Goal: Task Accomplishment & Management: Use online tool/utility

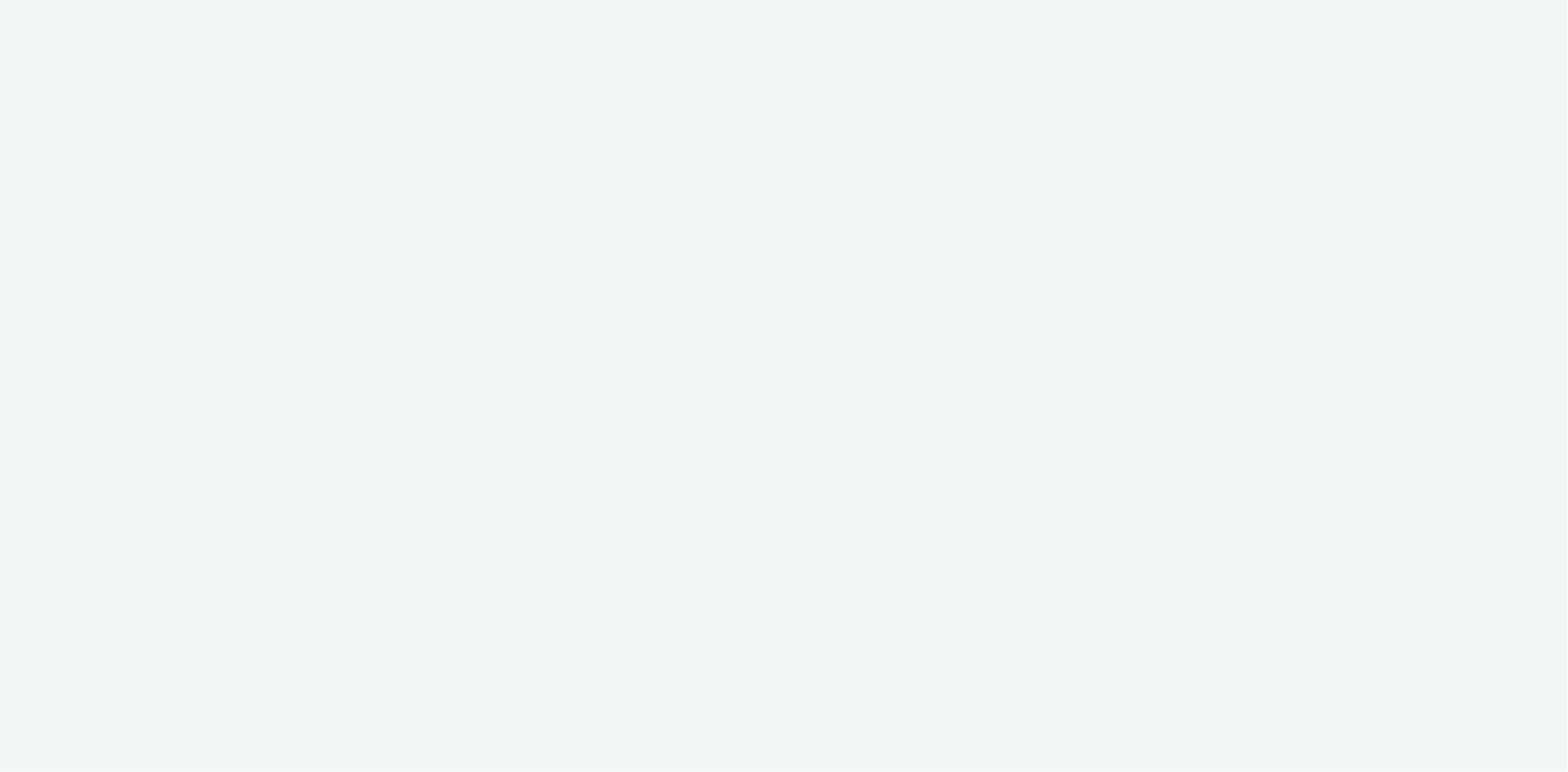
select select "38ed0f18-cbca-4106-be45-330e11e5f0af"
select select "f42c2087-8482-4af0-9099-e05519206007"
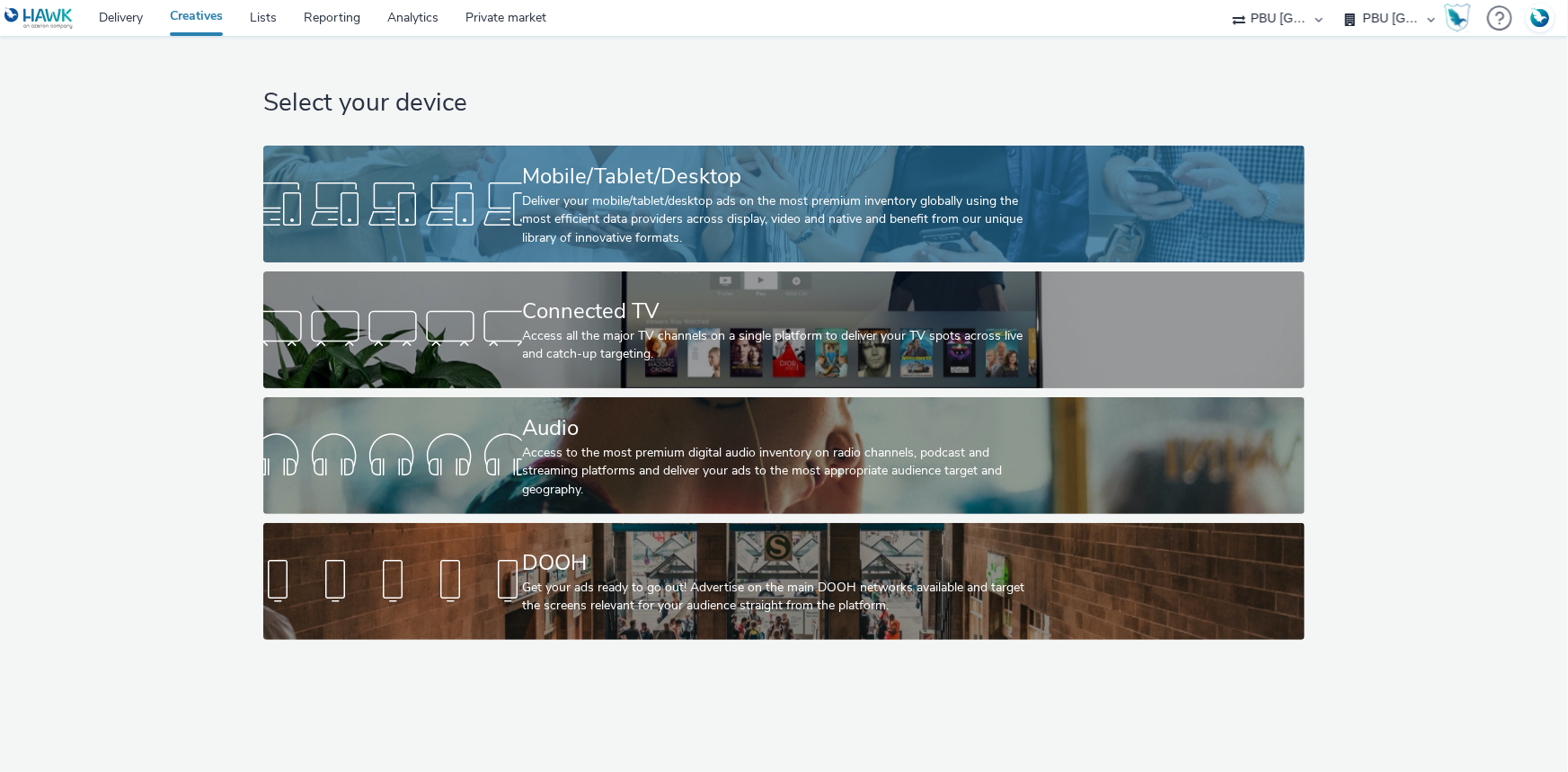
click at [553, 166] on div "Mobile/Tablet/Desktop" at bounding box center [780, 177] width 516 height 32
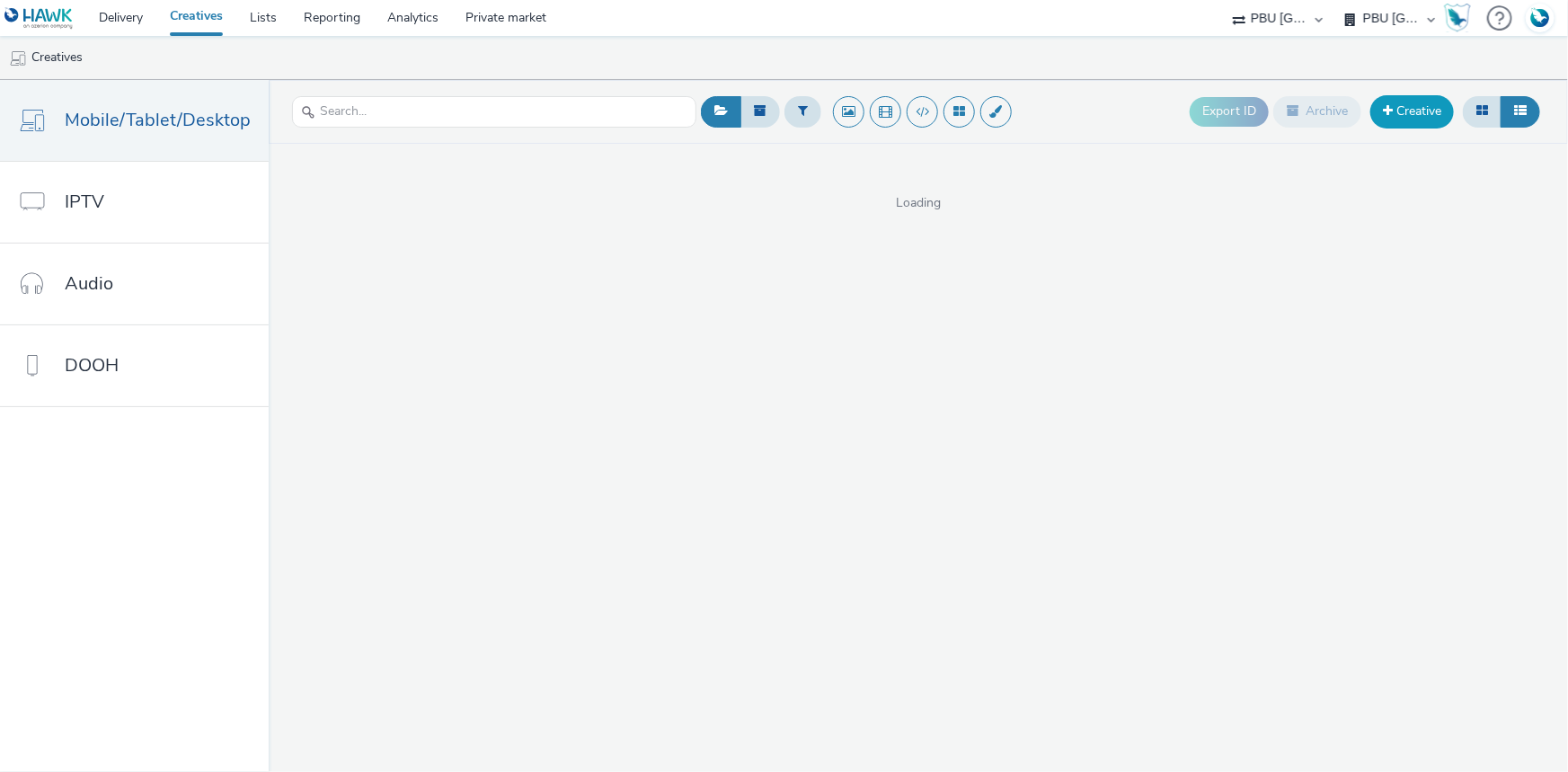
click at [1409, 113] on link "Creative" at bounding box center [1412, 111] width 83 height 33
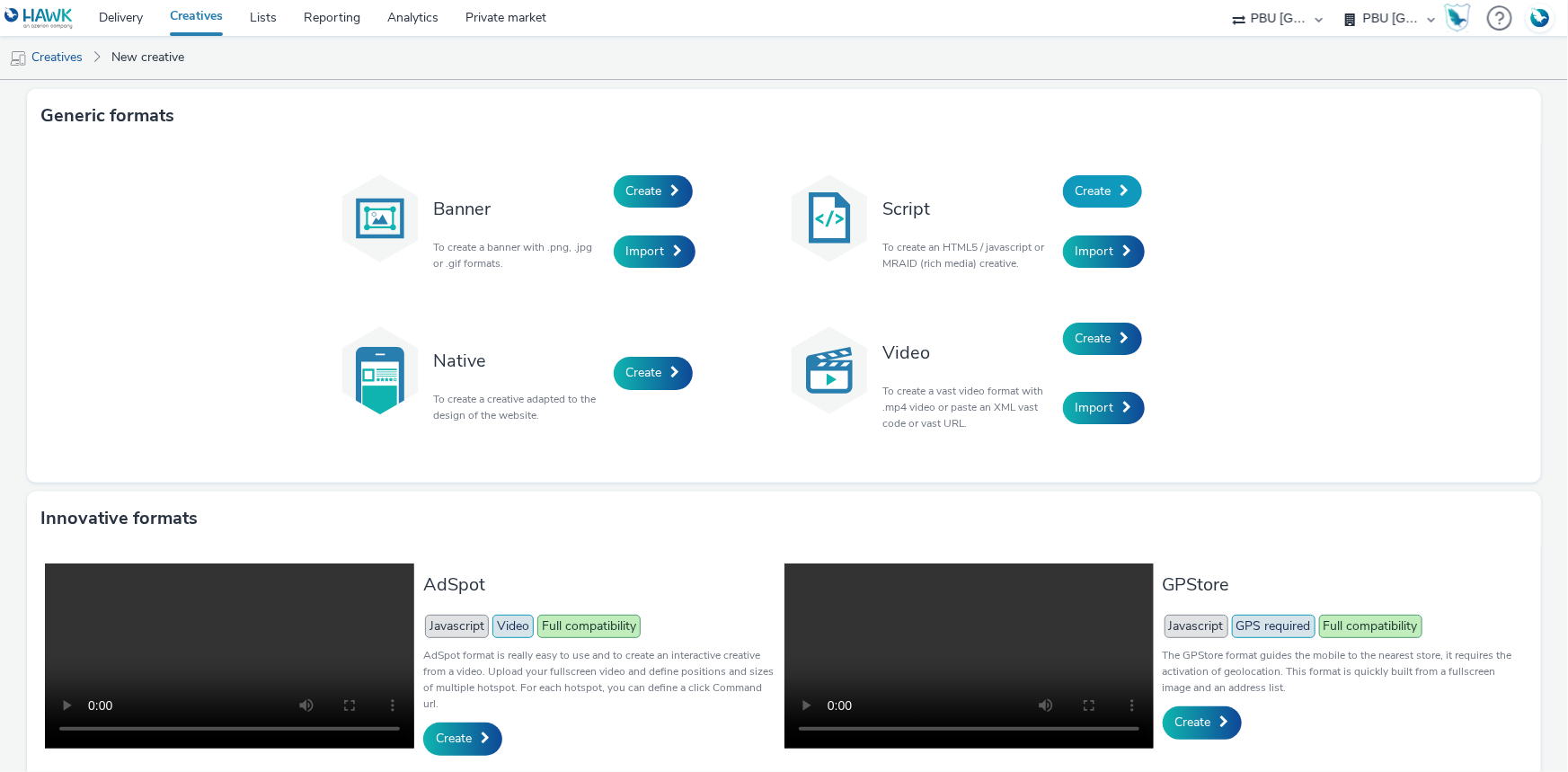
click at [1085, 193] on span "Create" at bounding box center [1094, 190] width 36 height 17
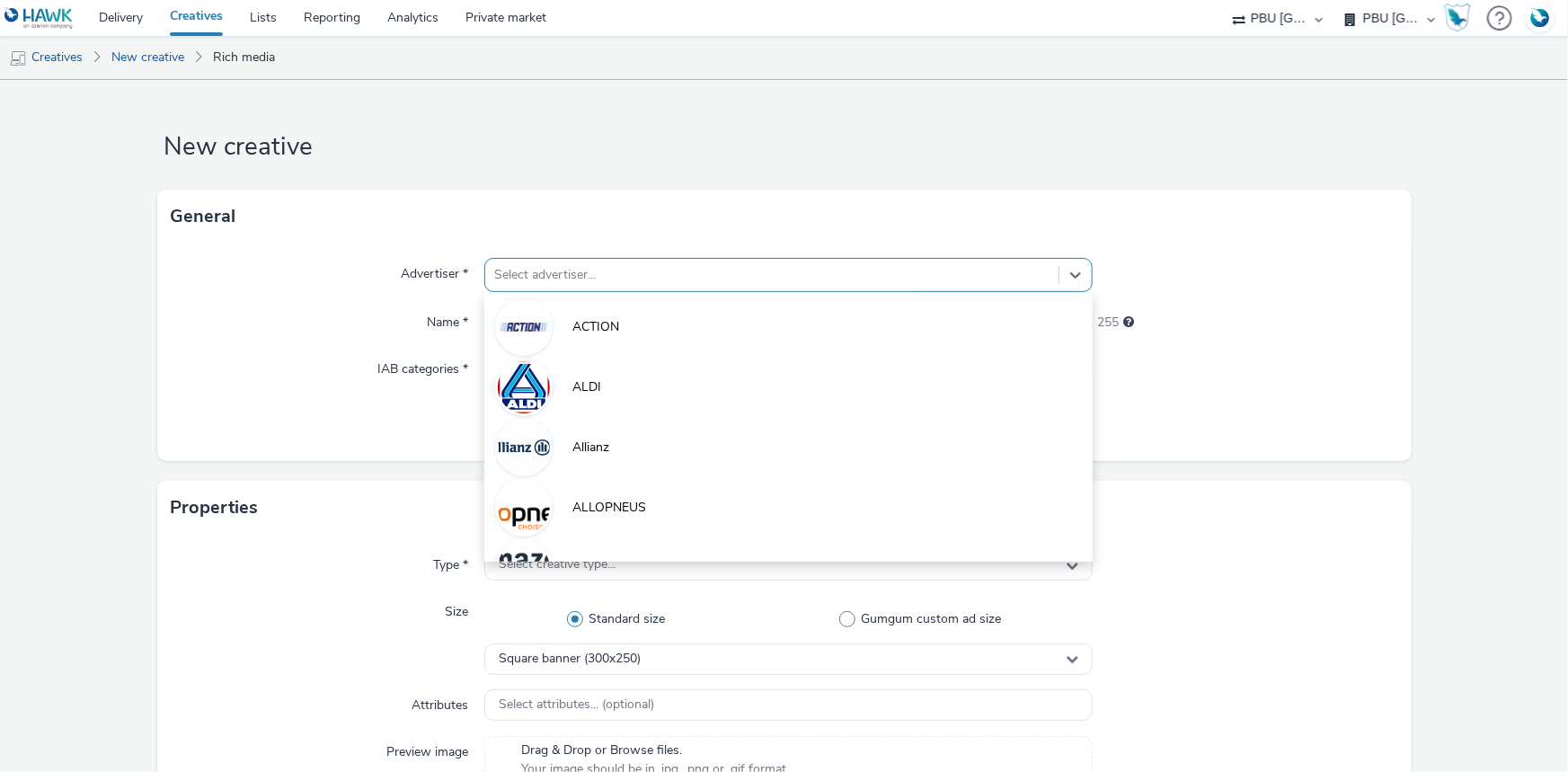
click at [570, 270] on div at bounding box center [772, 275] width 555 height 22
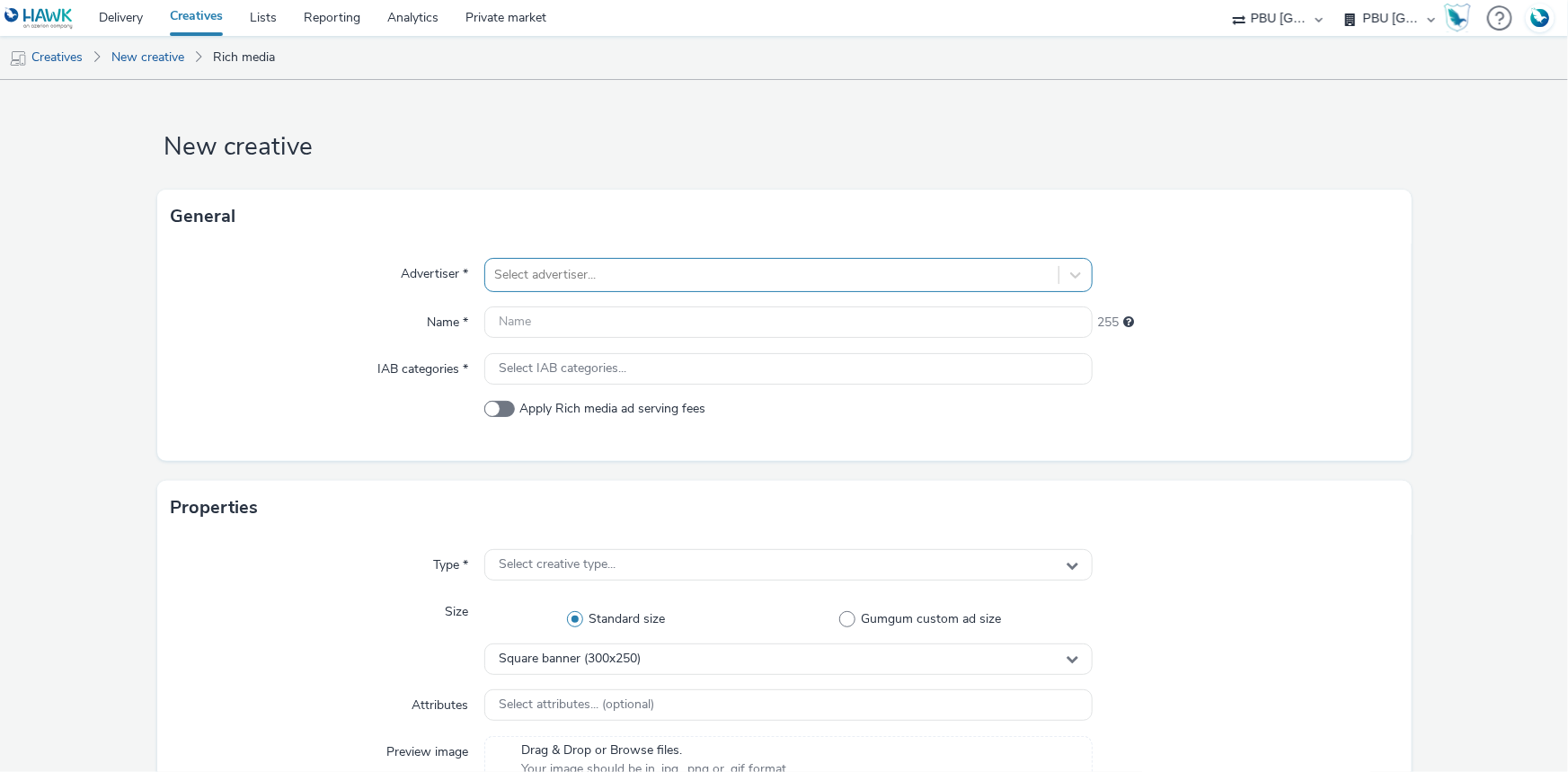
click at [521, 258] on div "Select advertiser..." at bounding box center [789, 275] width 609 height 34
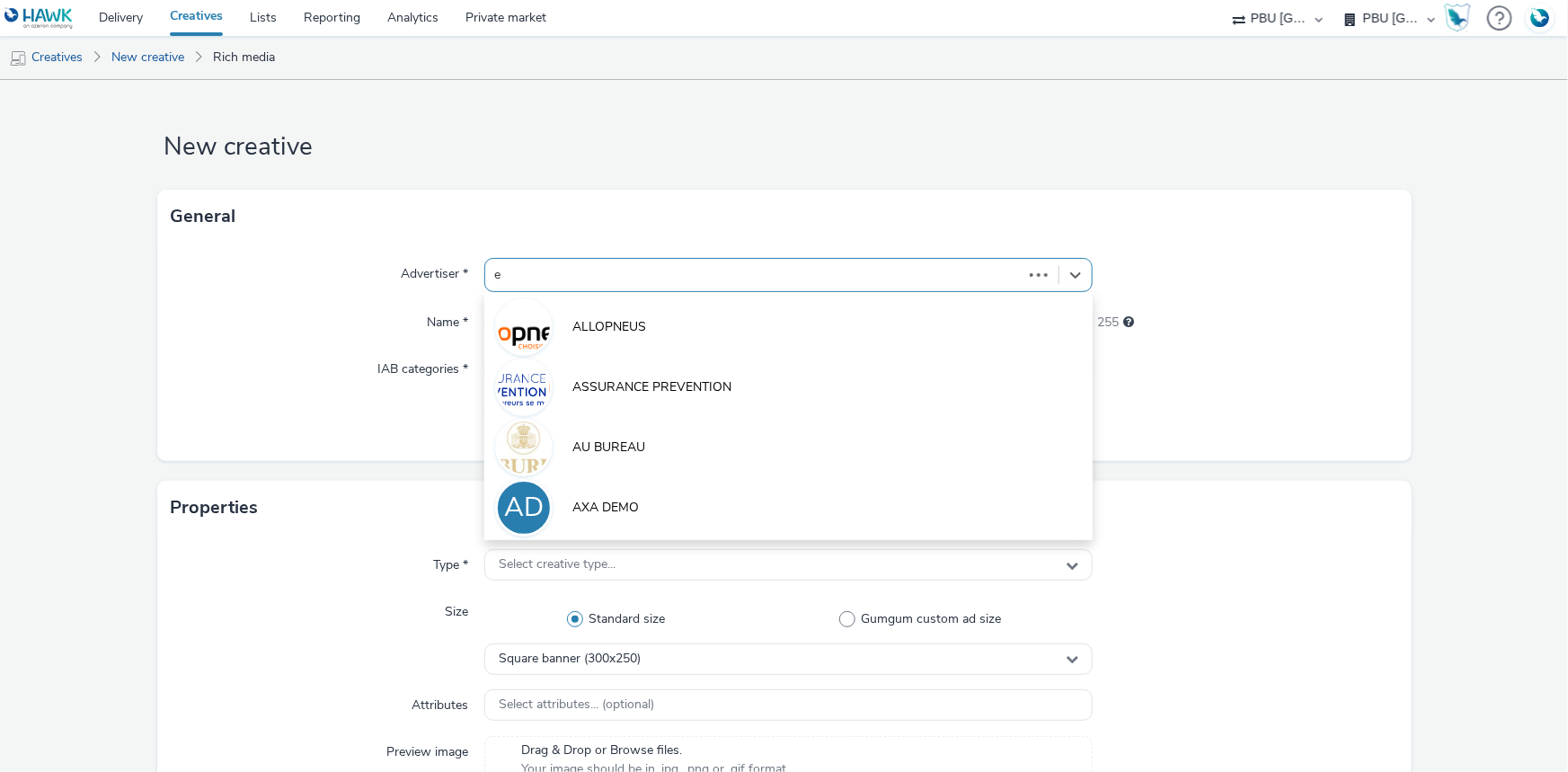
type input "ec"
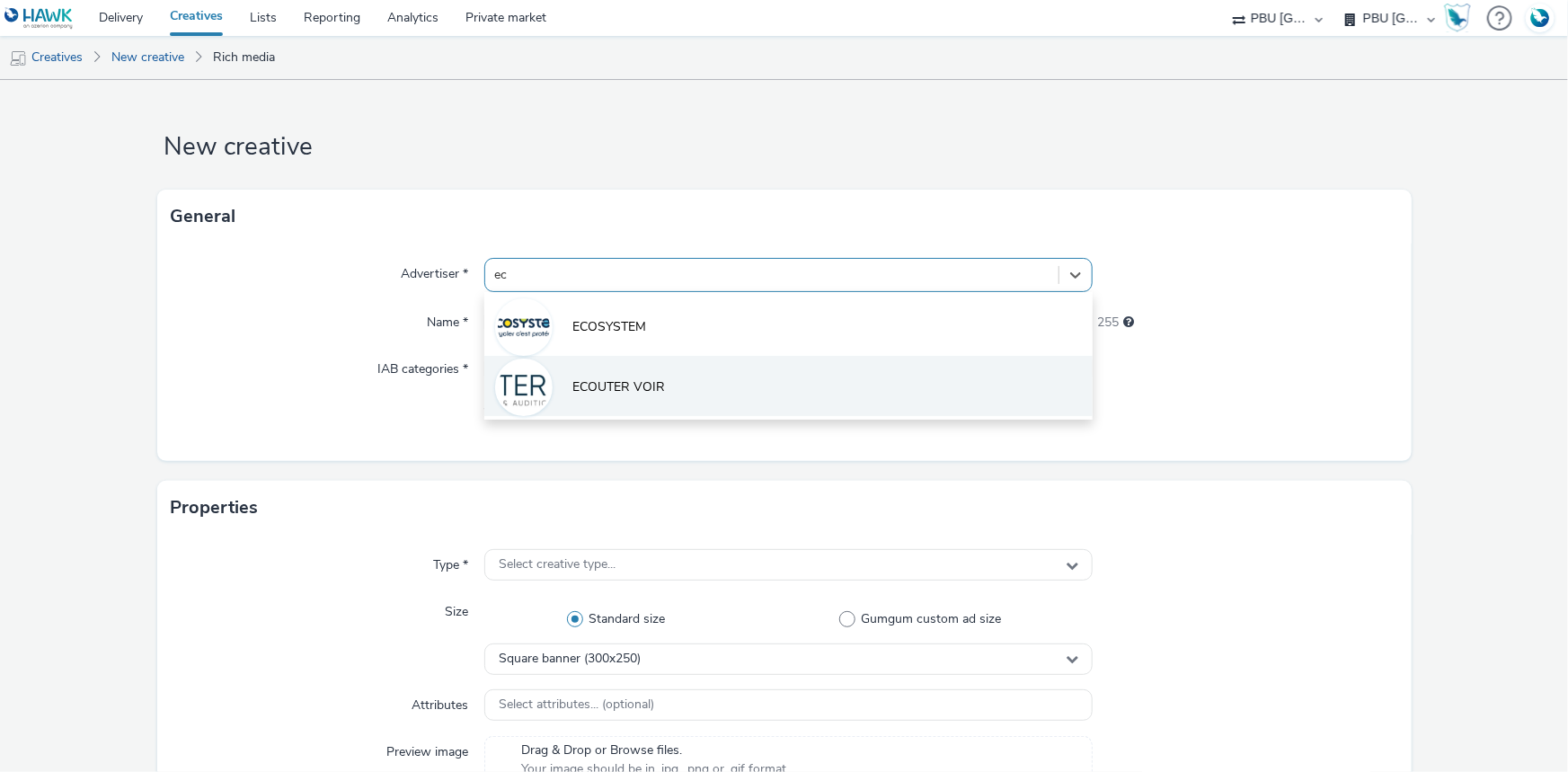
click at [620, 392] on span "ECOUTER VOIR" at bounding box center [619, 388] width 92 height 18
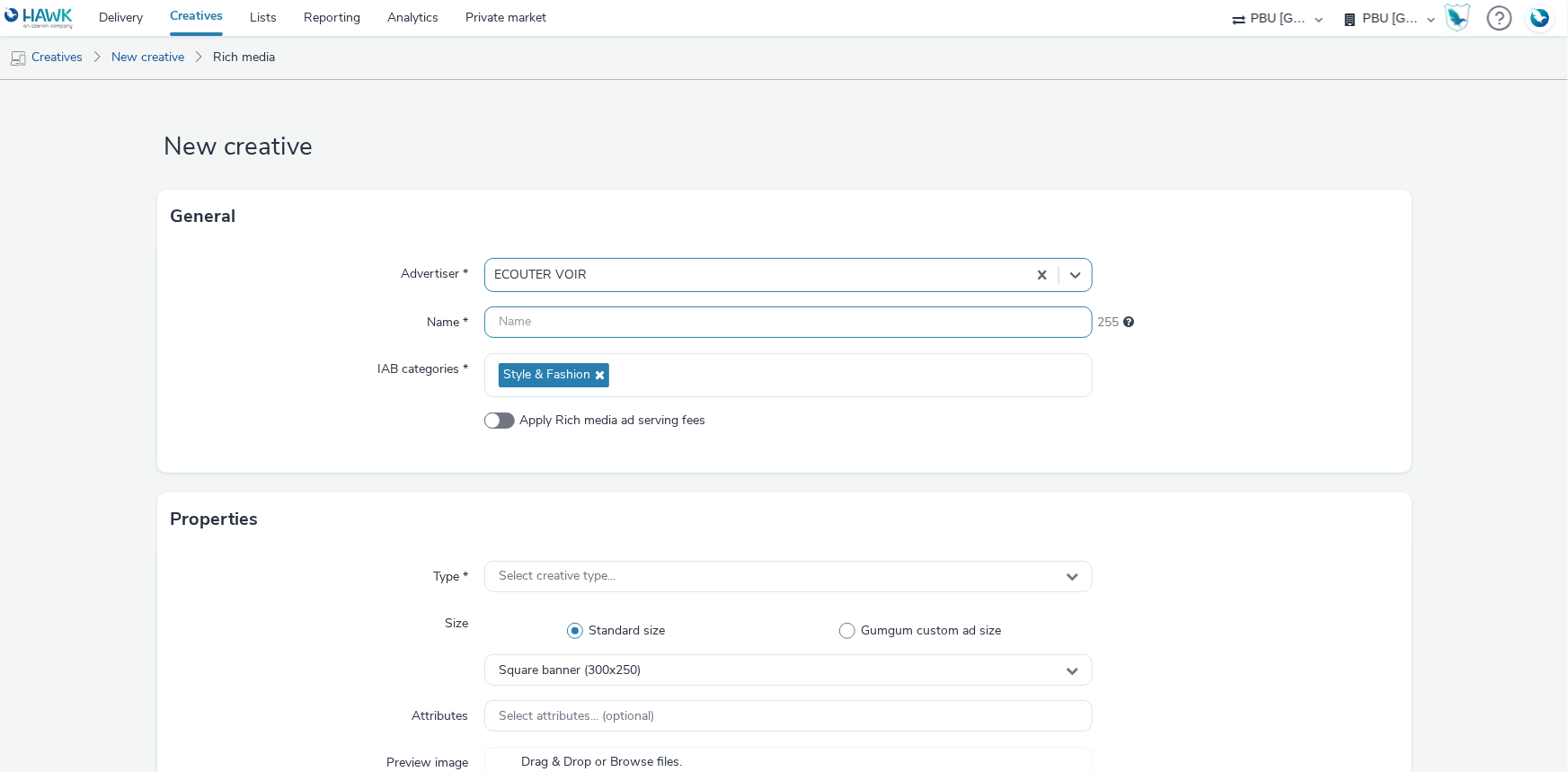
click at [553, 326] on input "text" at bounding box center [789, 322] width 609 height 32
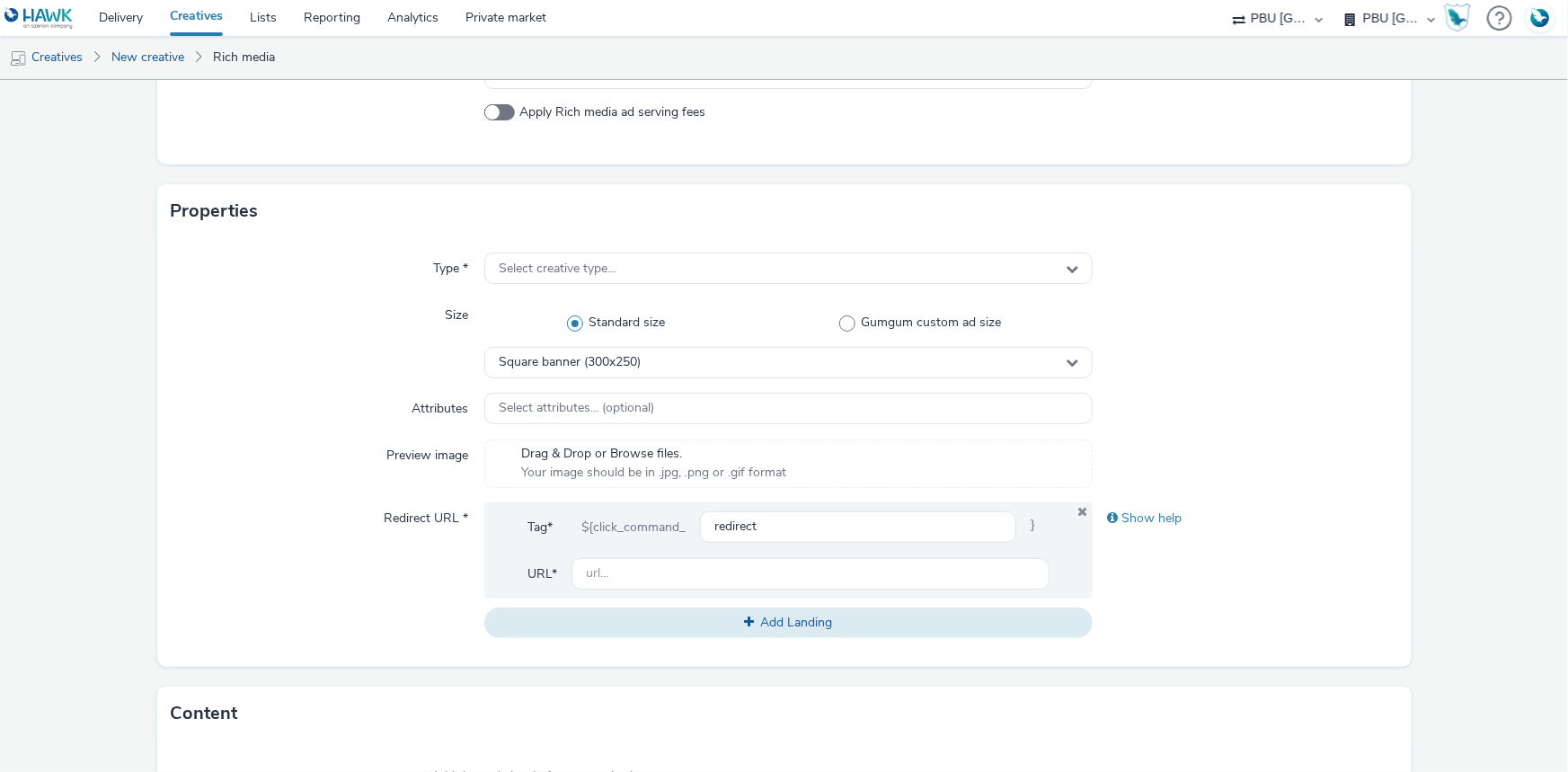
scroll to position [326, 0]
click at [607, 266] on span "Select creative type..." at bounding box center [557, 268] width 117 height 15
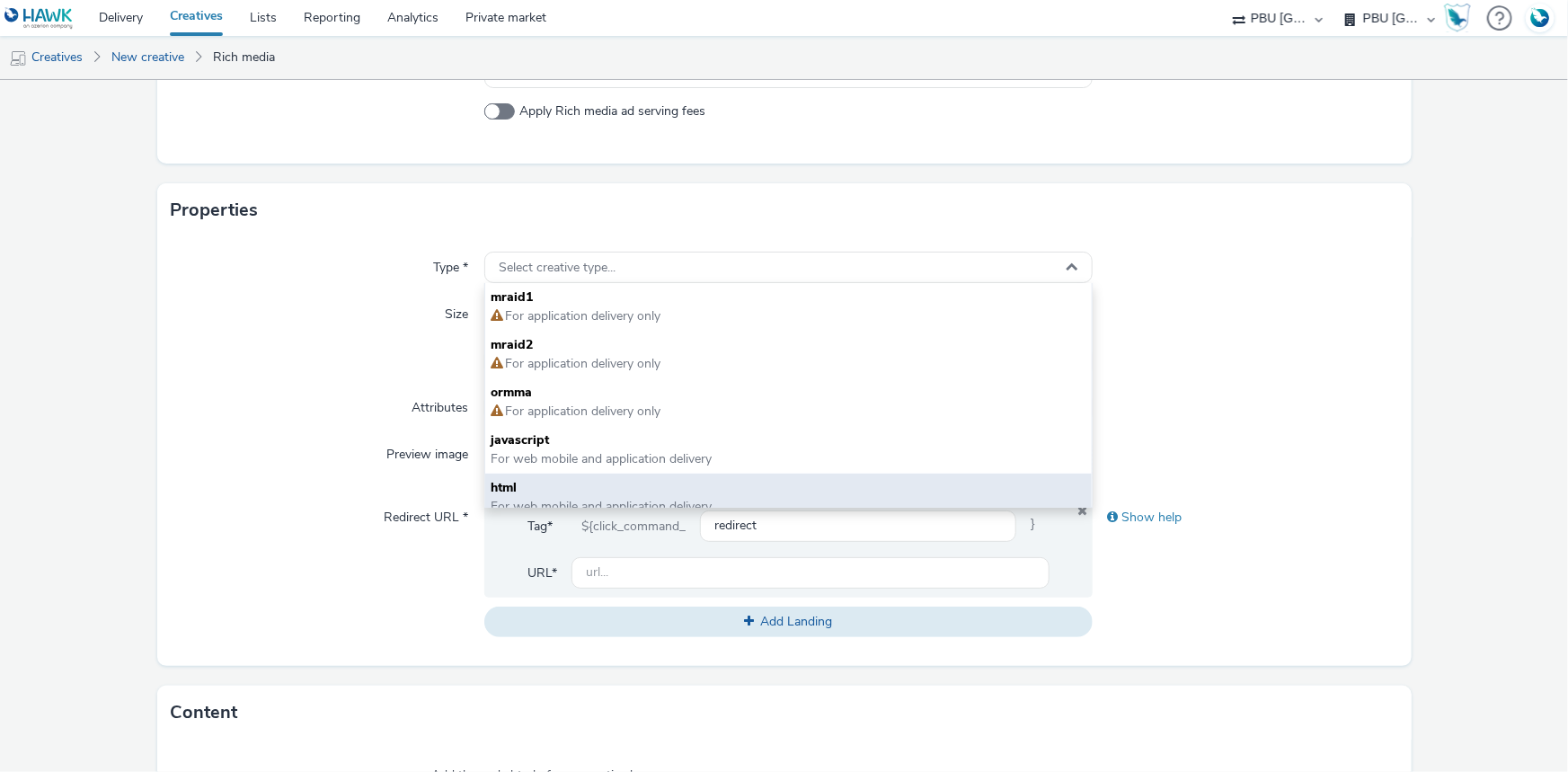
click at [561, 501] on span "For web mobile and application delivery" at bounding box center [601, 507] width 221 height 17
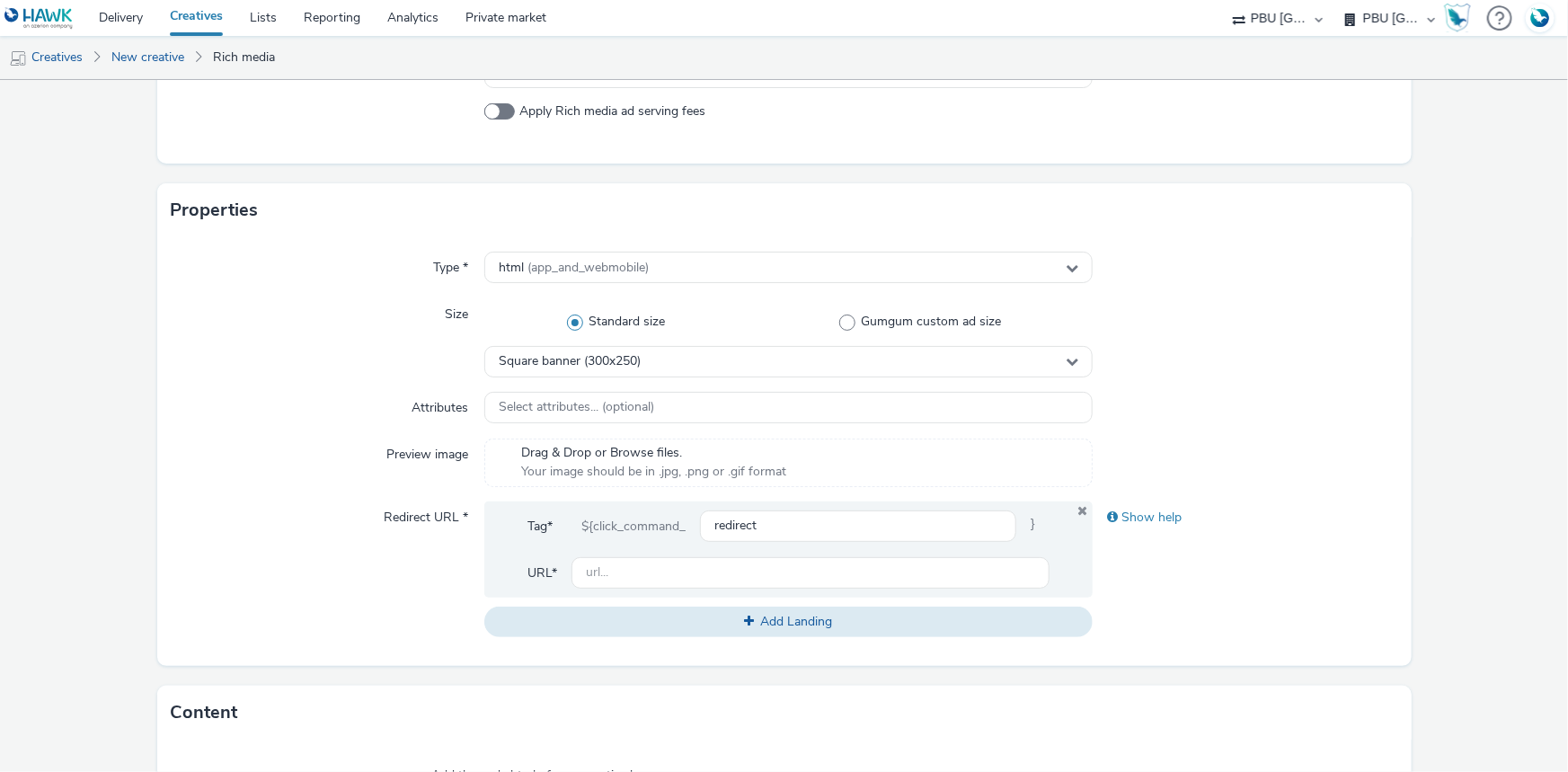
scroll to position [0, 0]
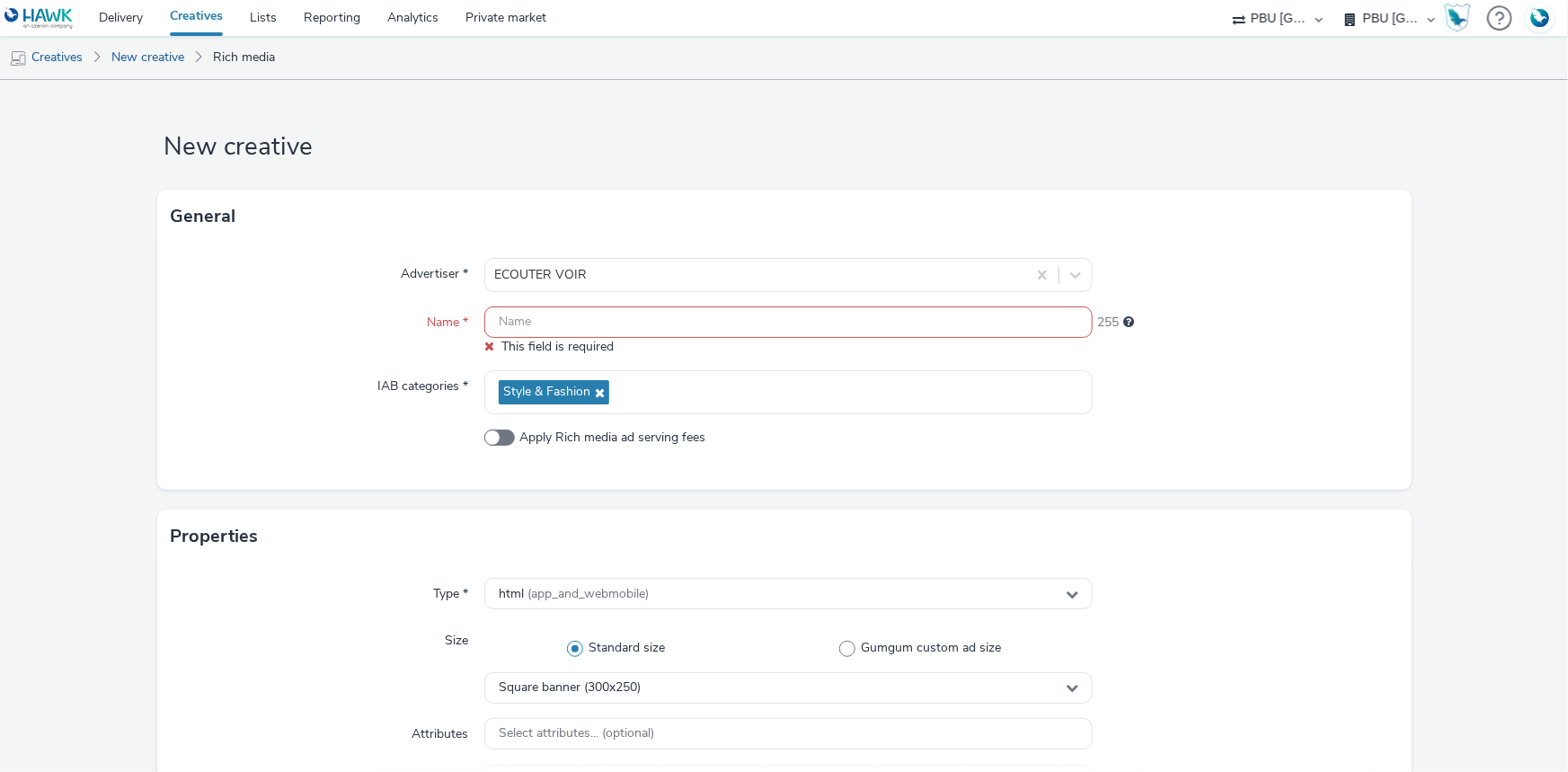
click at [536, 315] on input "text" at bounding box center [789, 322] width 609 height 32
paste input "2025-05_EcouterVoir_MPU_ISI_VisiteurEcouteVoir"
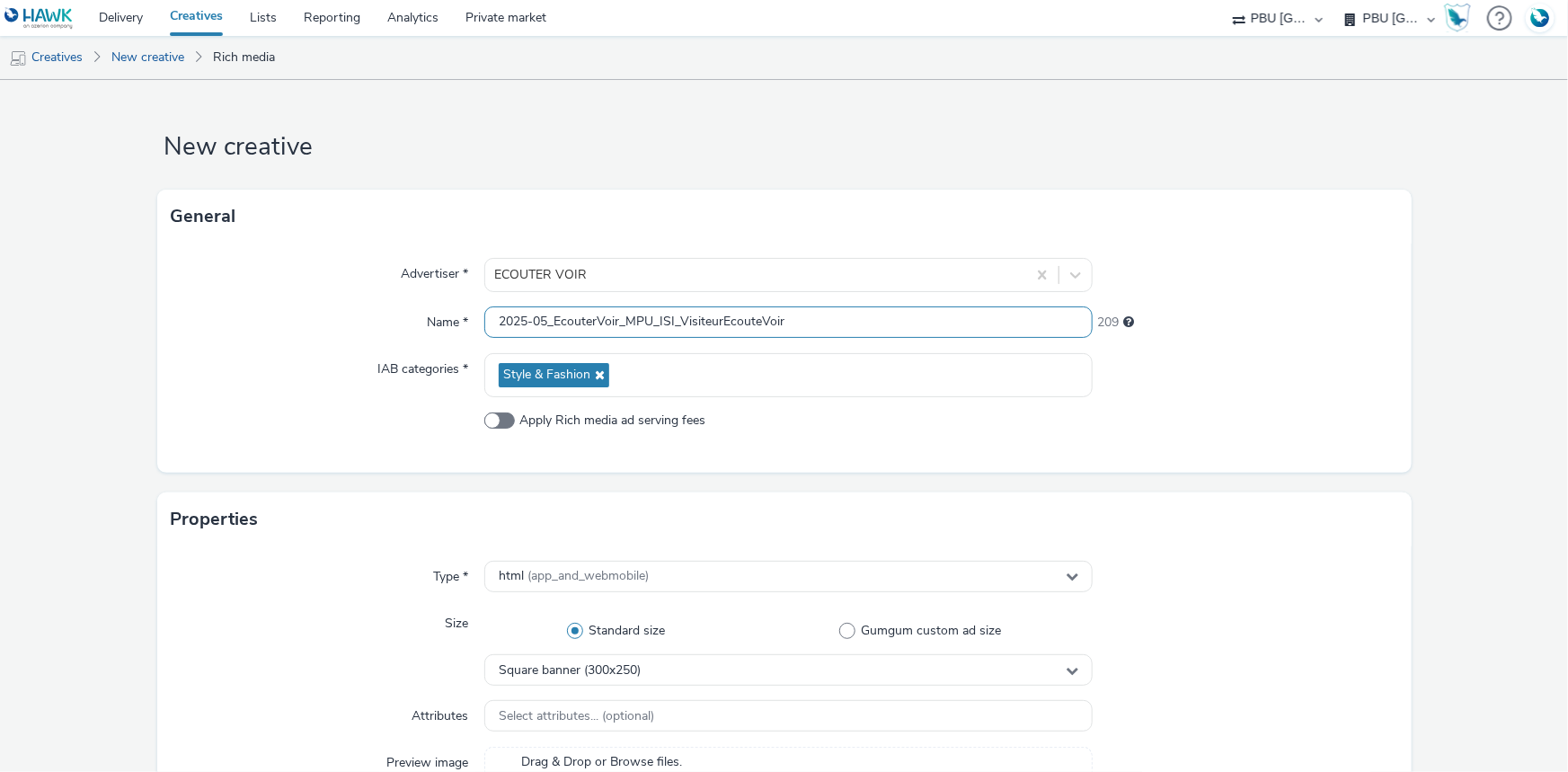
click at [544, 323] on input "2025-05_EcouterVoir_MPU_ISI_VisiteurEcouteVoir" at bounding box center [789, 322] width 609 height 32
click at [670, 322] on input "2025-09_EcouterVoir_MPU_ISI_VisiteurEcouteVoir" at bounding box center [789, 322] width 609 height 32
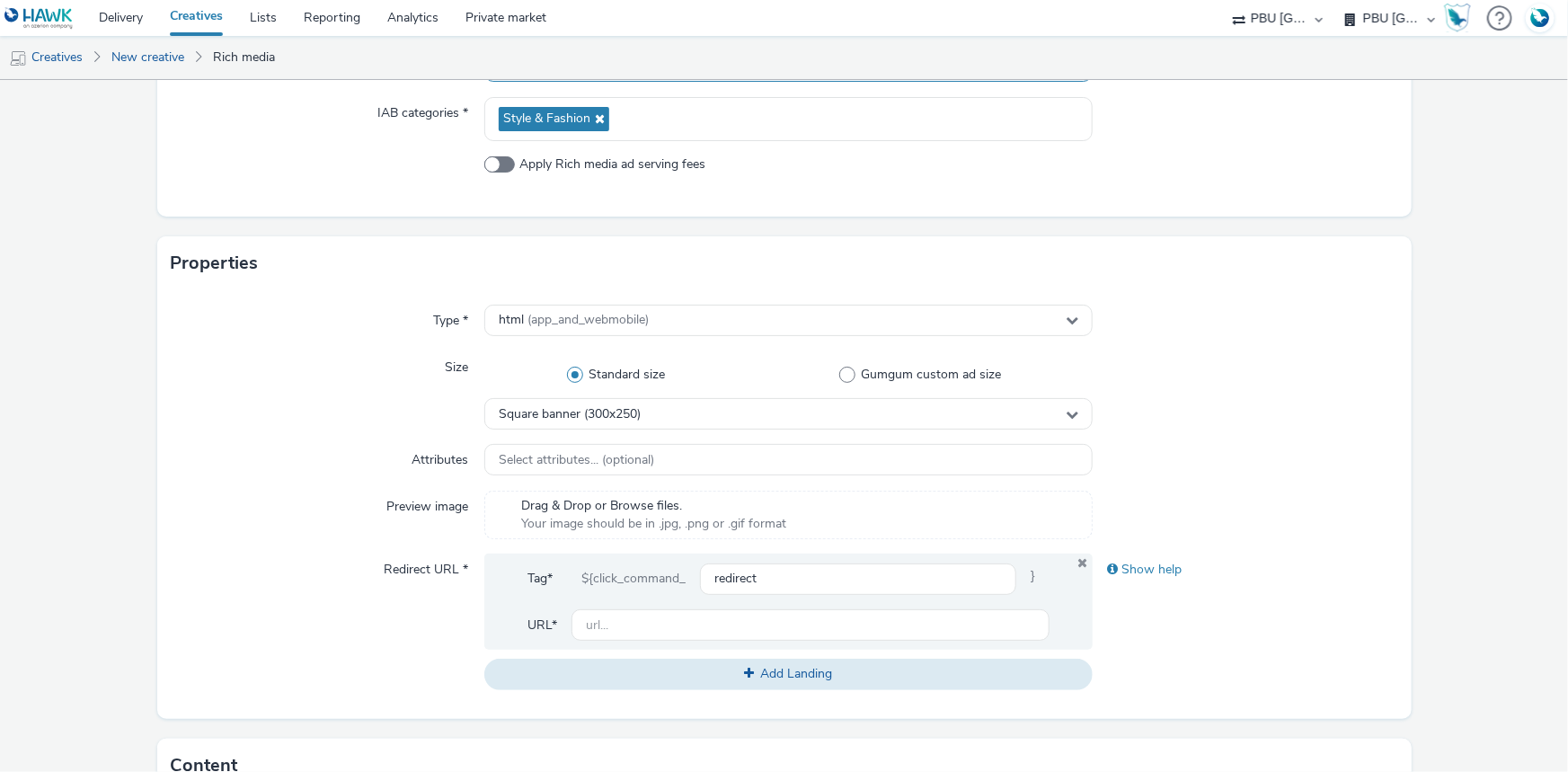
scroll to position [255, 0]
type input "2025-09_EcouterVoir_MPU_VisiteurEcouteVoir"
click at [488, 175] on div "Apply Rich media ad serving fees" at bounding box center [789, 174] width 609 height 33
click at [493, 171] on span at bounding box center [500, 167] width 31 height 16
click at [493, 171] on input "Apply Rich media ad serving fees" at bounding box center [490, 166] width 12 height 12
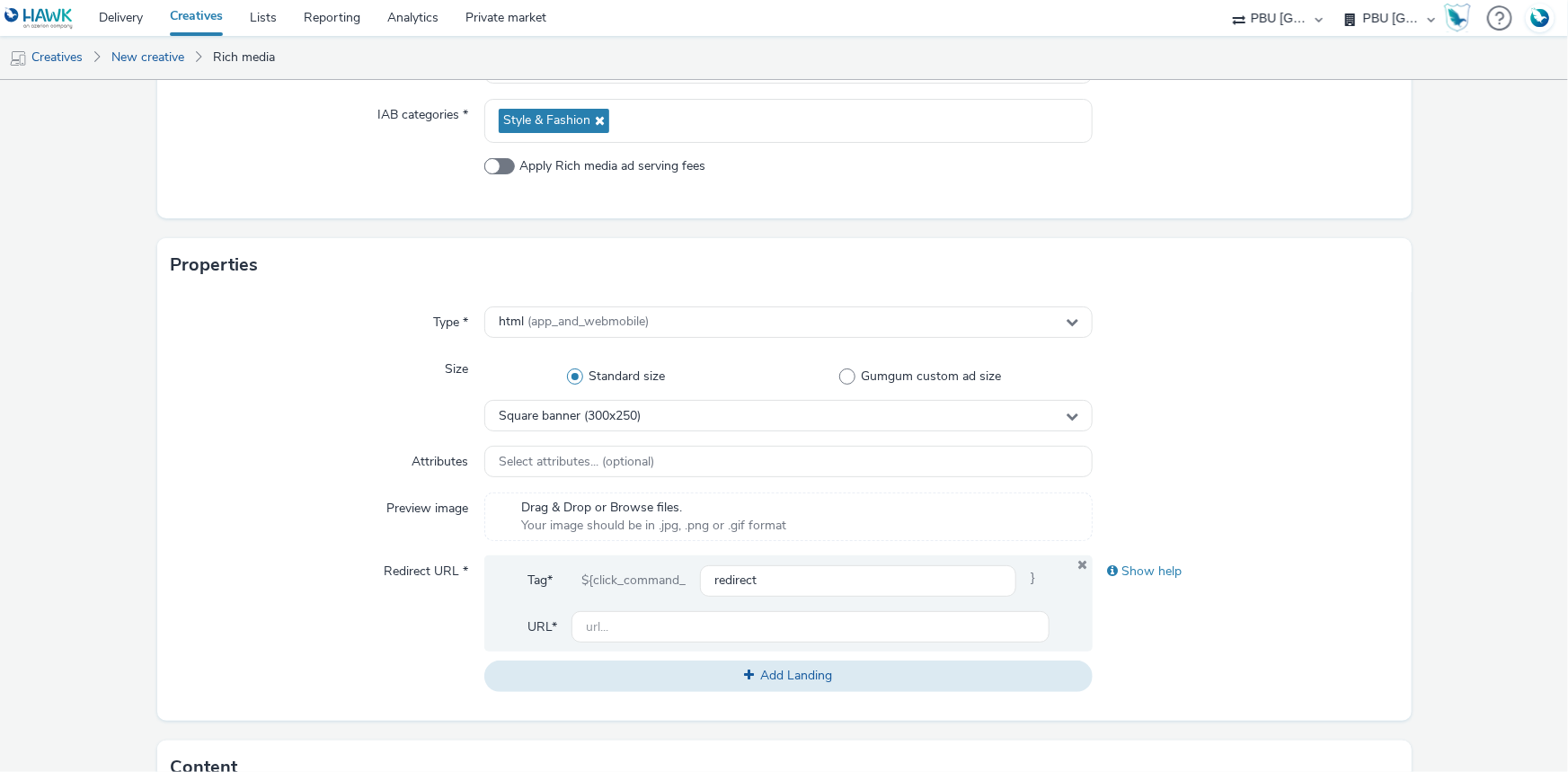
checkbox input "true"
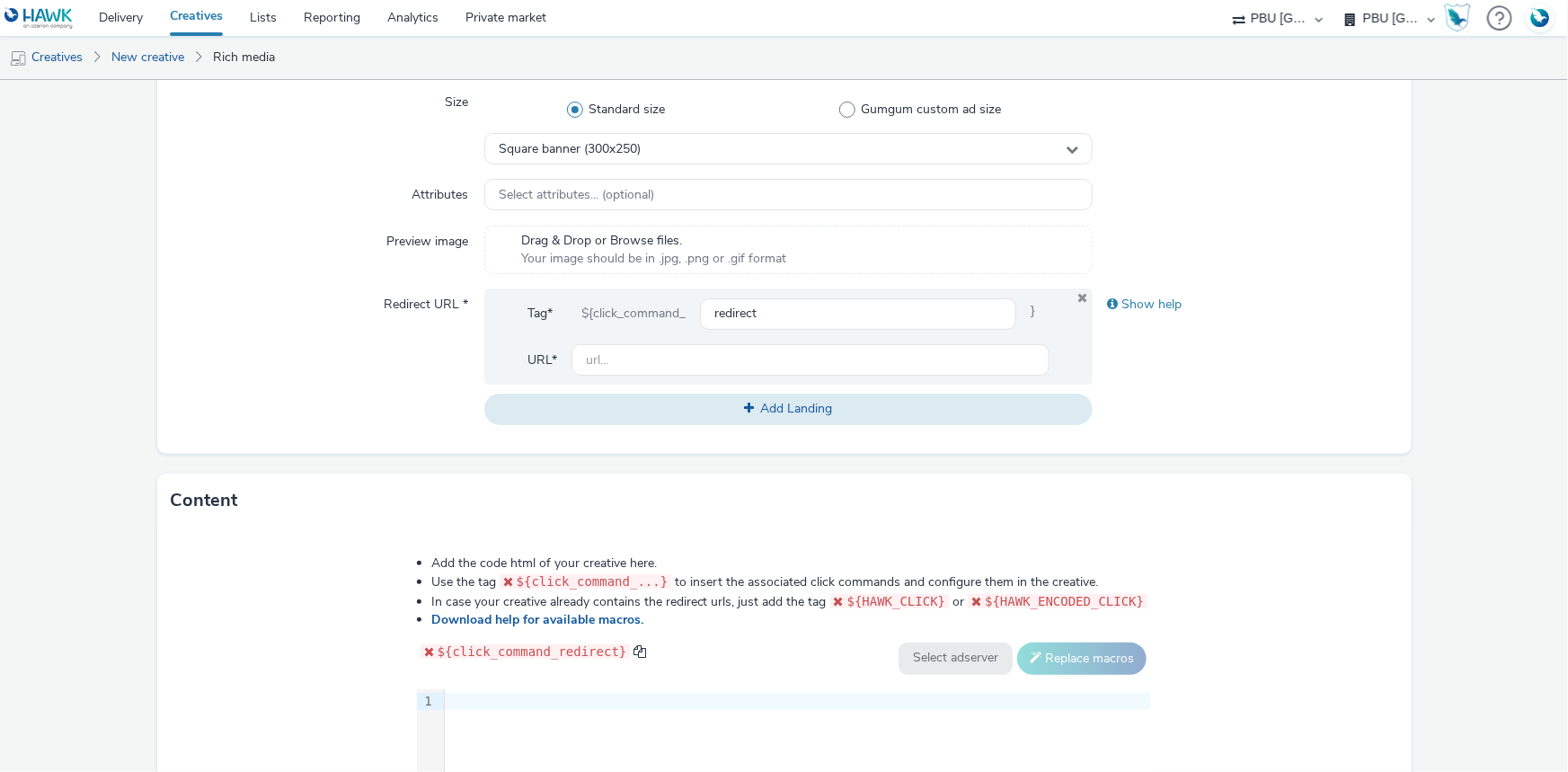
scroll to position [569, 0]
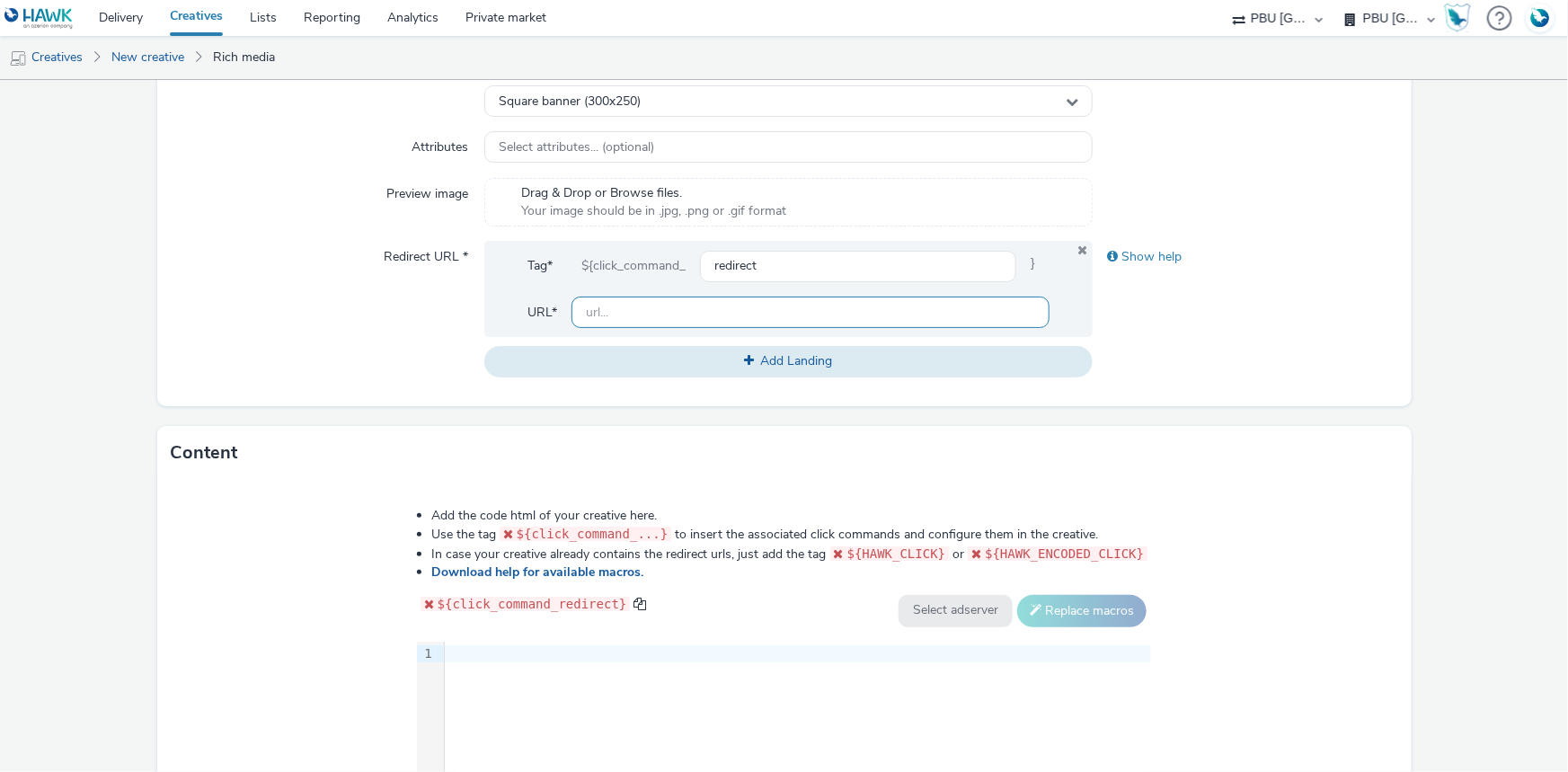
click at [623, 313] on input "text" at bounding box center [811, 312] width 478 height 32
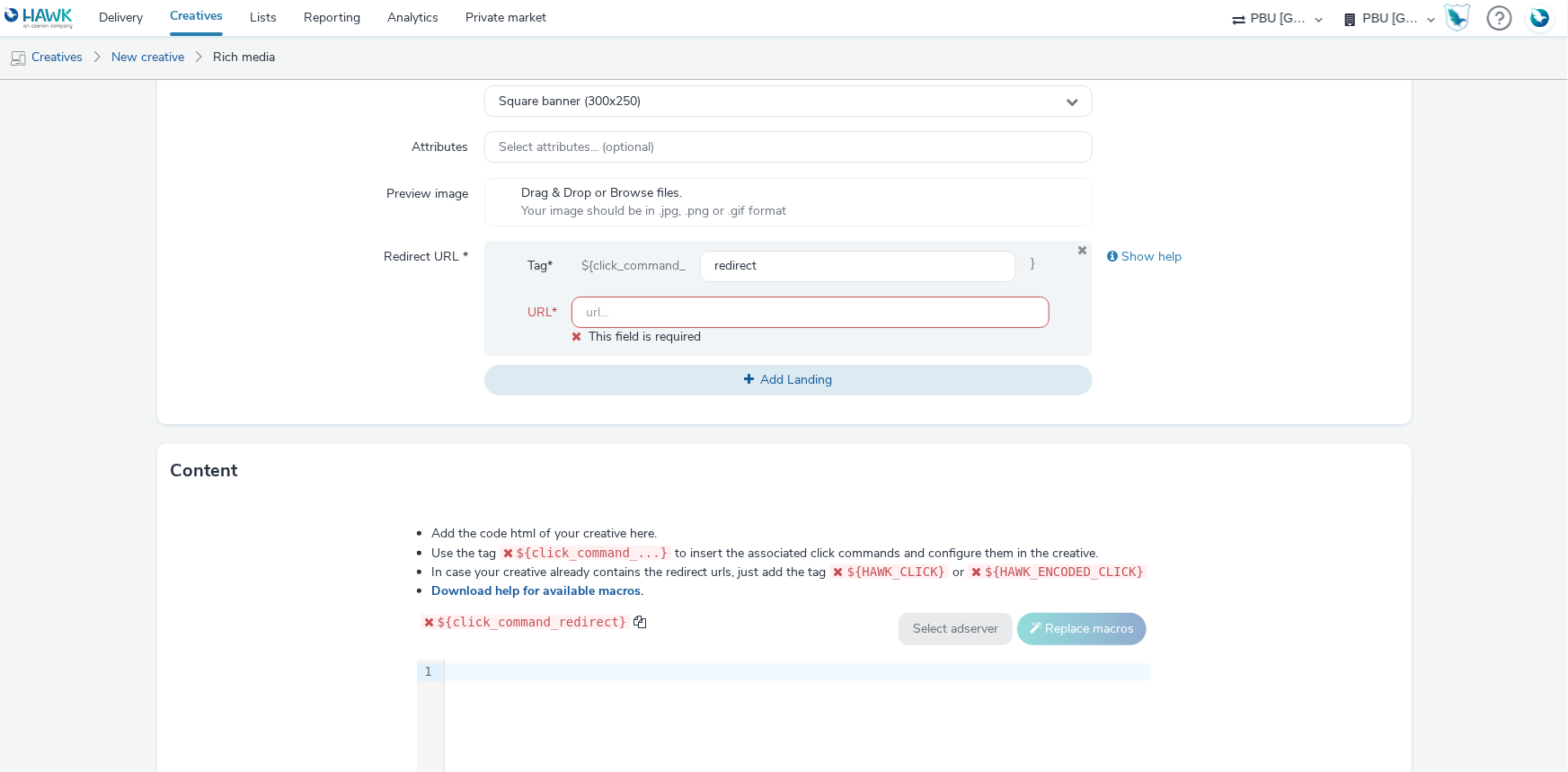
paste input "[URL][DOMAIN_NAME]"
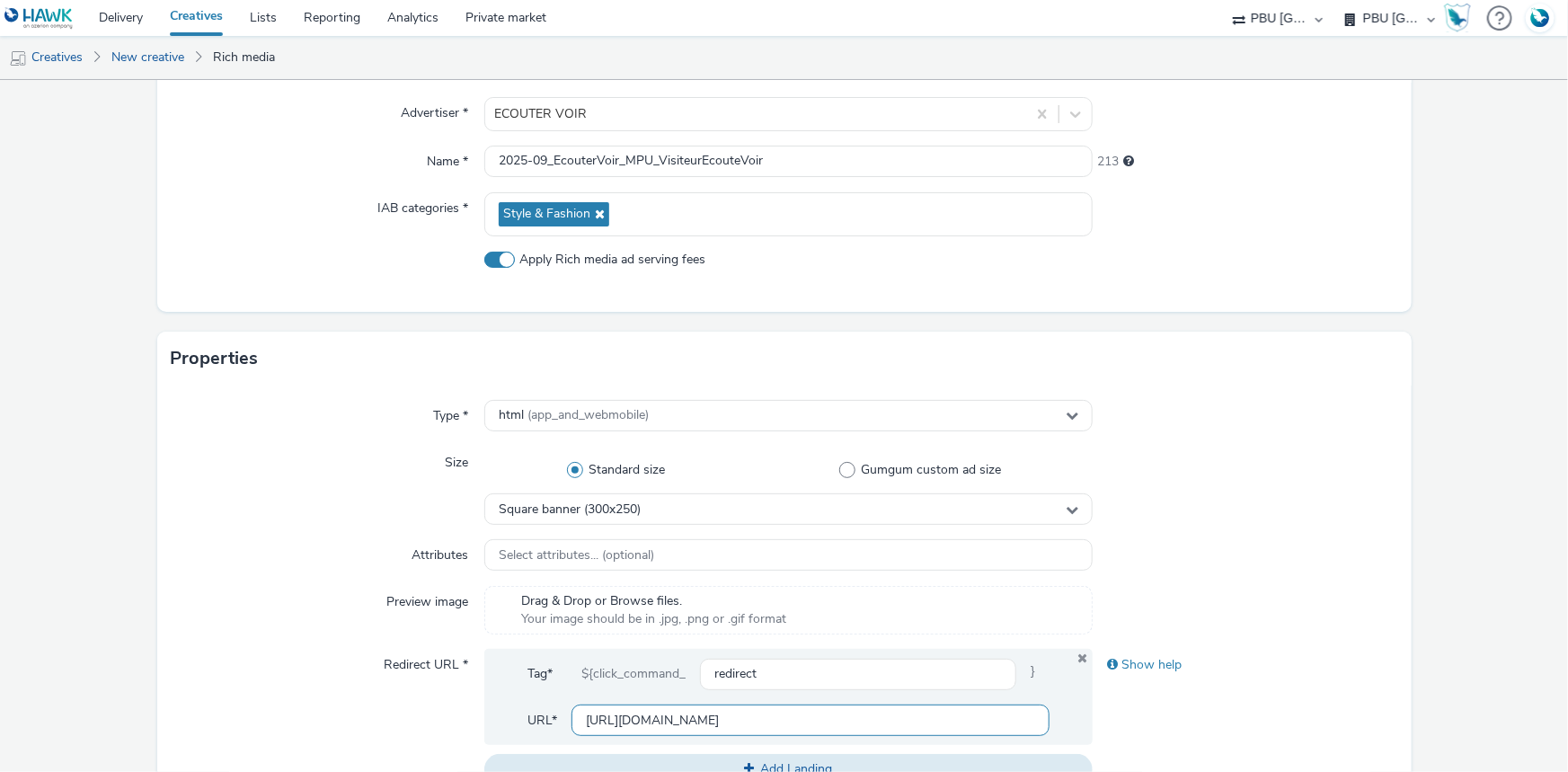
scroll to position [0, 0]
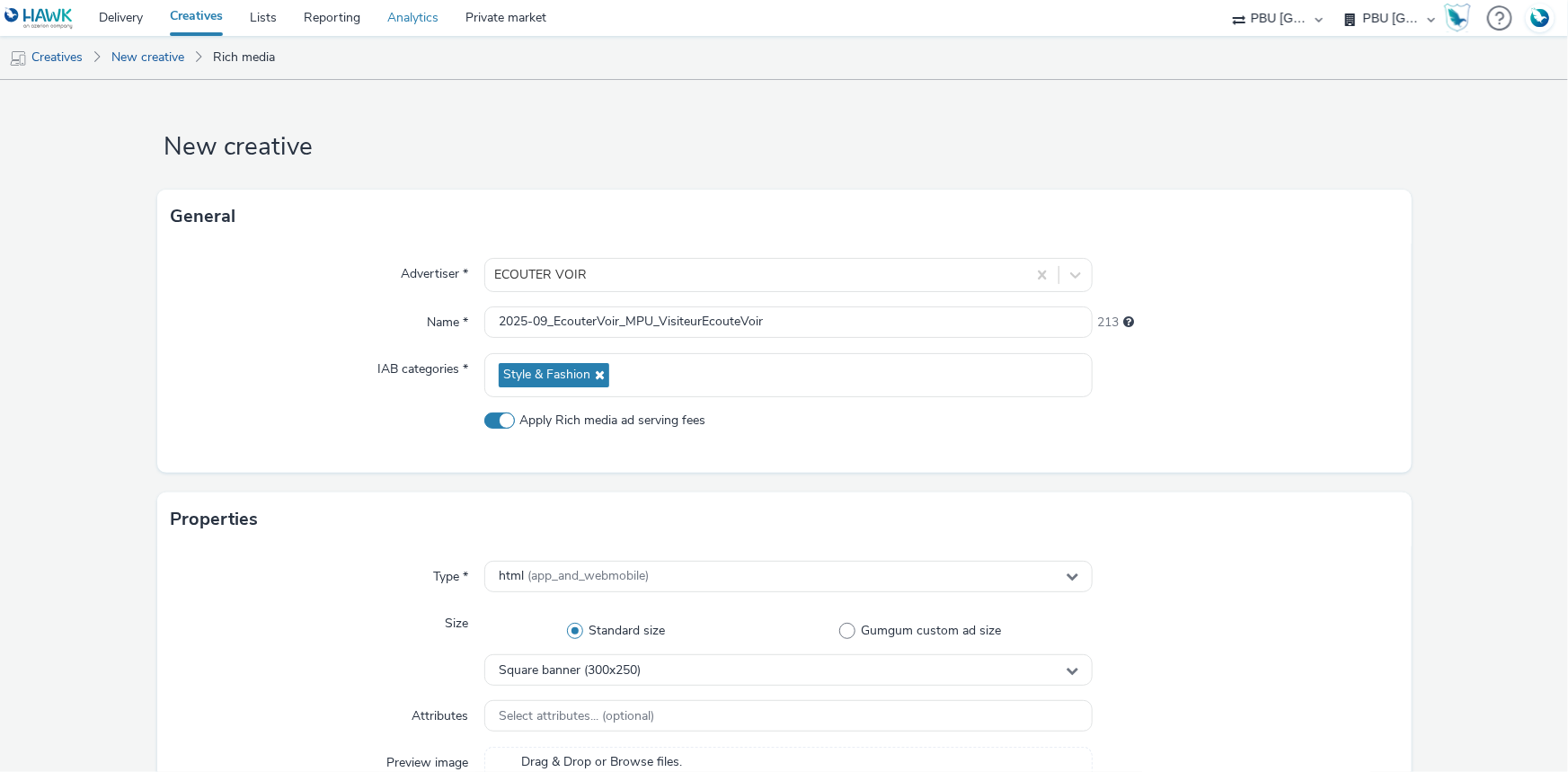
type input "[URL][DOMAIN_NAME]"
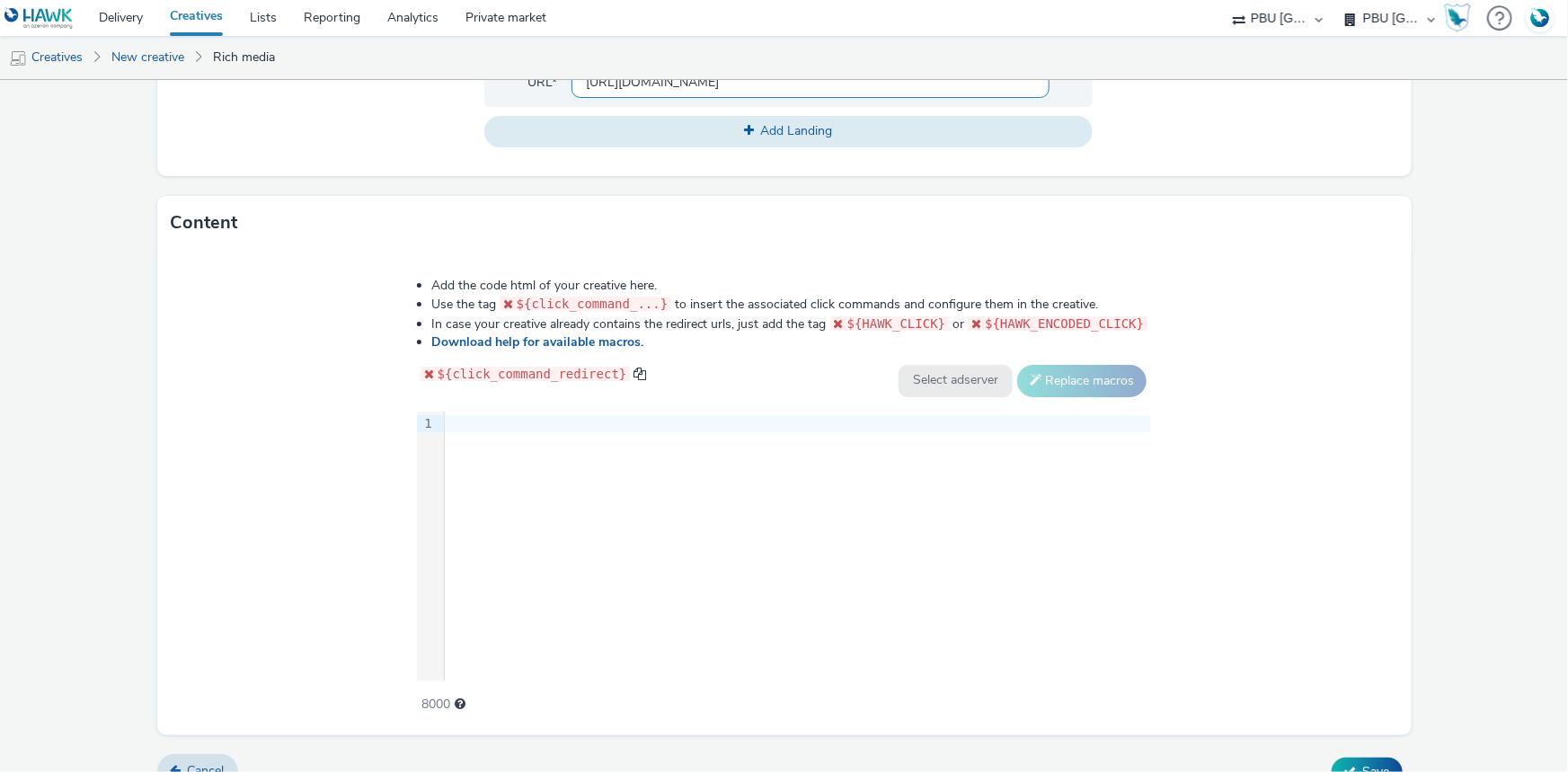
scroll to position [817, 0]
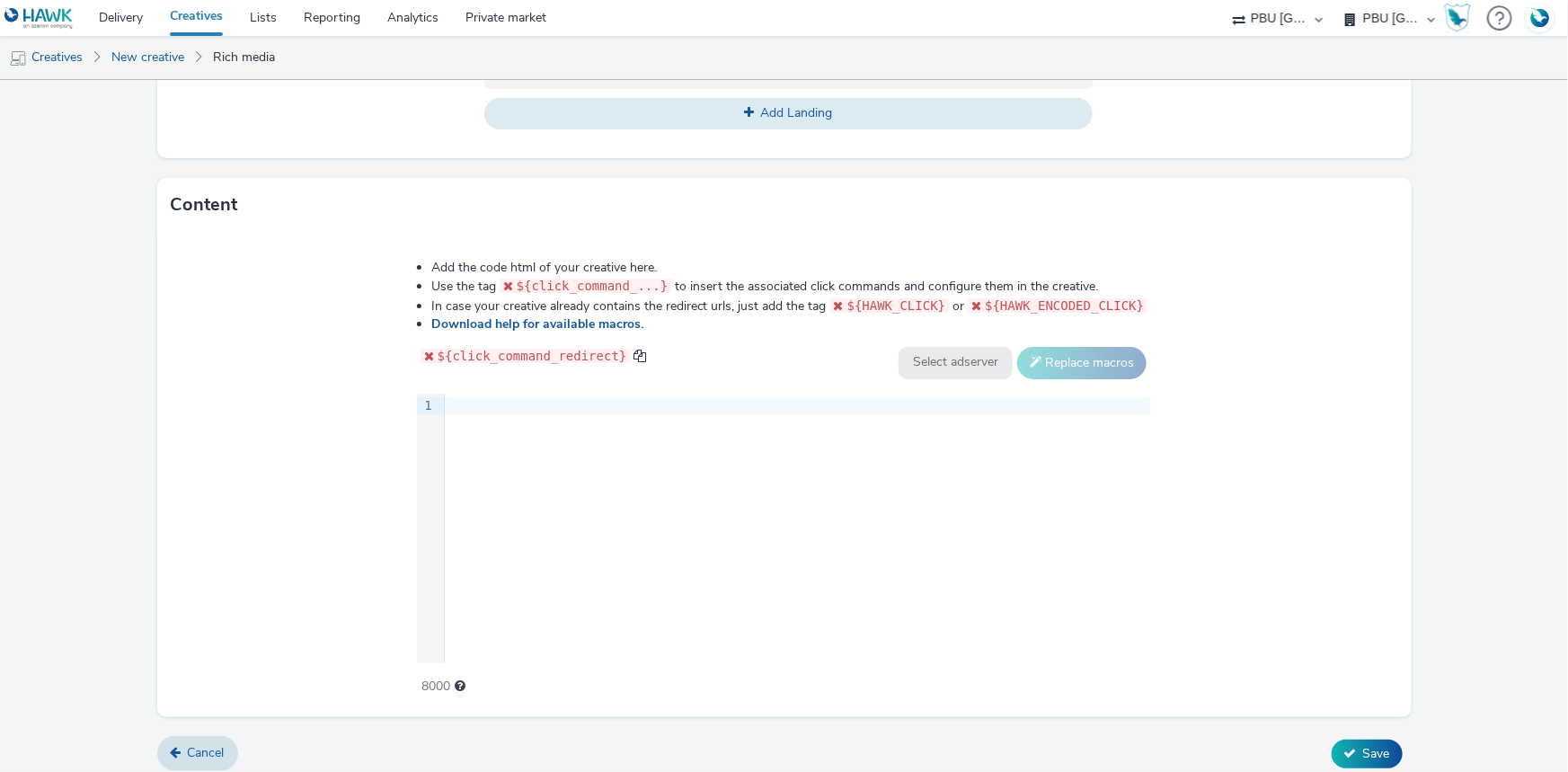
click at [496, 403] on div at bounding box center [798, 407] width 707 height 18
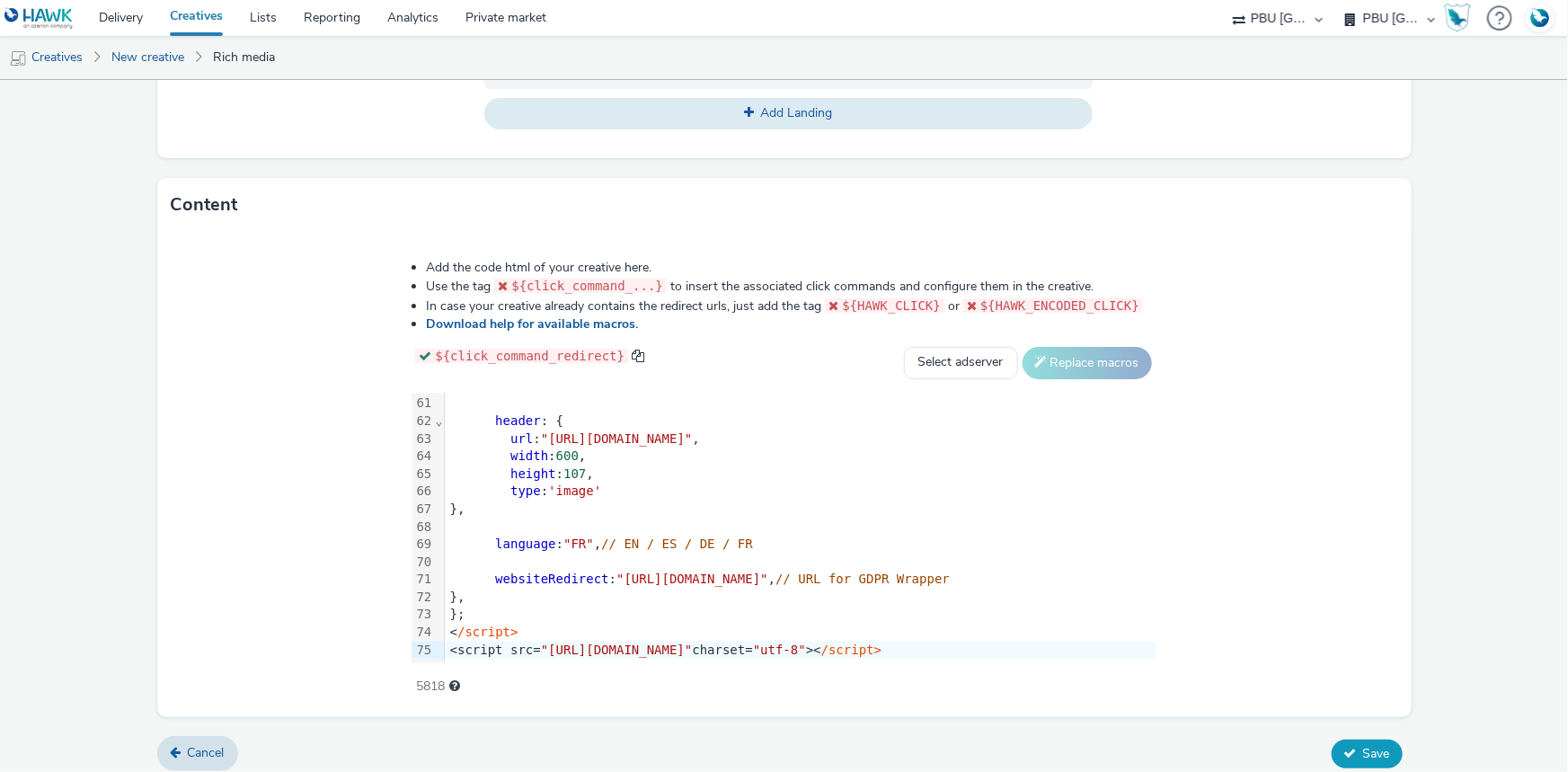
click at [1344, 750] on icon at bounding box center [1351, 753] width 13 height 13
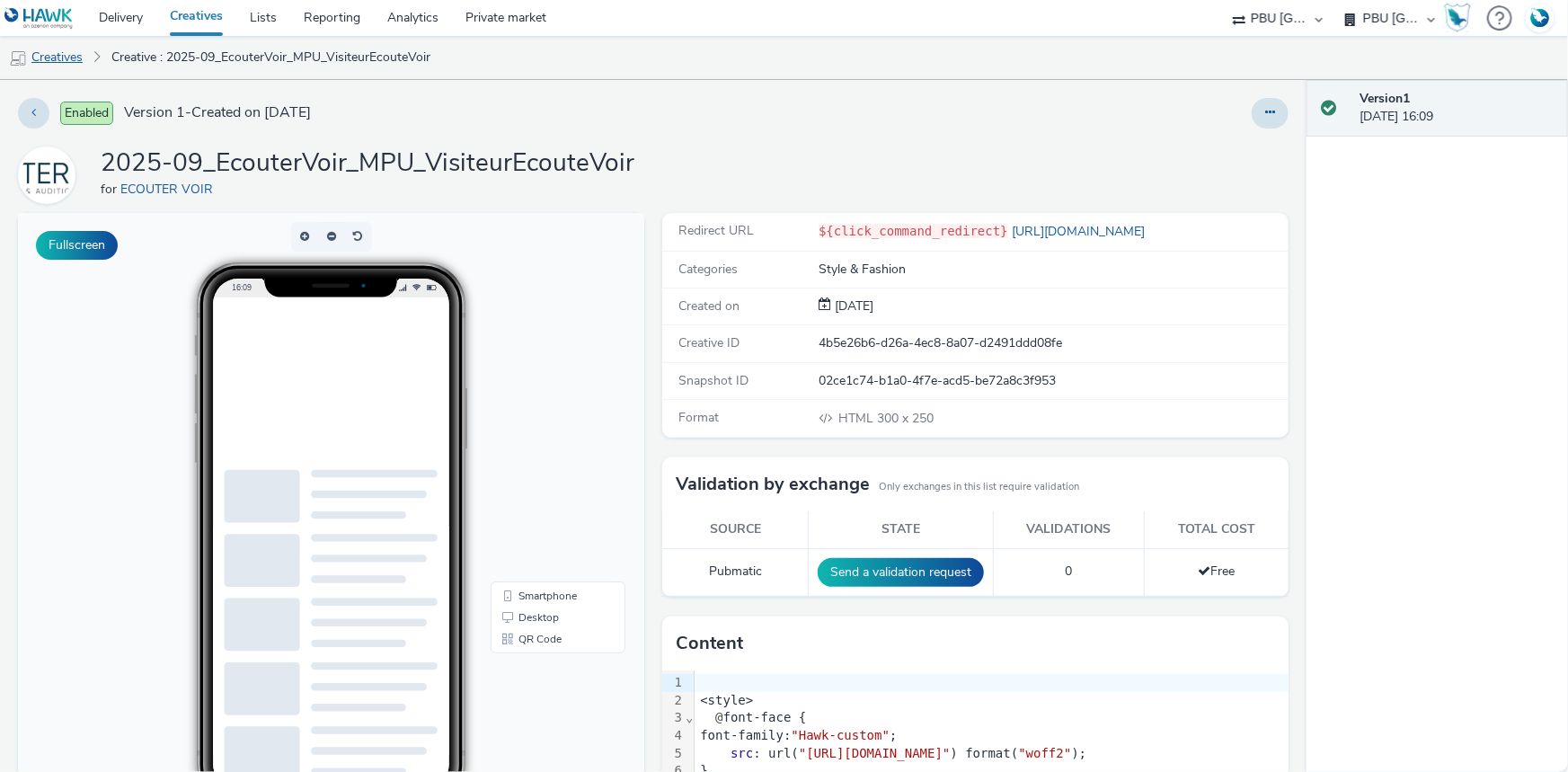
click at [43, 53] on link "Creatives" at bounding box center [45, 58] width 91 height 43
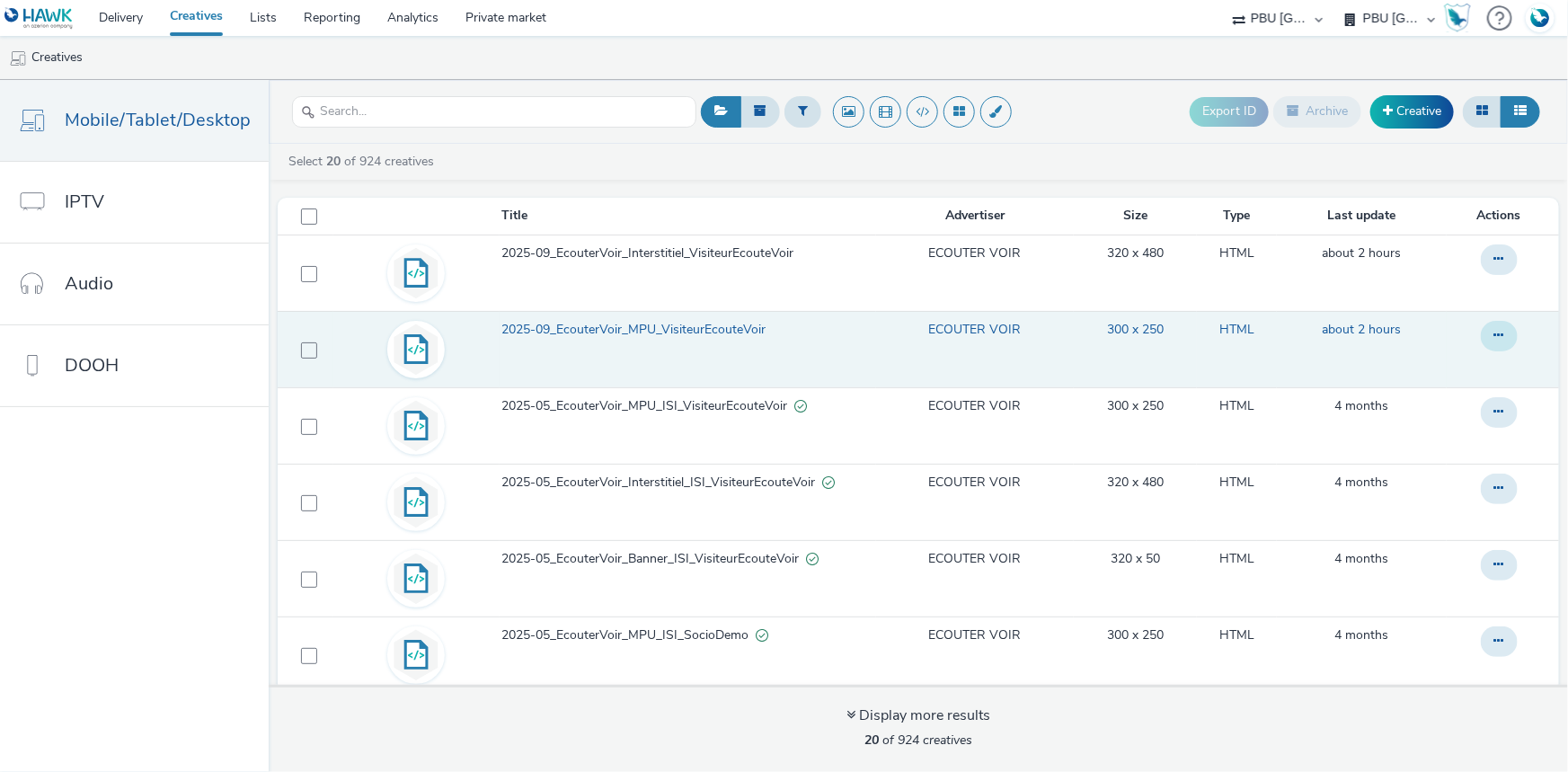
click at [1481, 336] on button at bounding box center [1499, 336] width 37 height 31
click at [1417, 377] on link "Edit" at bounding box center [1450, 372] width 135 height 36
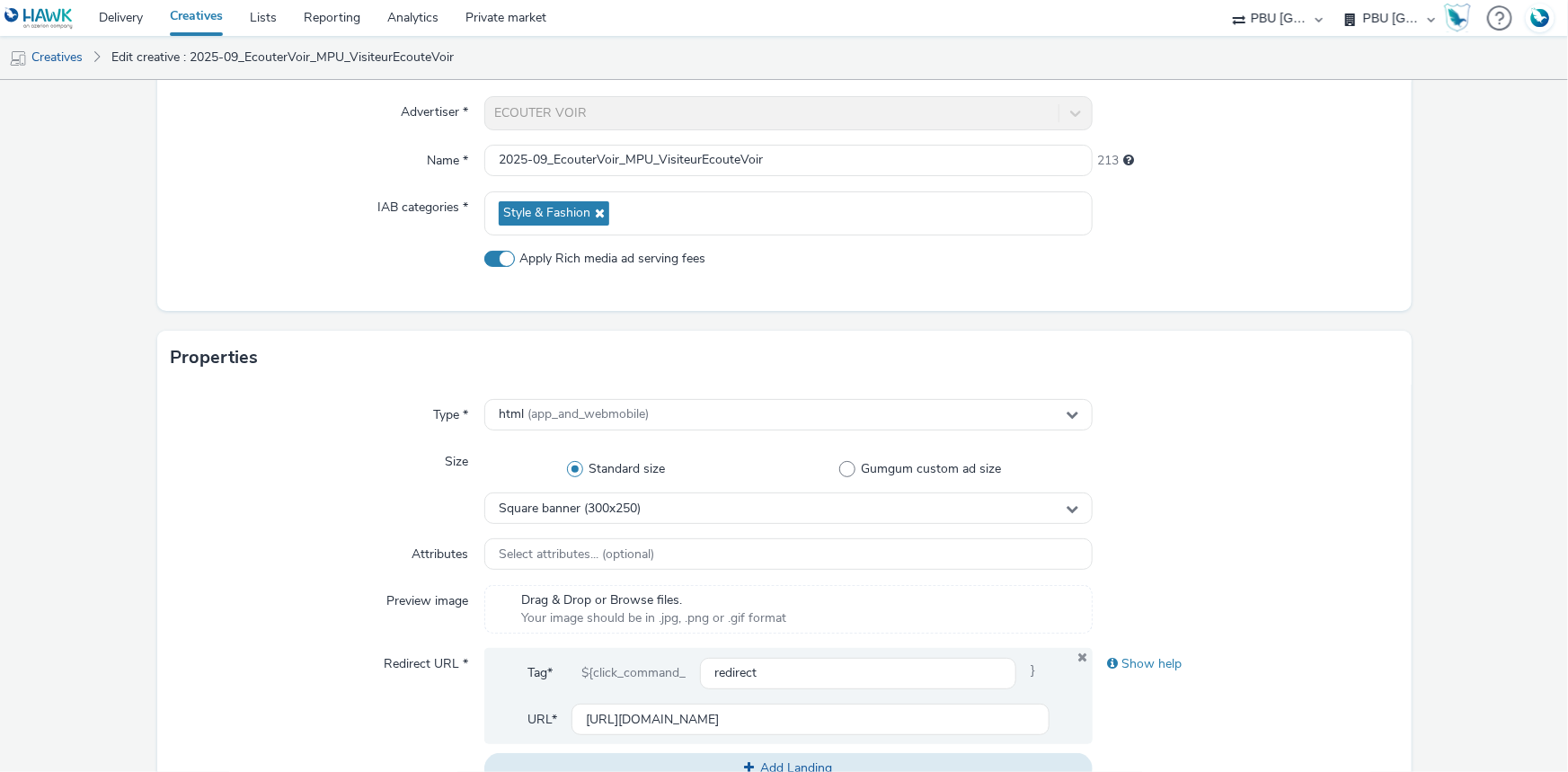
scroll to position [490, 0]
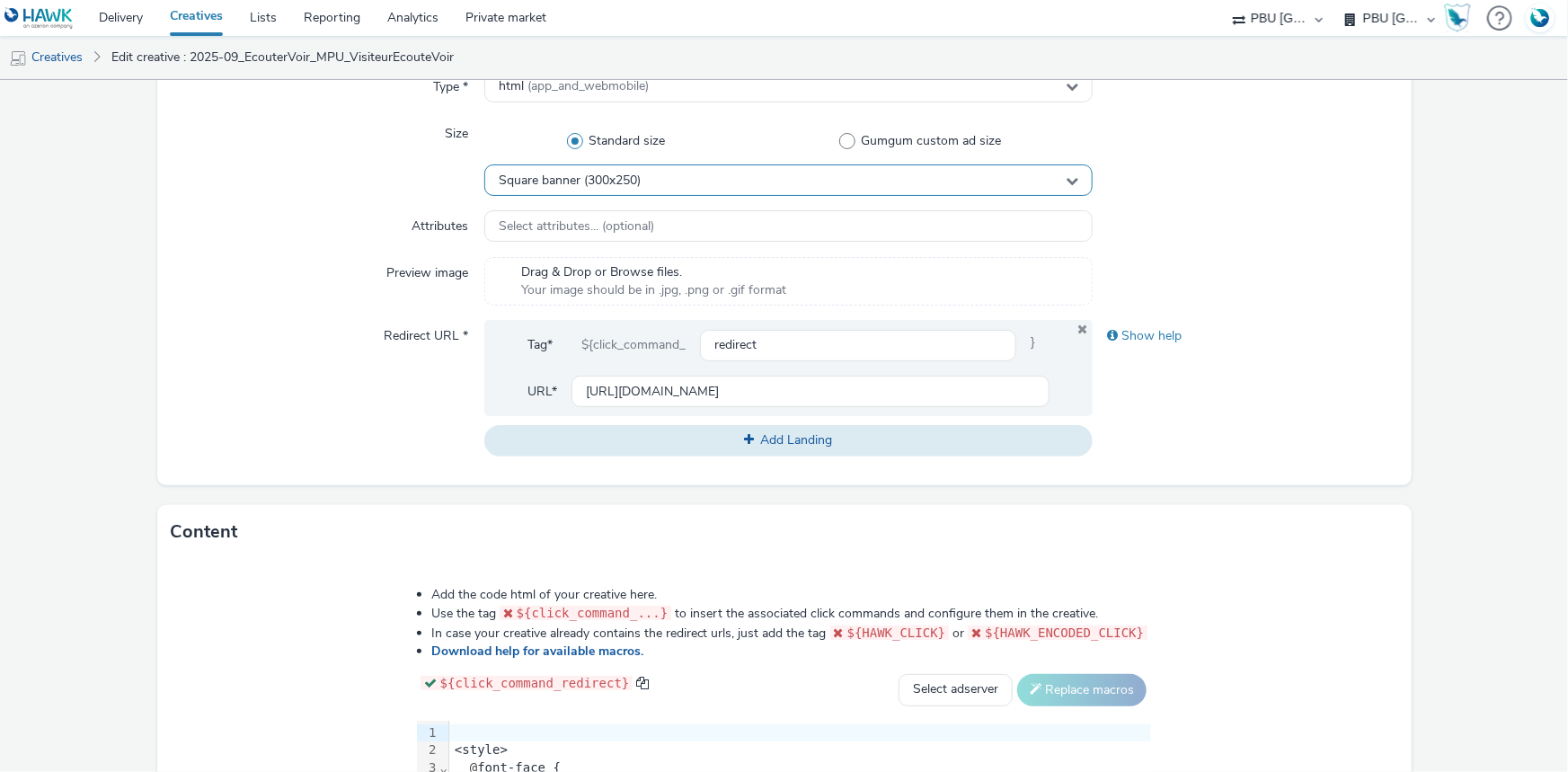
click at [622, 179] on span "Square banner (300x250)" at bounding box center [570, 180] width 142 height 15
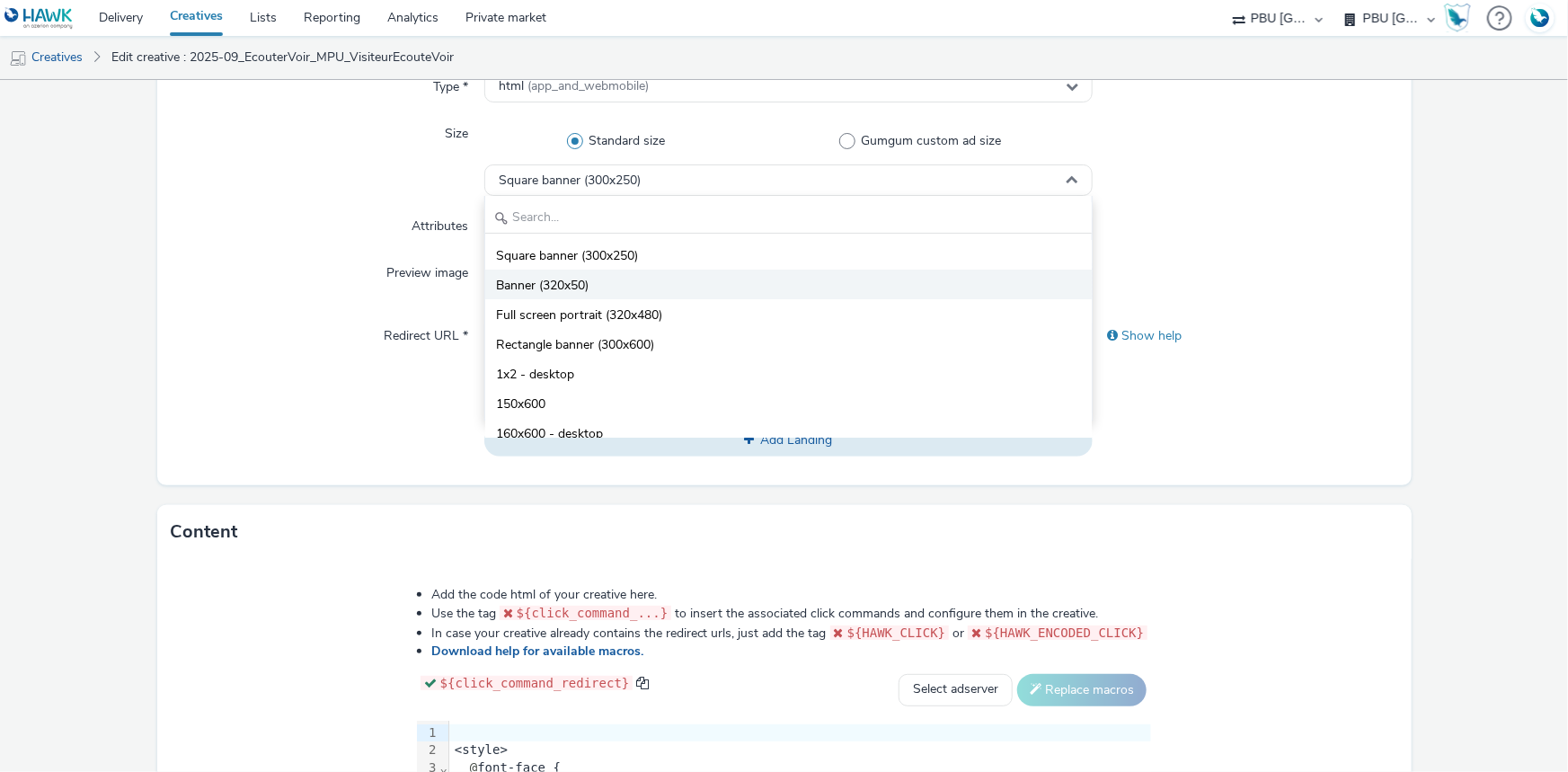
click at [625, 287] on li "Banner (320x50)" at bounding box center [789, 285] width 607 height 30
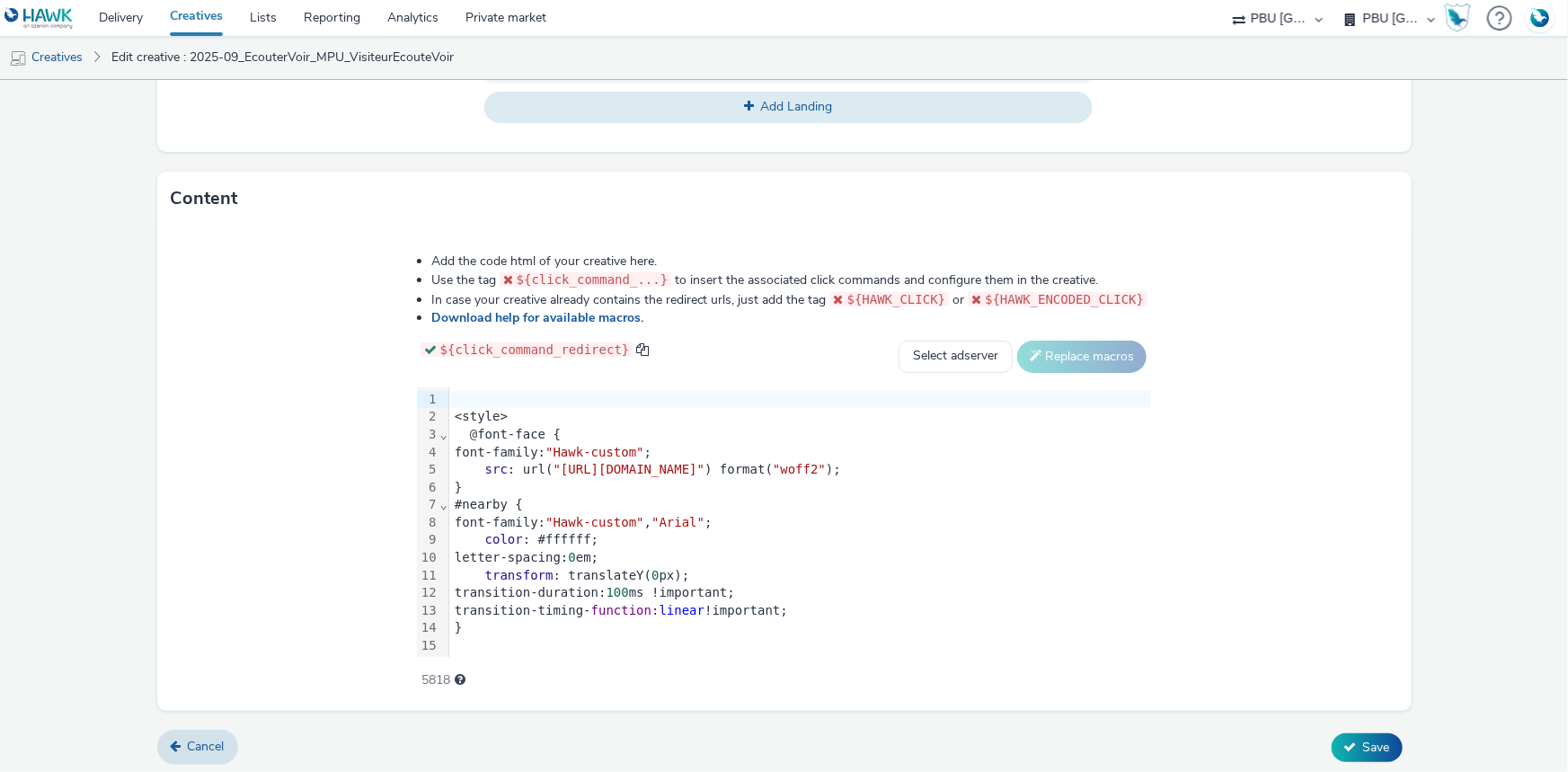
scroll to position [827, 0]
click at [486, 528] on span "color" at bounding box center [505, 536] width 38 height 14
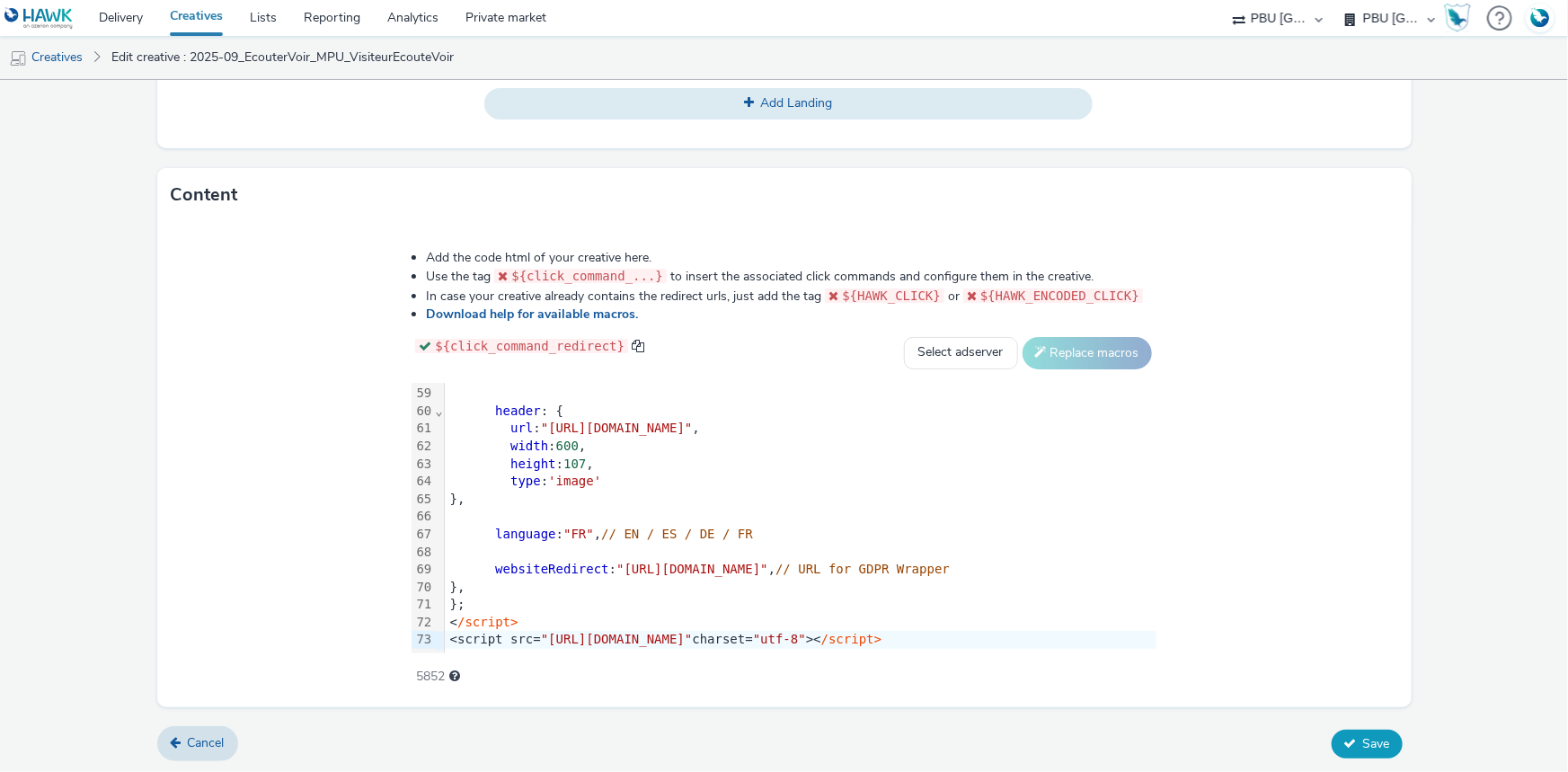
click at [1363, 730] on button "Save" at bounding box center [1367, 745] width 71 height 29
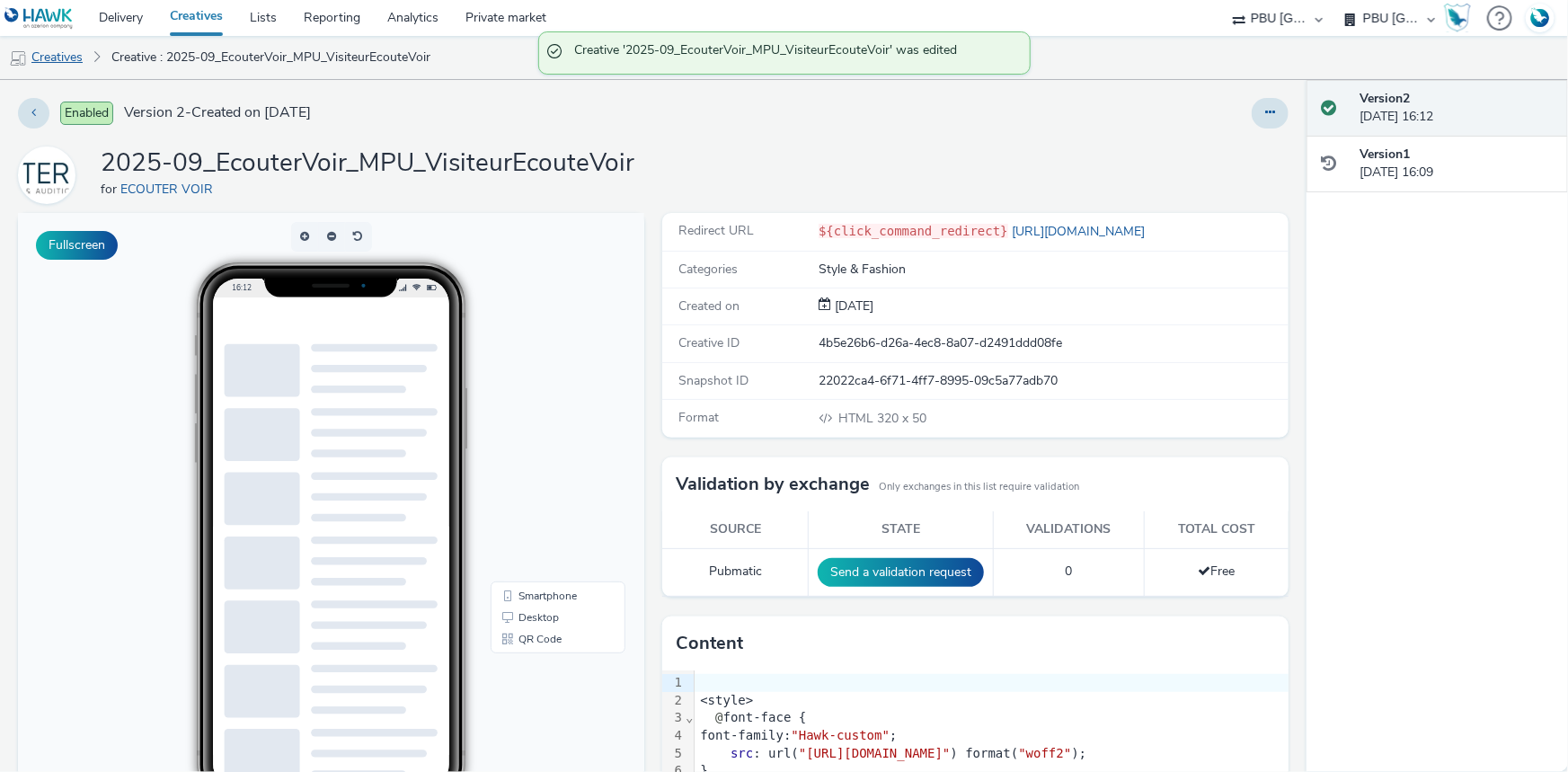
click at [86, 57] on link "Creatives" at bounding box center [45, 58] width 91 height 43
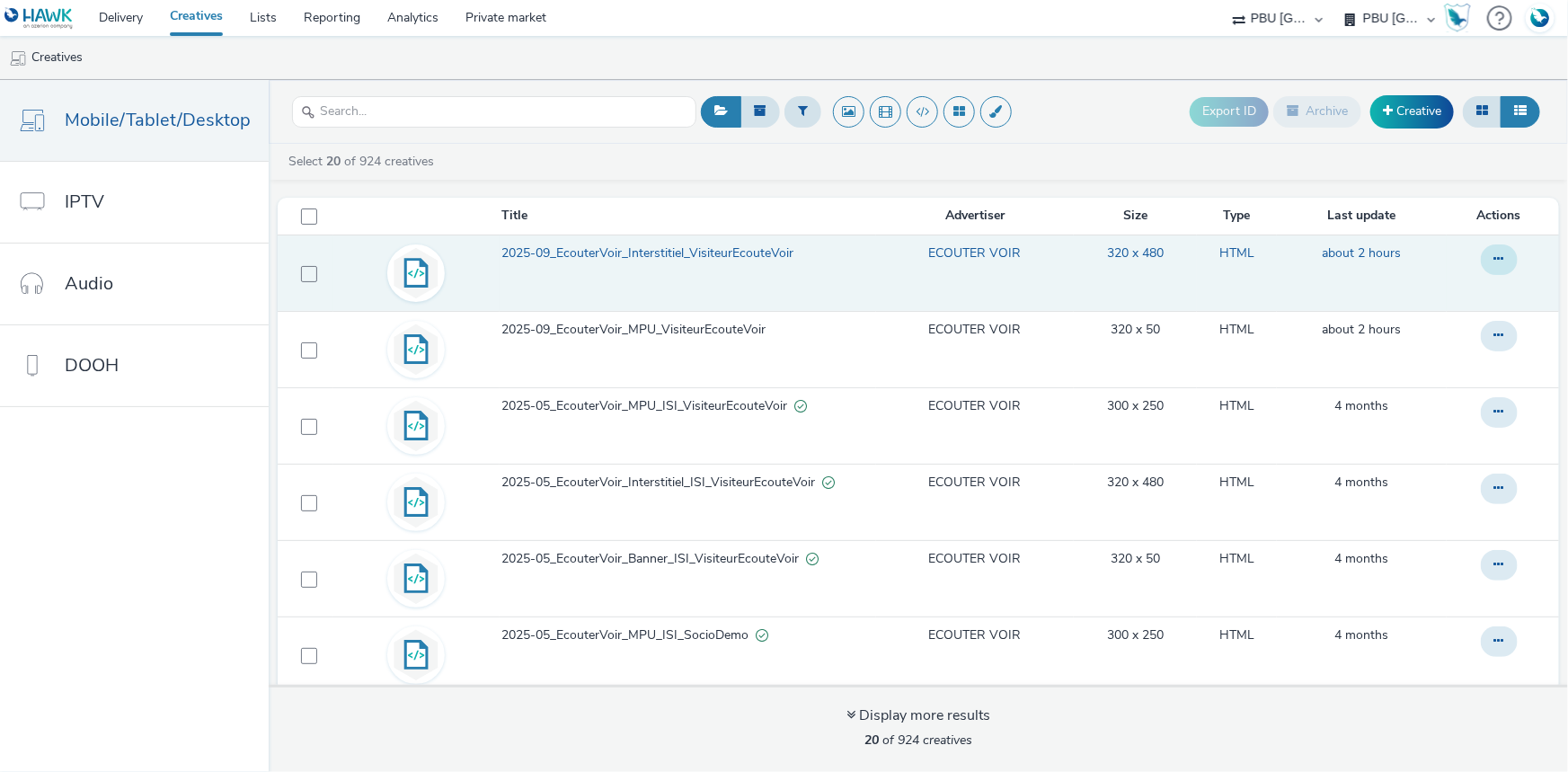
click at [1485, 254] on button at bounding box center [1499, 260] width 37 height 31
click at [1397, 339] on link "Duplicate" at bounding box center [1450, 332] width 135 height 36
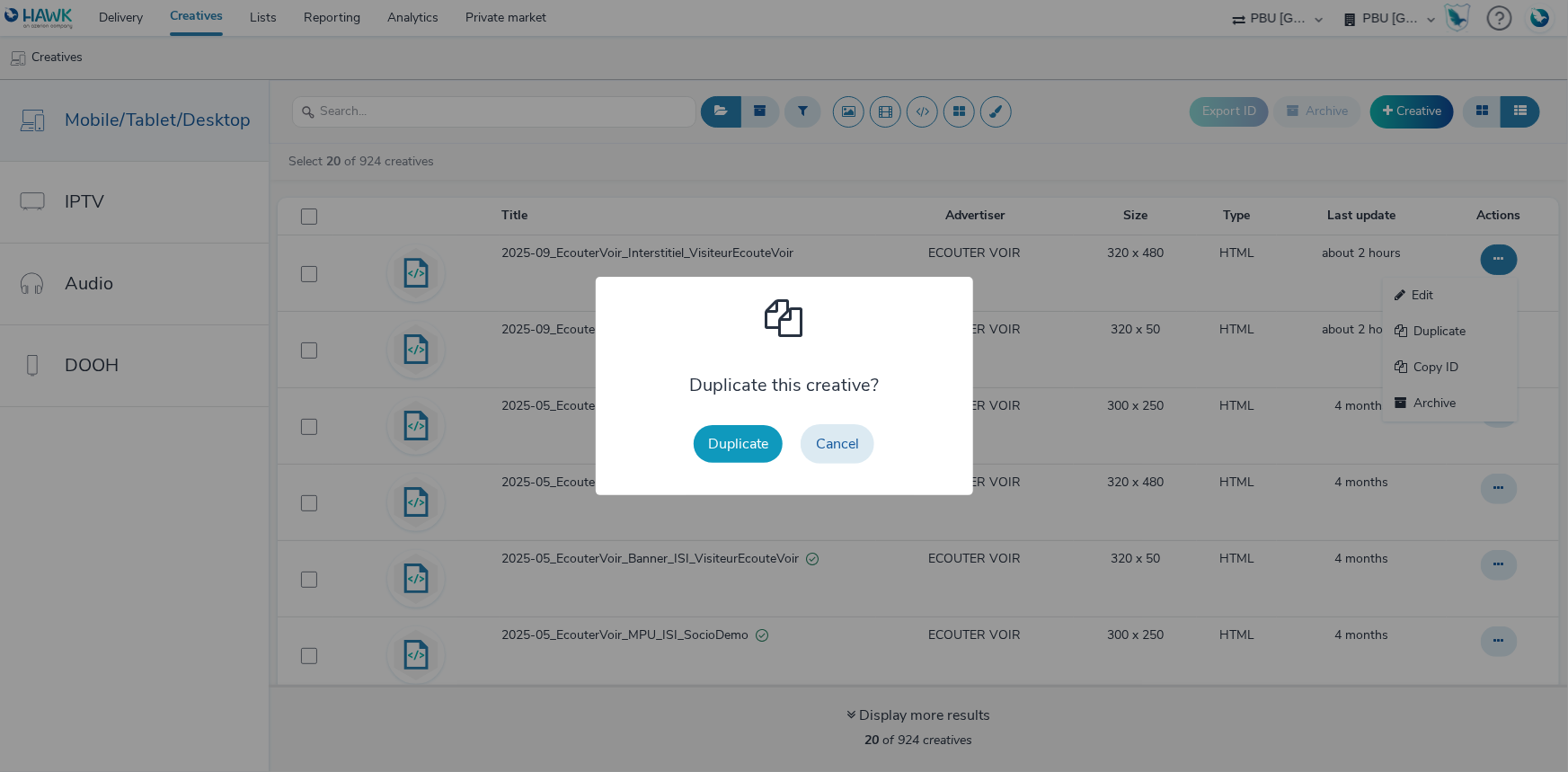
click at [750, 441] on button "Duplicate" at bounding box center [738, 444] width 89 height 38
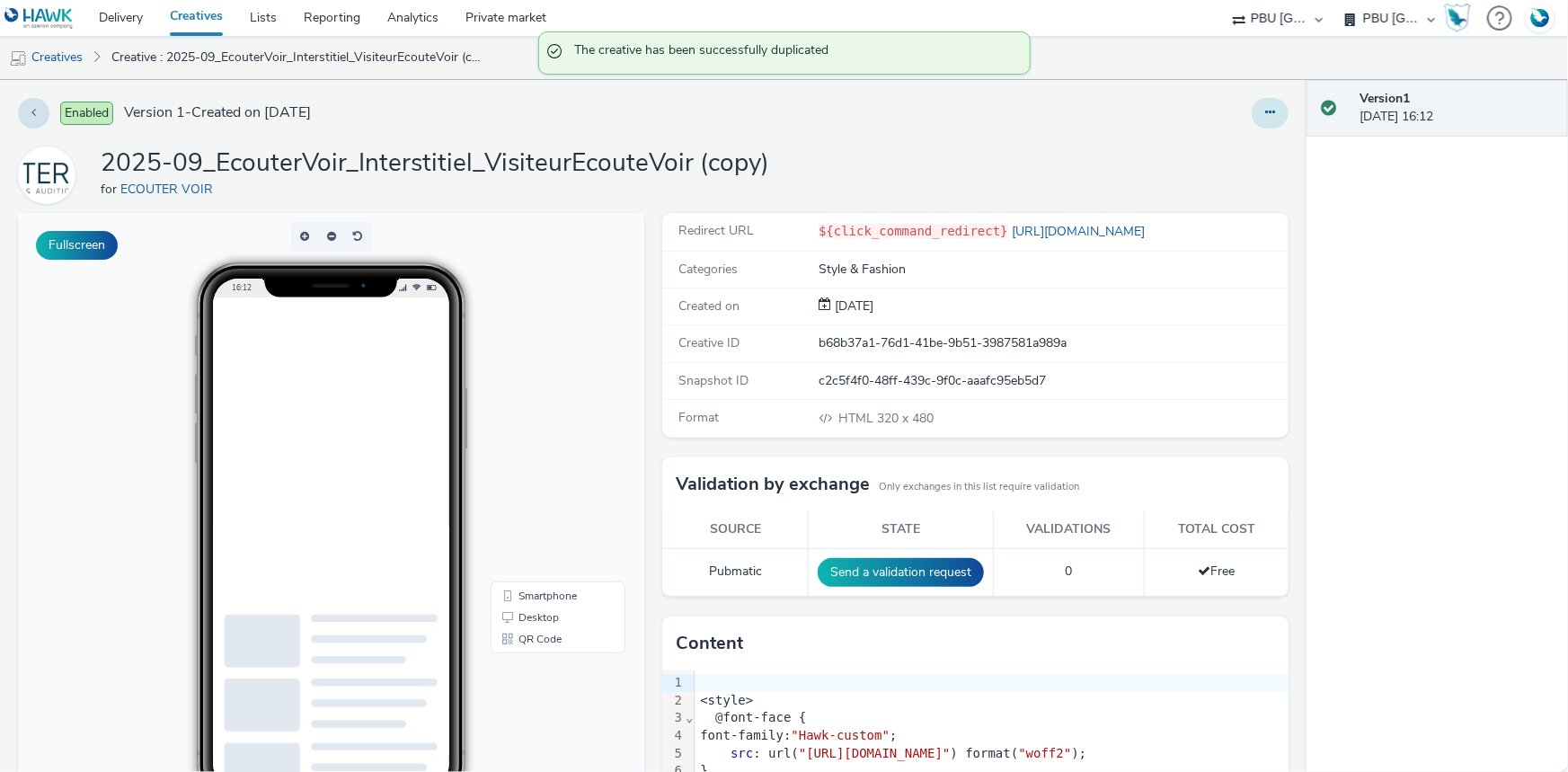
click at [1252, 109] on button at bounding box center [1270, 113] width 37 height 31
click at [1234, 159] on link "Edit" at bounding box center [1221, 150] width 135 height 36
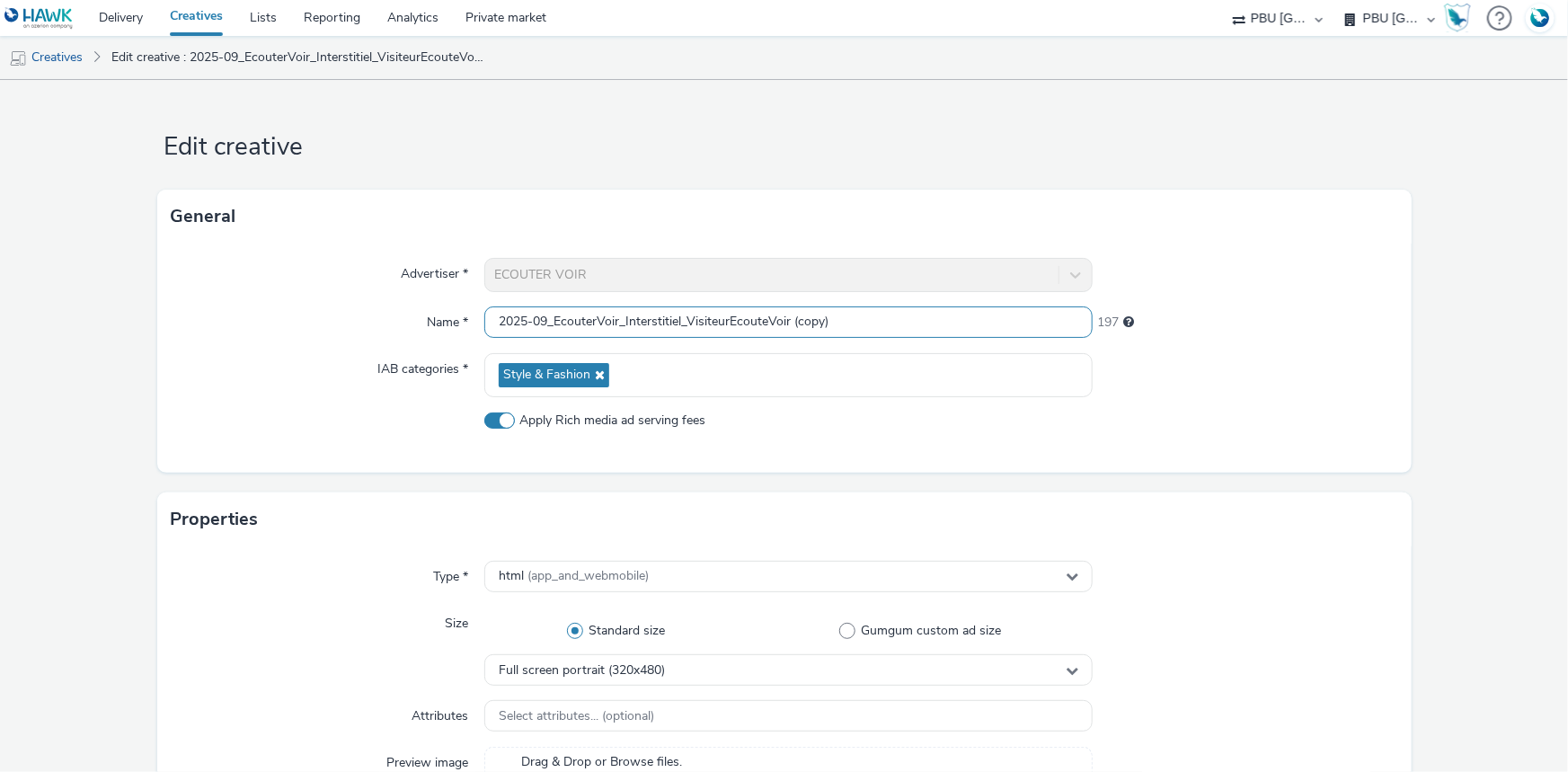
drag, startPoint x: 830, startPoint y: 324, endPoint x: 790, endPoint y: 331, distance: 40.6
click at [790, 331] on input "2025-09_EcouterVoir_Interstitiel_VisiteurEcouteVoir (copy)" at bounding box center [789, 322] width 609 height 32
drag, startPoint x: 678, startPoint y: 315, endPoint x: 621, endPoint y: 324, distance: 57.7
click at [621, 324] on input "2025-09_EcouterVoir_Interstitiel_VisiteurEcouteVoir" at bounding box center [789, 322] width 609 height 32
type input "2025-09_EcouterVoir_Banner_VisiteurEcouteVoir"
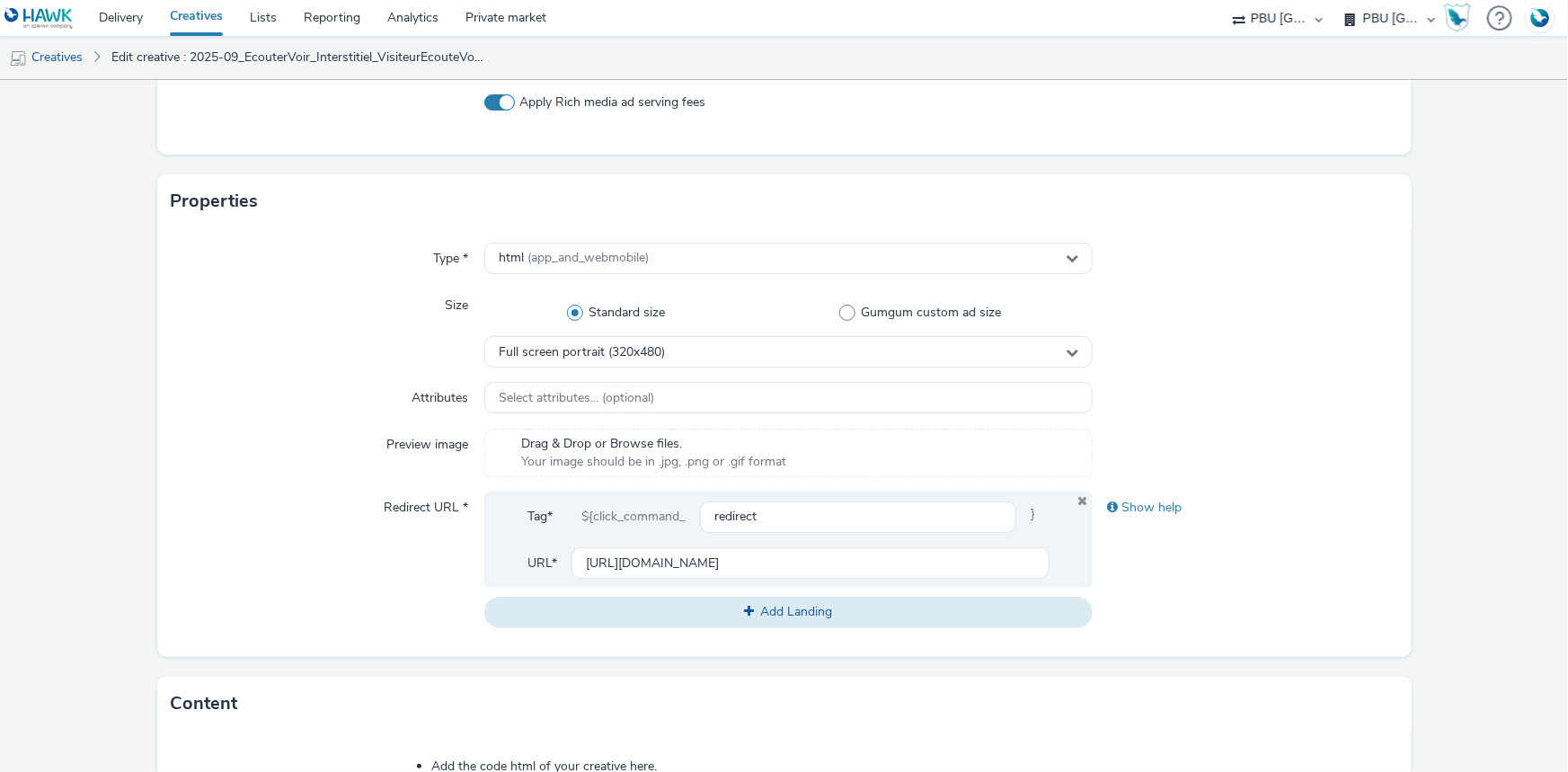
scroll to position [490, 0]
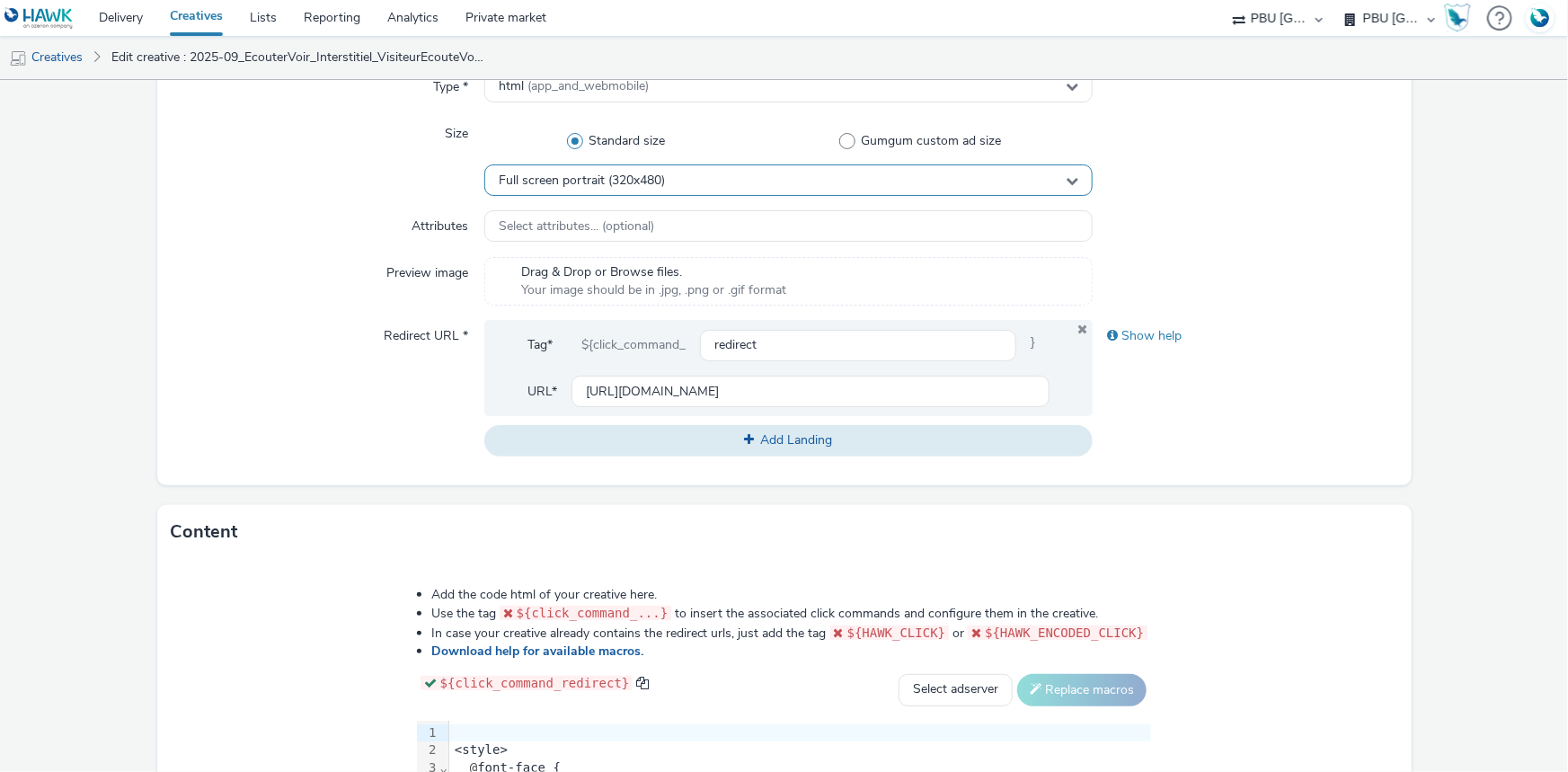
click at [639, 186] on span "Full screen portrait (320x480)" at bounding box center [582, 180] width 167 height 15
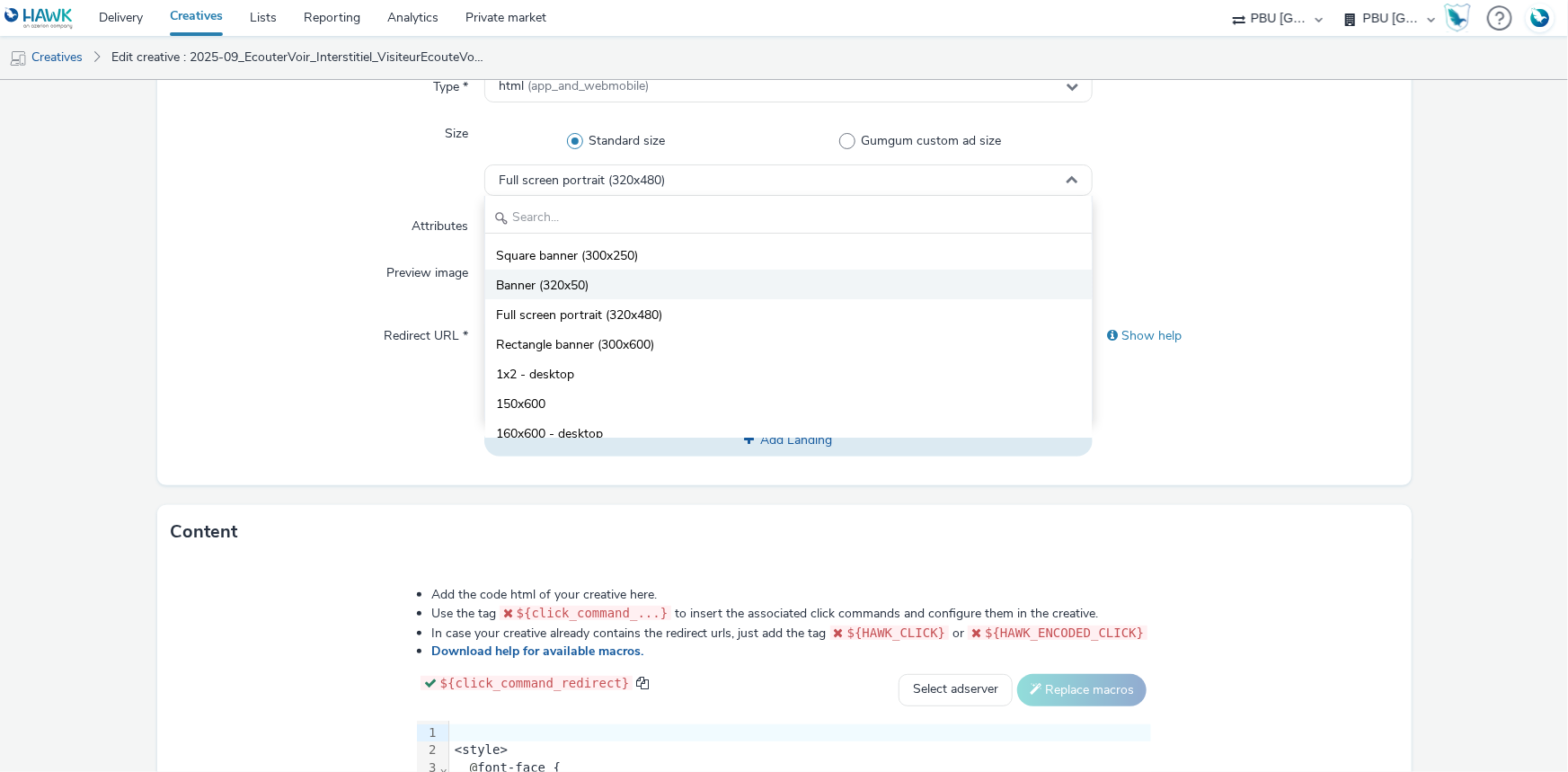
click at [608, 287] on li "Banner (320x50)" at bounding box center [789, 285] width 607 height 30
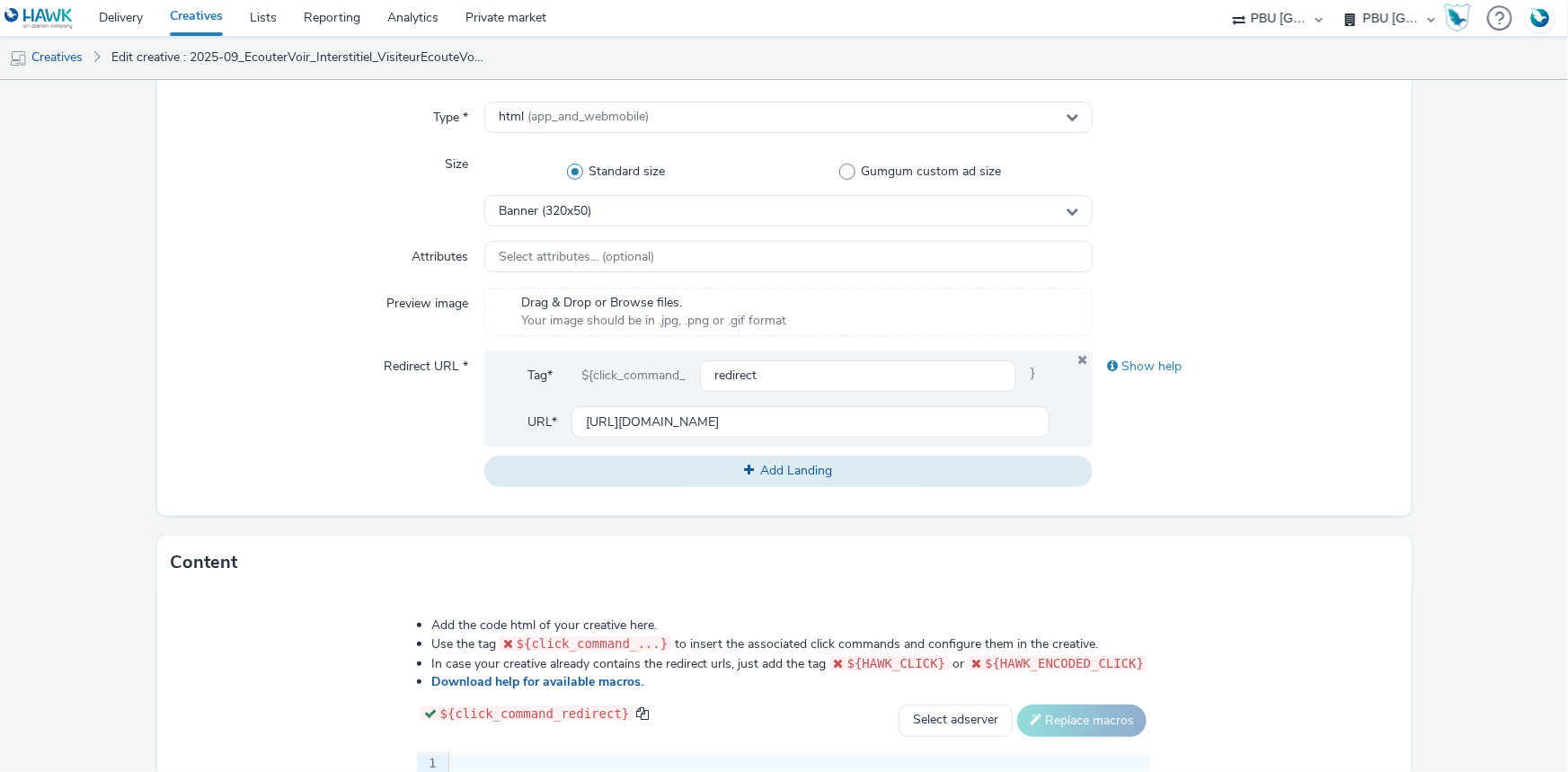
scroll to position [817, 0]
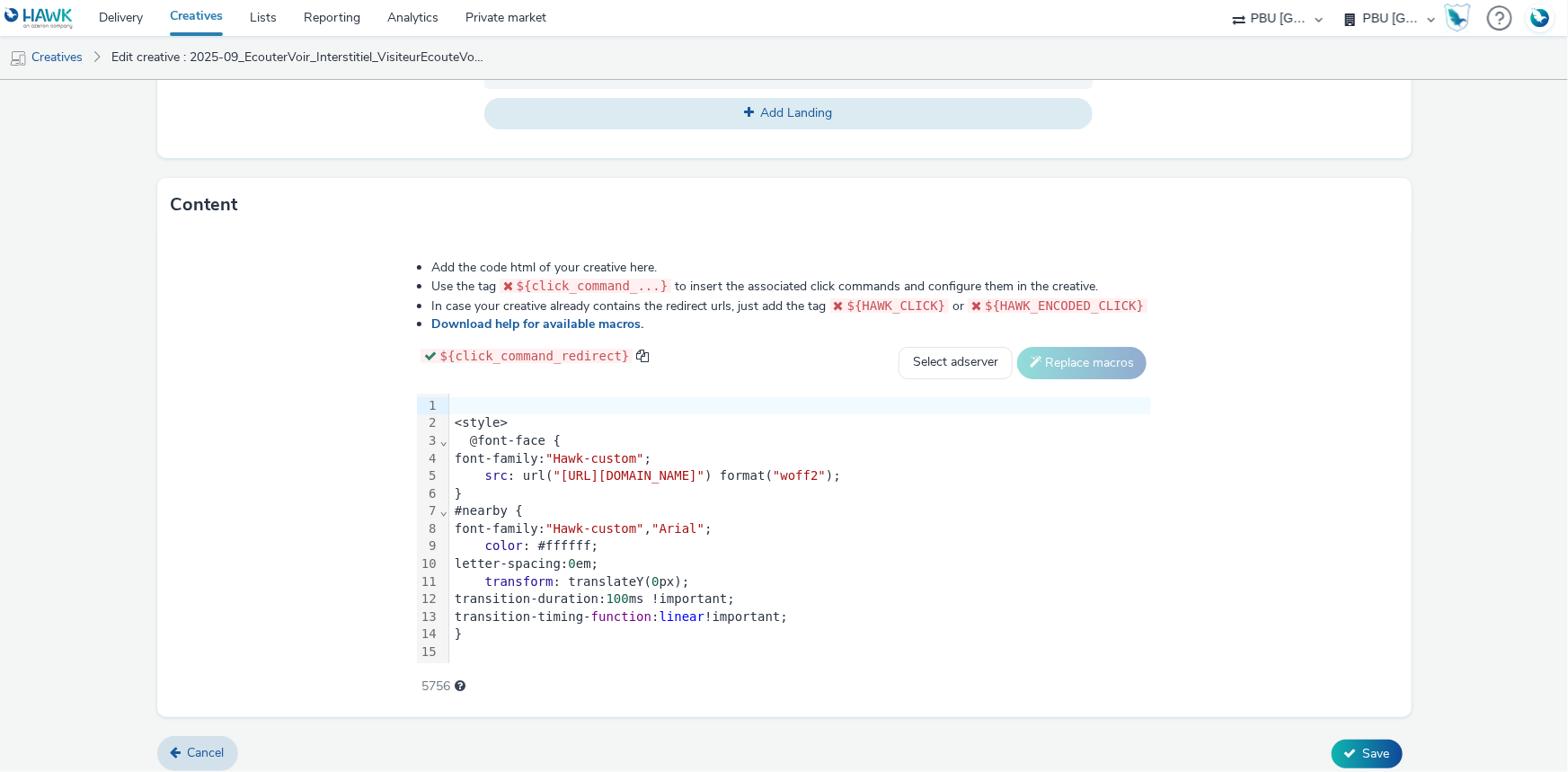
click at [486, 540] on span "color" at bounding box center [505, 545] width 38 height 14
click at [449, 503] on div "#nearby {" at bounding box center [800, 512] width 702 height 18
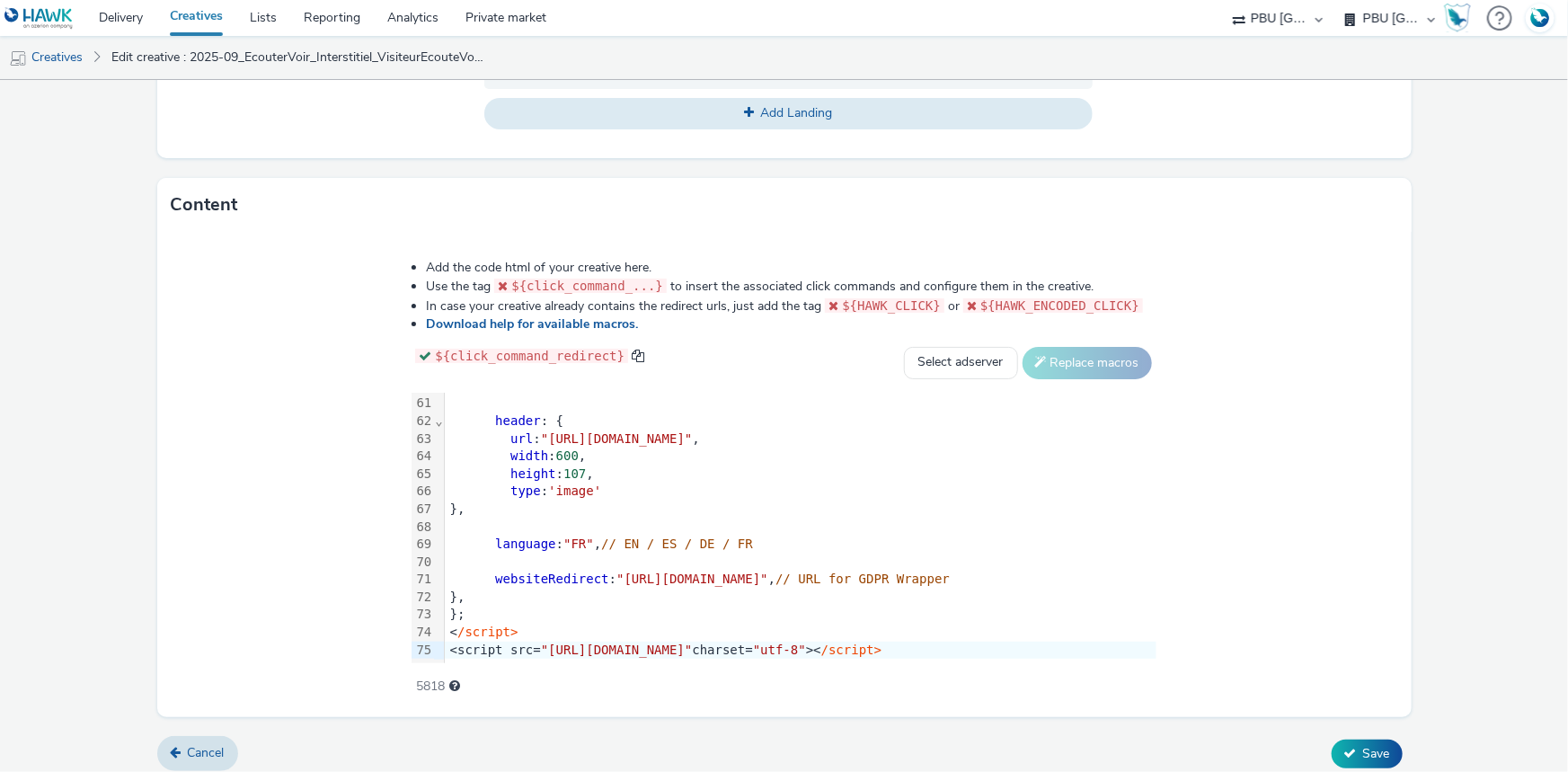
click at [445, 483] on div "type : 'image'" at bounding box center [801, 492] width 712 height 18
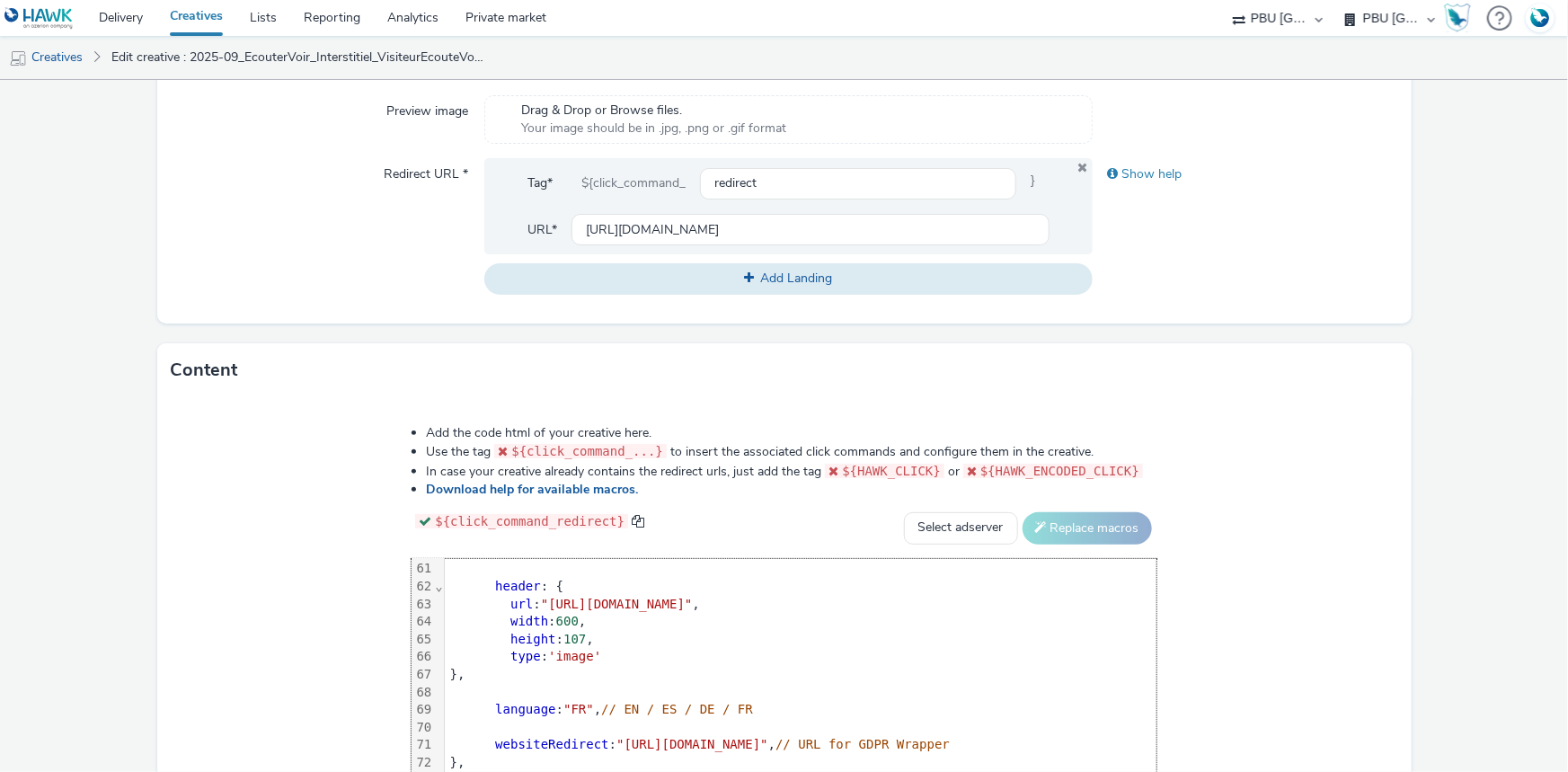
scroll to position [827, 0]
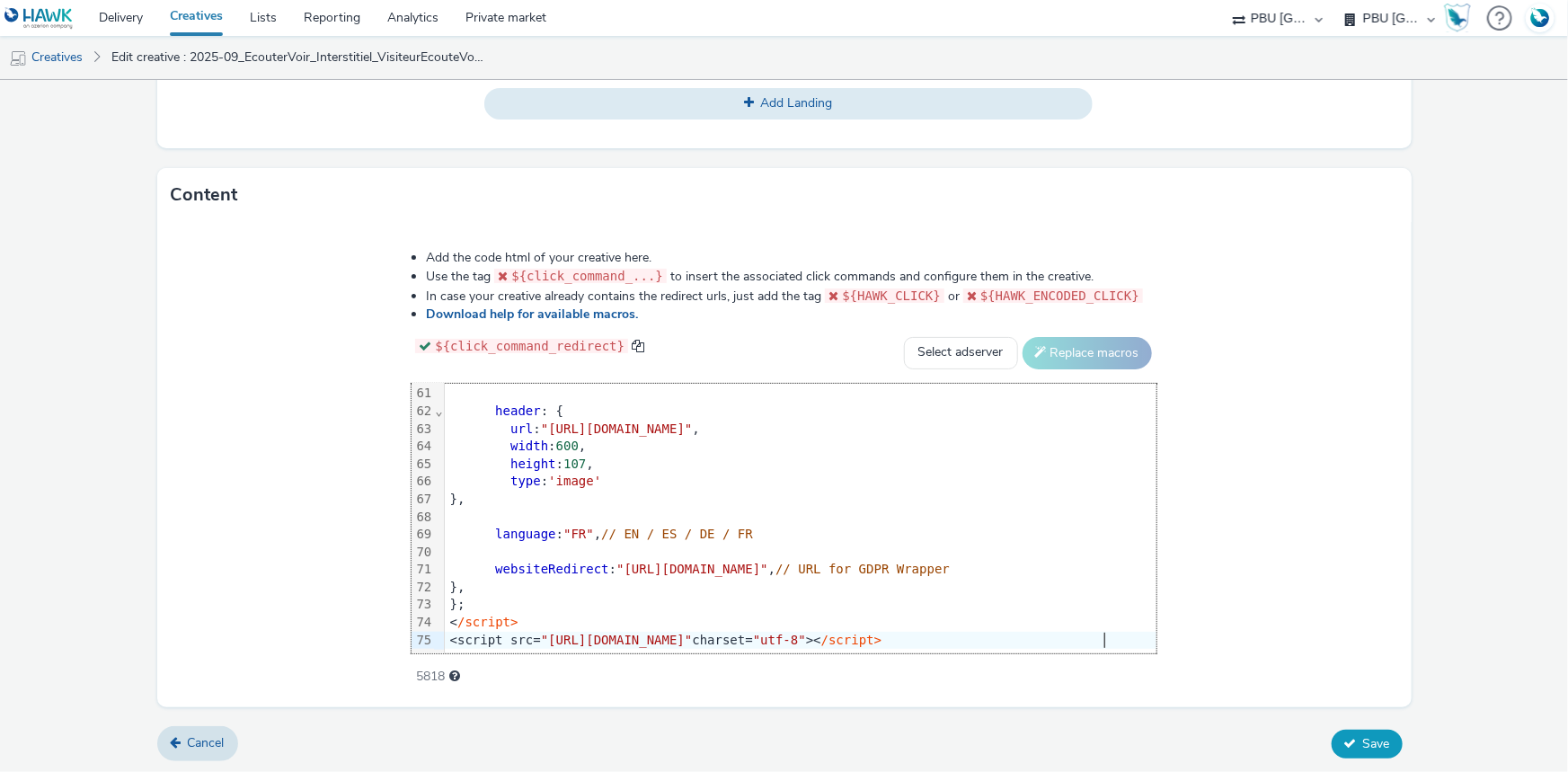
click at [1363, 741] on span "Save" at bounding box center [1377, 744] width 27 height 17
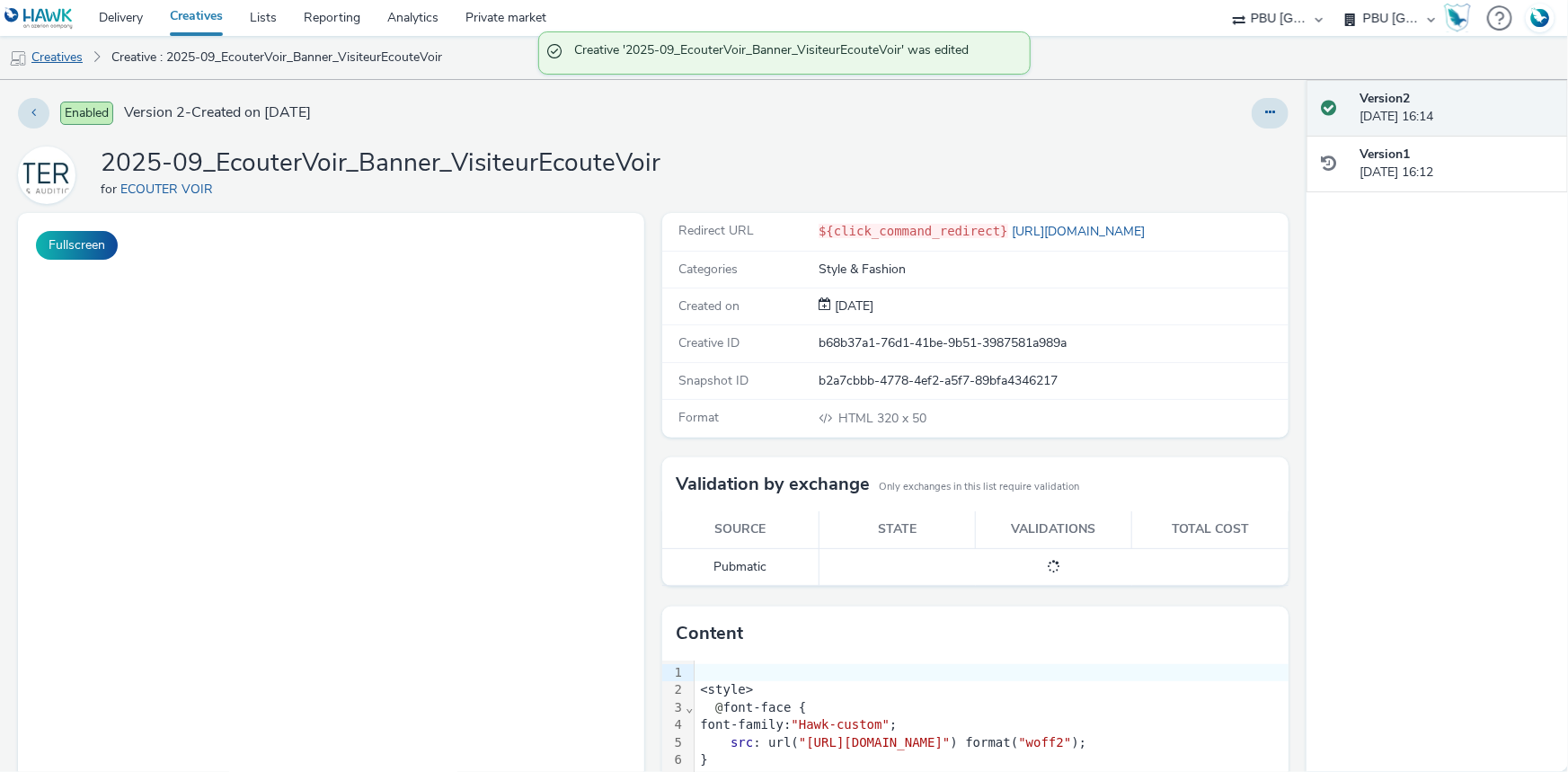
click at [69, 57] on link "Creatives" at bounding box center [45, 58] width 91 height 43
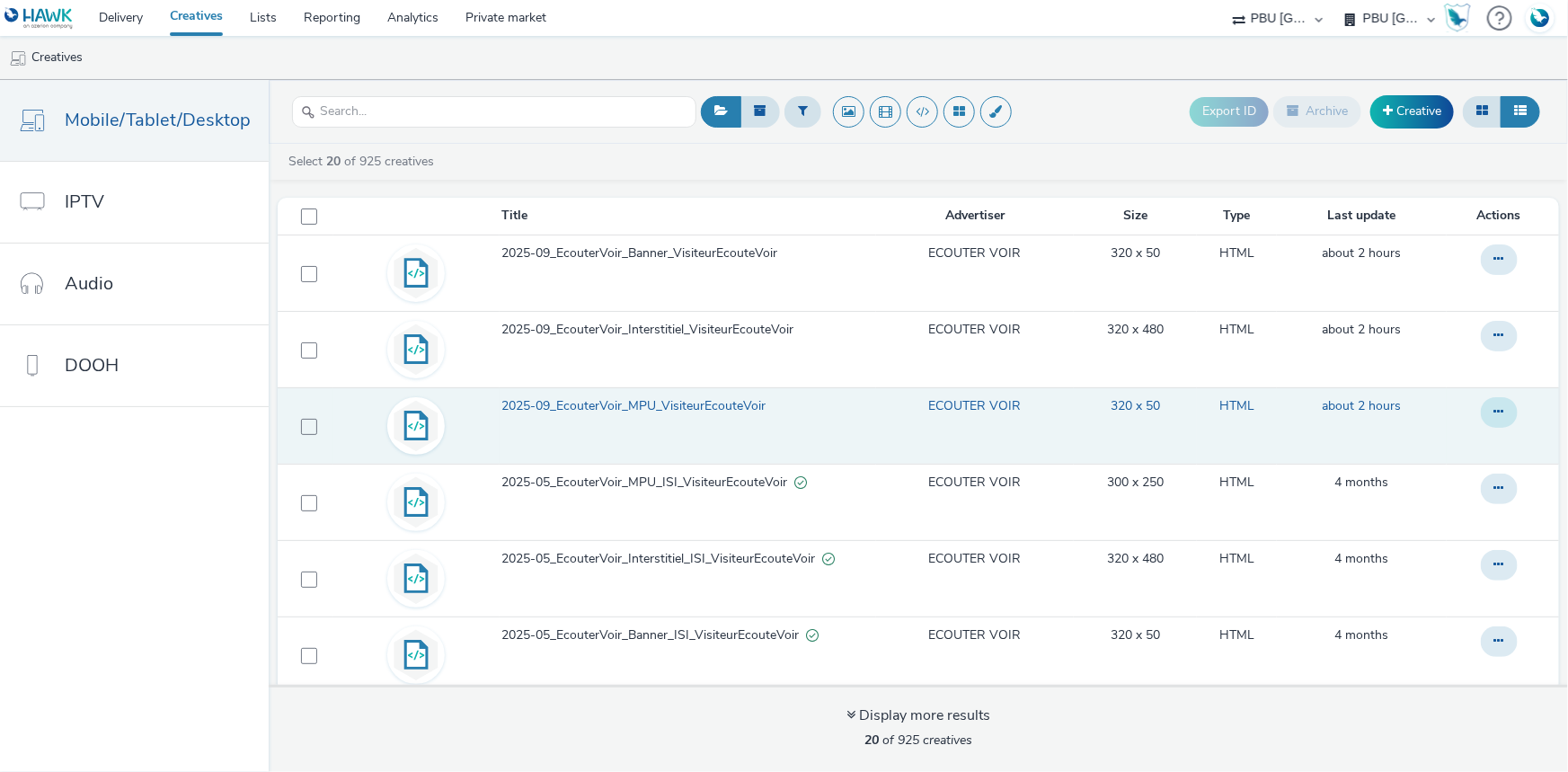
click at [1482, 413] on button at bounding box center [1499, 413] width 37 height 31
click at [1383, 454] on link "Edit" at bounding box center [1450, 449] width 135 height 36
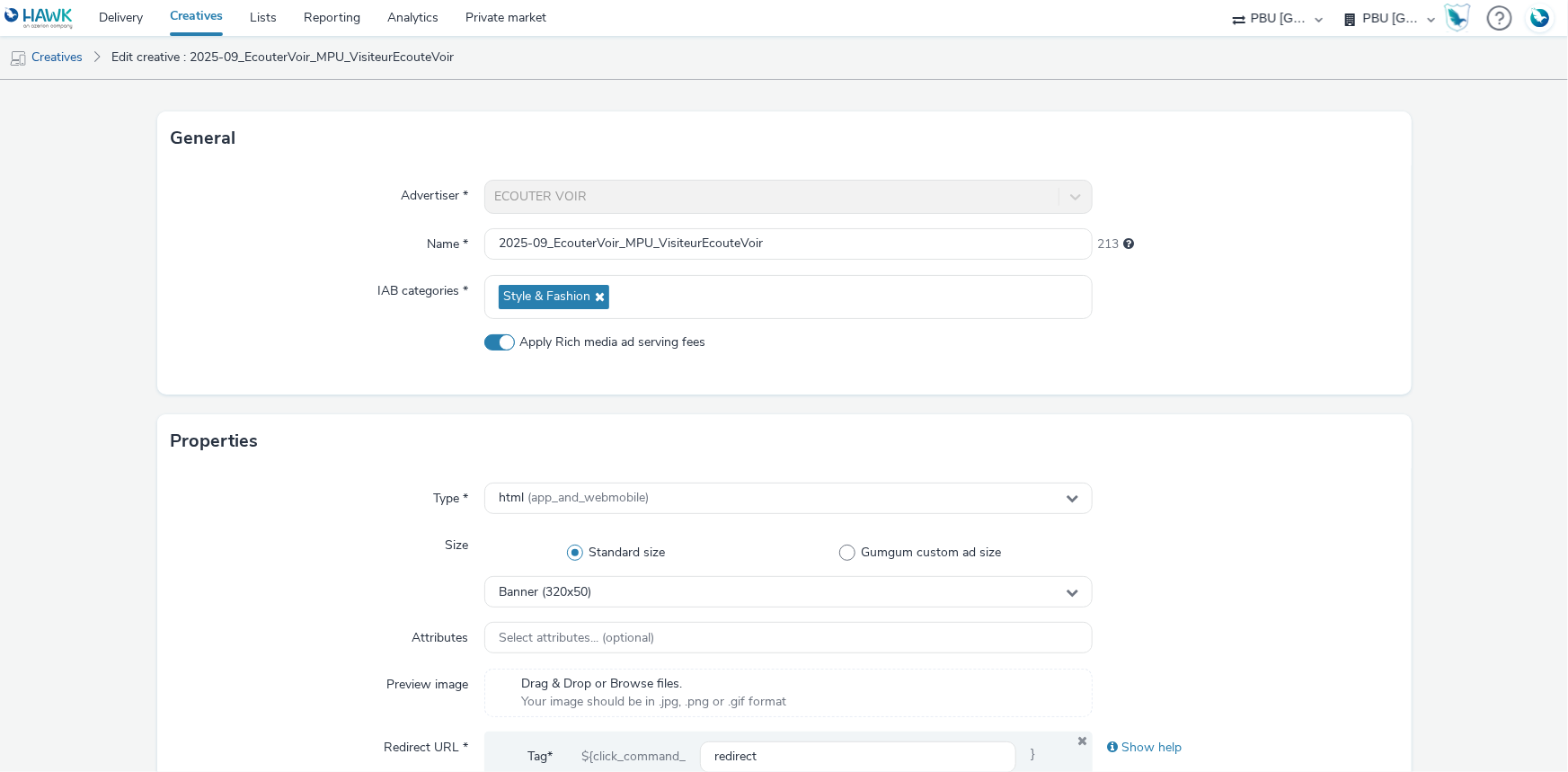
scroll to position [245, 0]
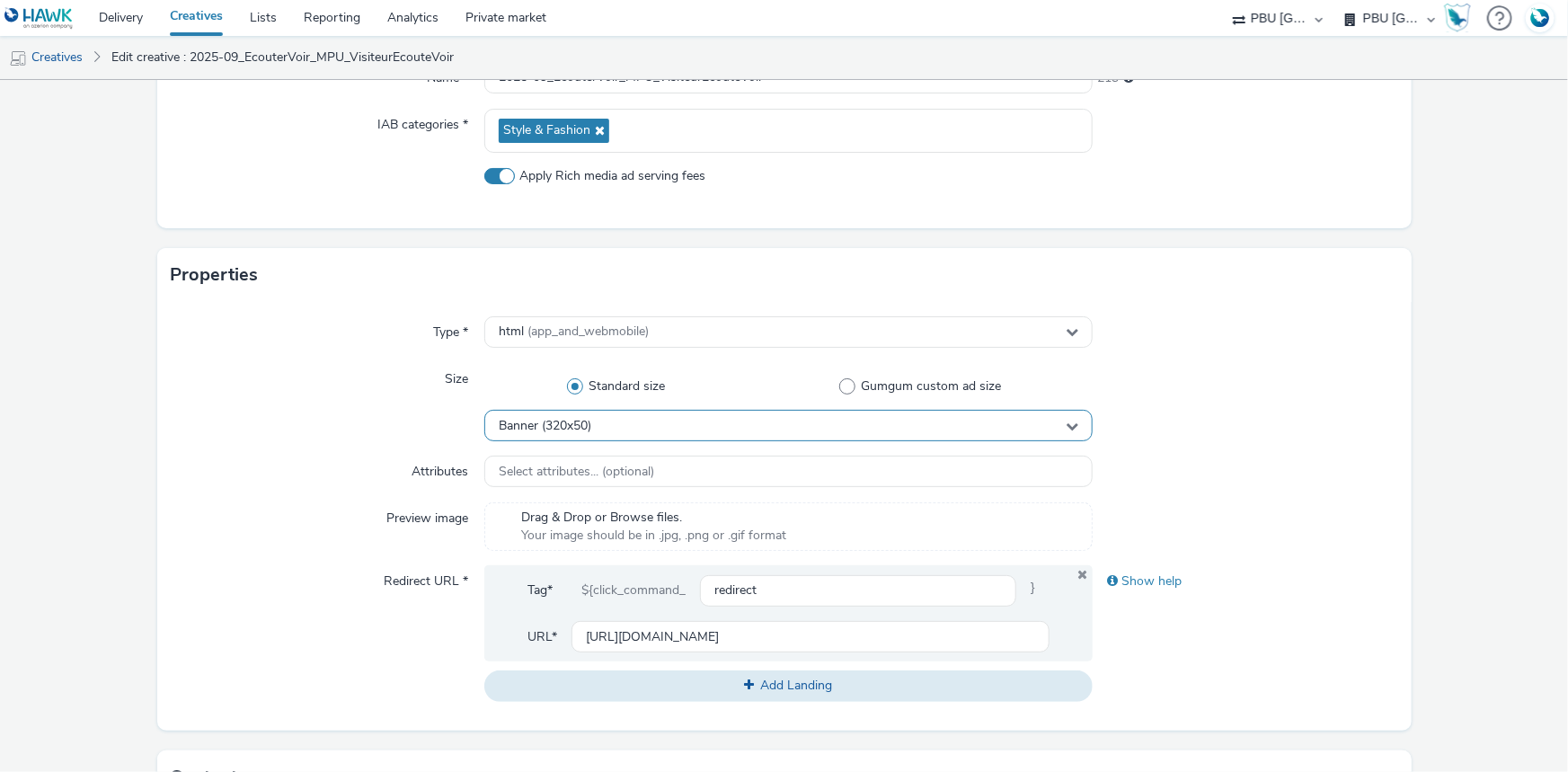
click at [590, 427] on span "Banner (320x50)" at bounding box center [545, 426] width 92 height 15
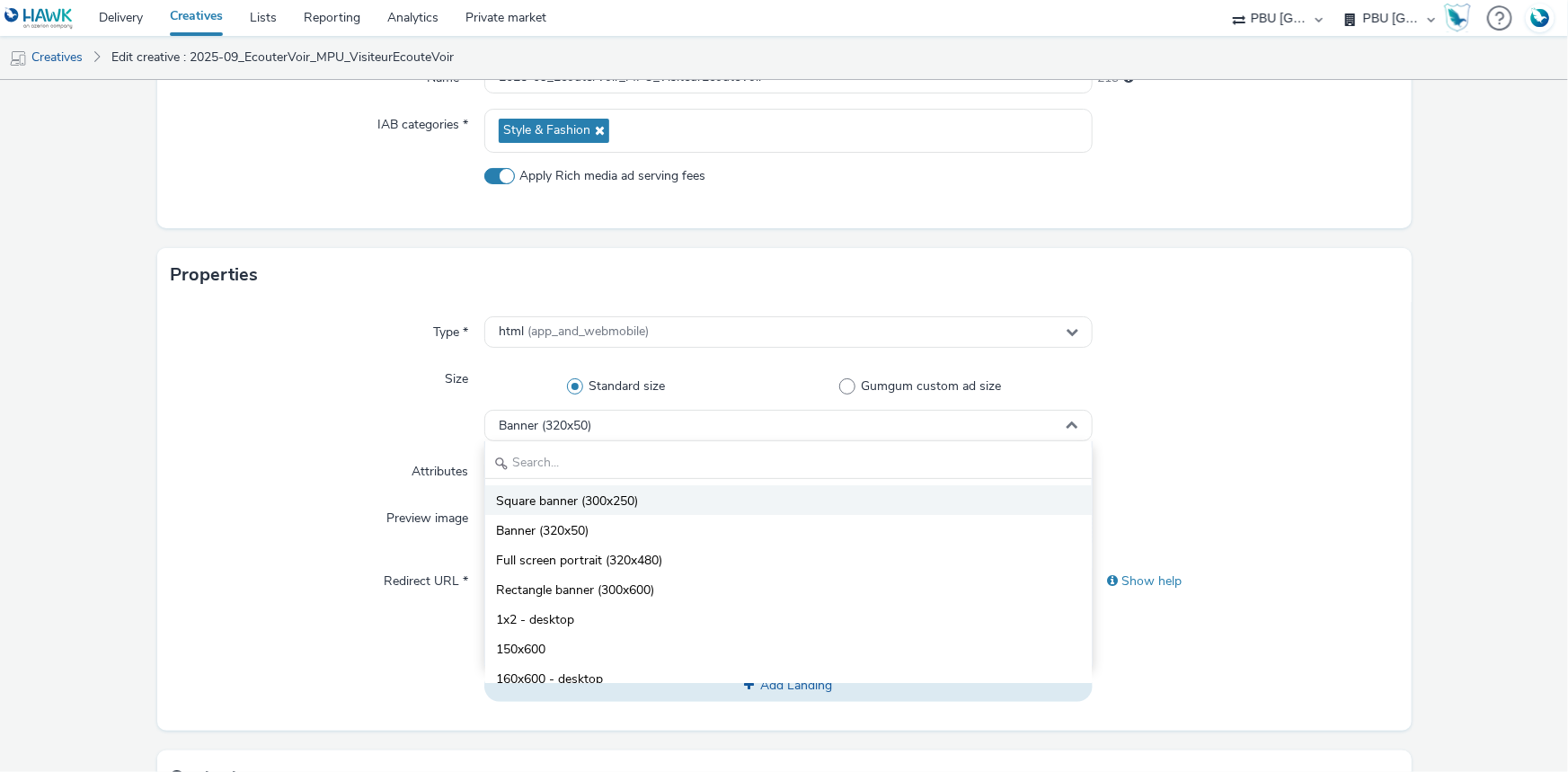
click at [586, 504] on span "Square banner (300x250)" at bounding box center [567, 502] width 142 height 18
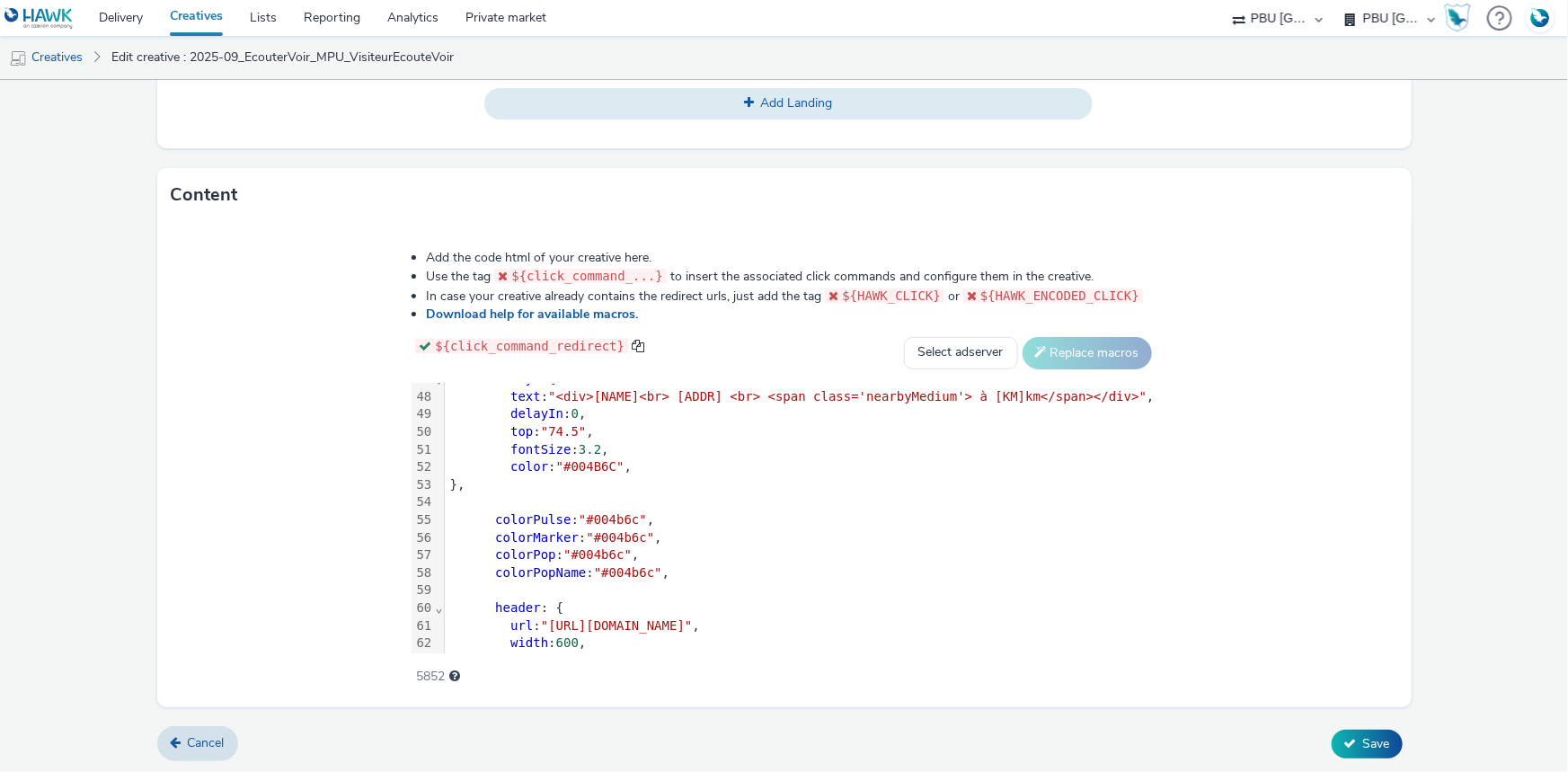
scroll to position [1036, 0]
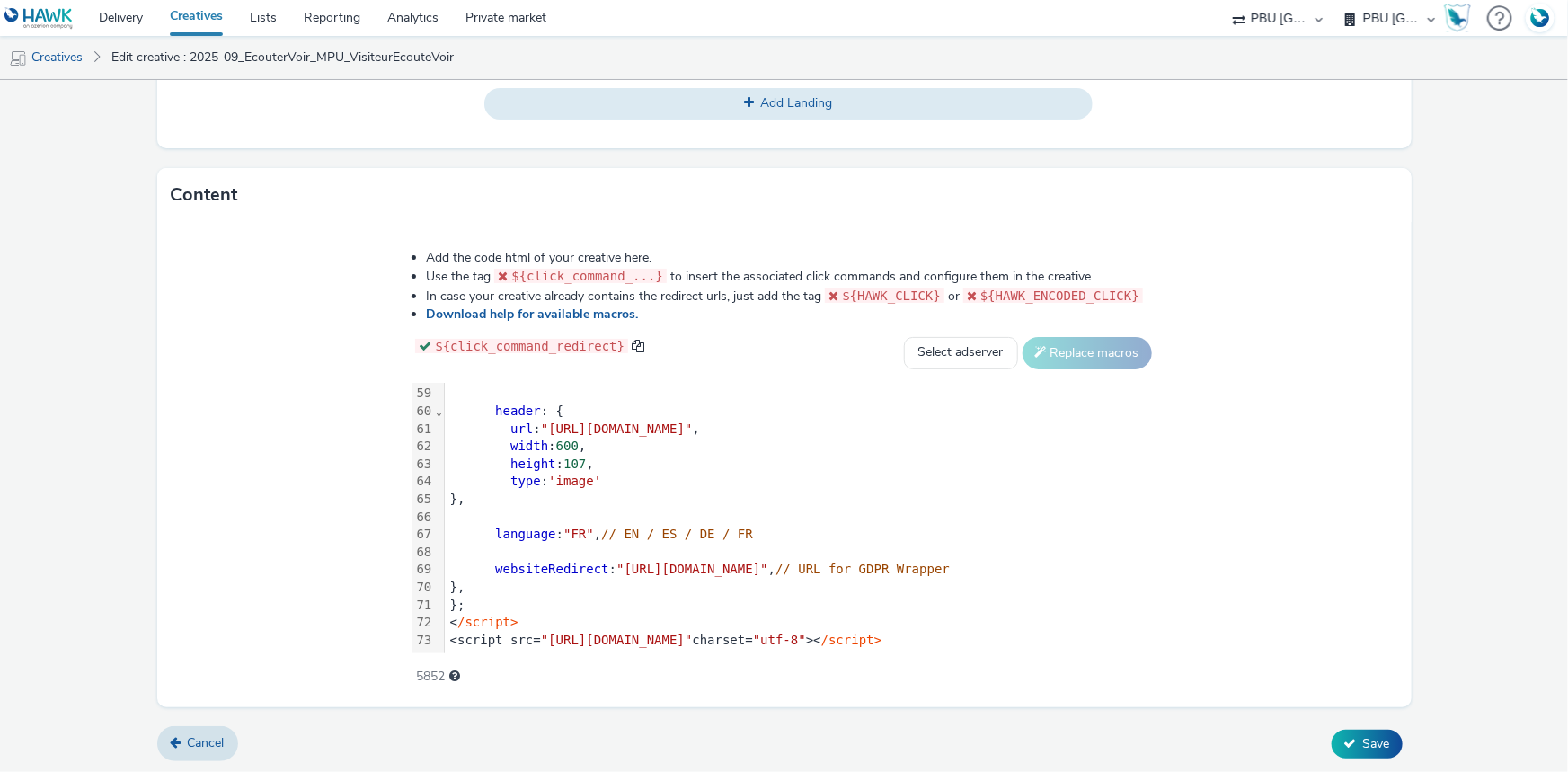
click at [445, 456] on div "height : 107 ," at bounding box center [1140, 465] width 1391 height 18
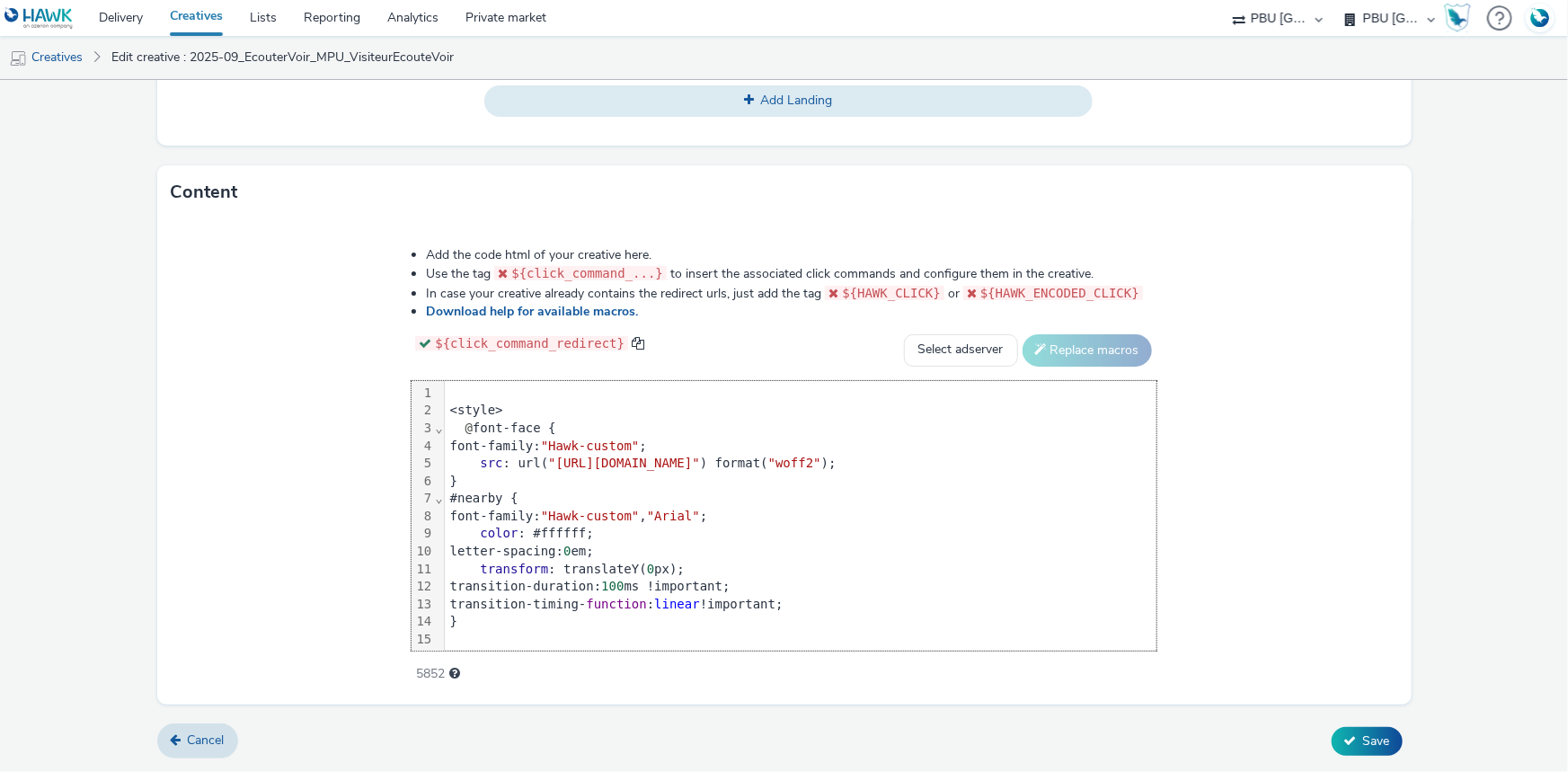
scroll to position [1035, 0]
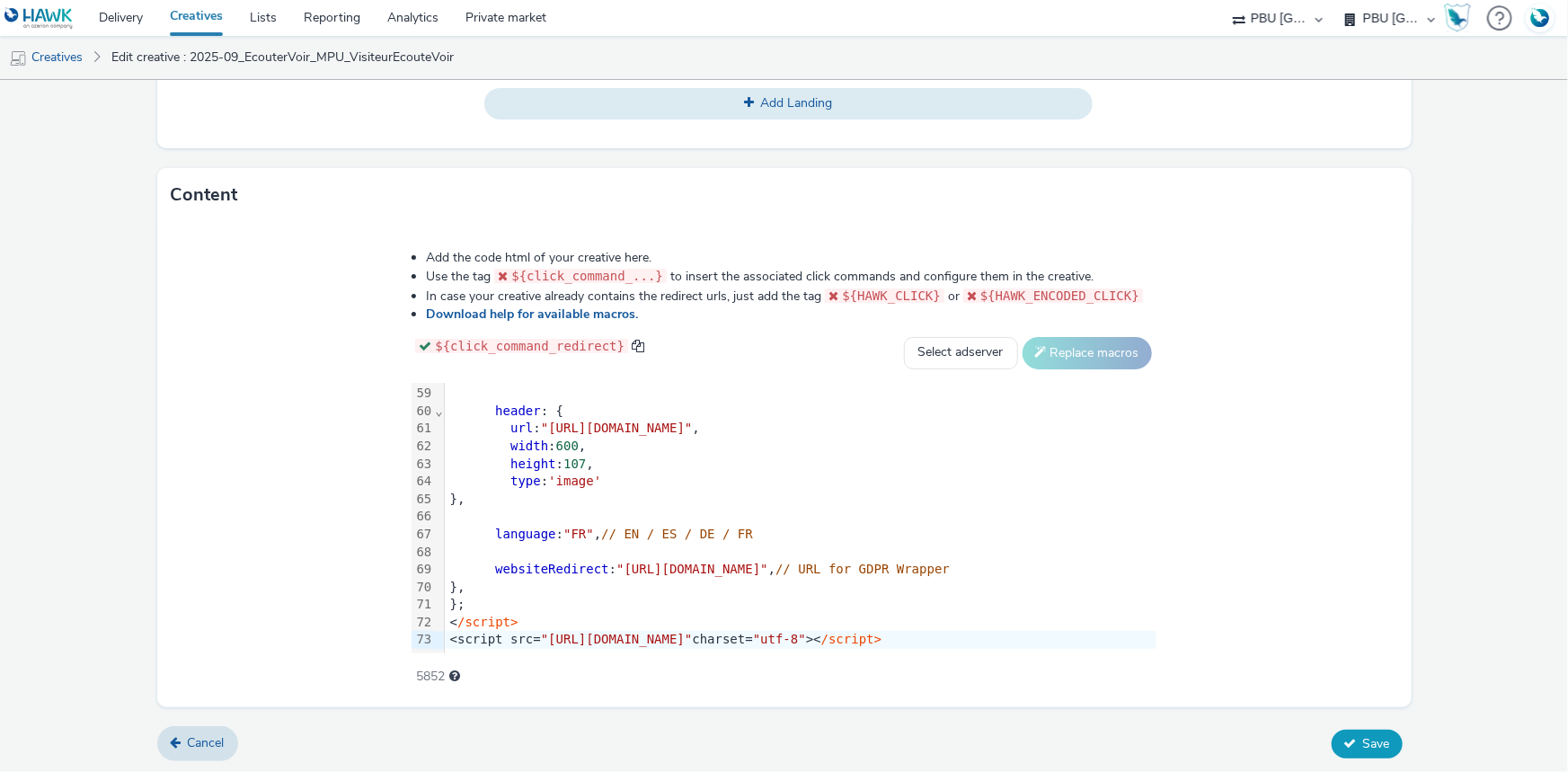
click at [1332, 738] on button "Save" at bounding box center [1367, 745] width 71 height 29
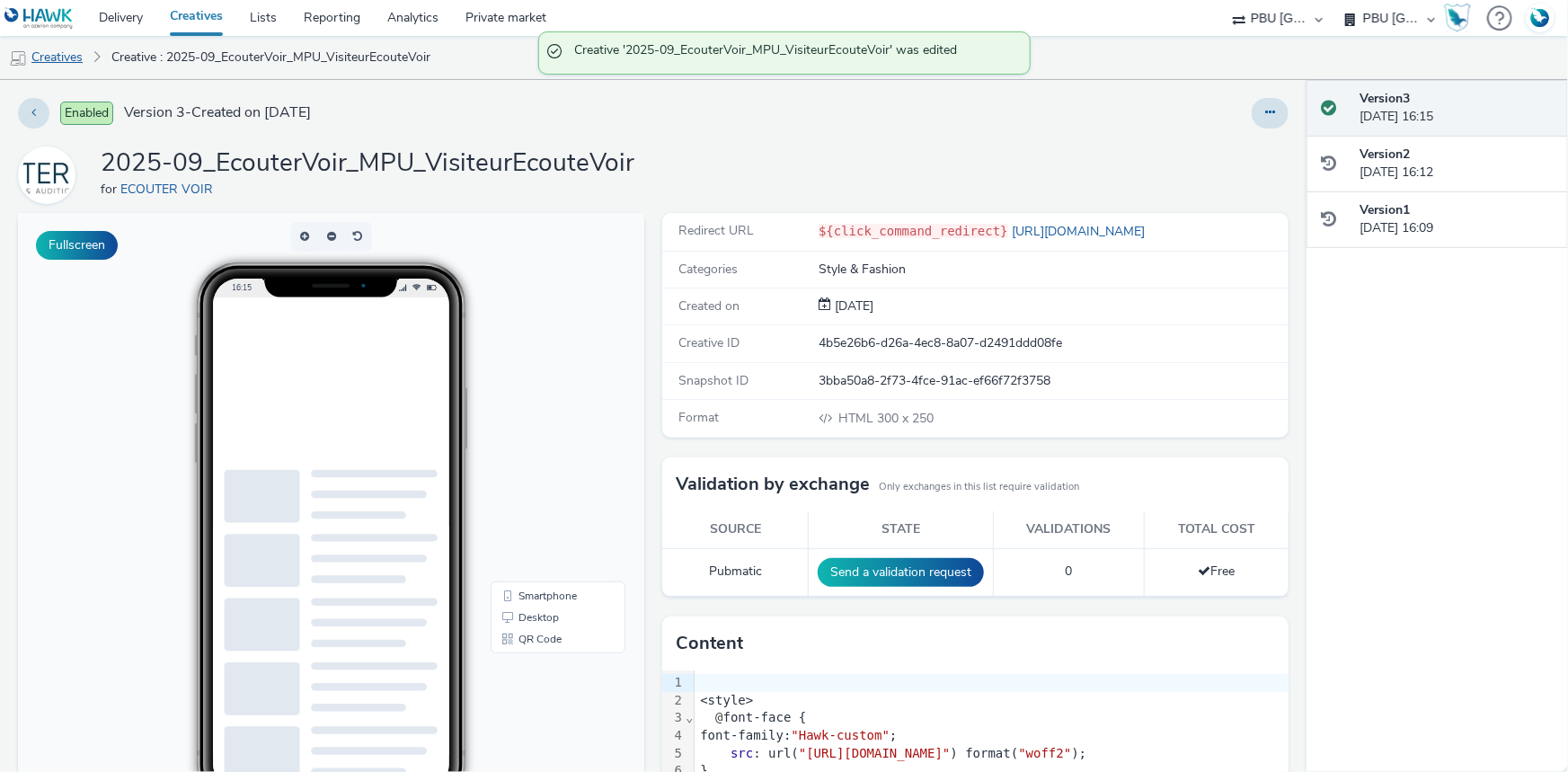
click at [53, 65] on link "Creatives" at bounding box center [45, 58] width 91 height 43
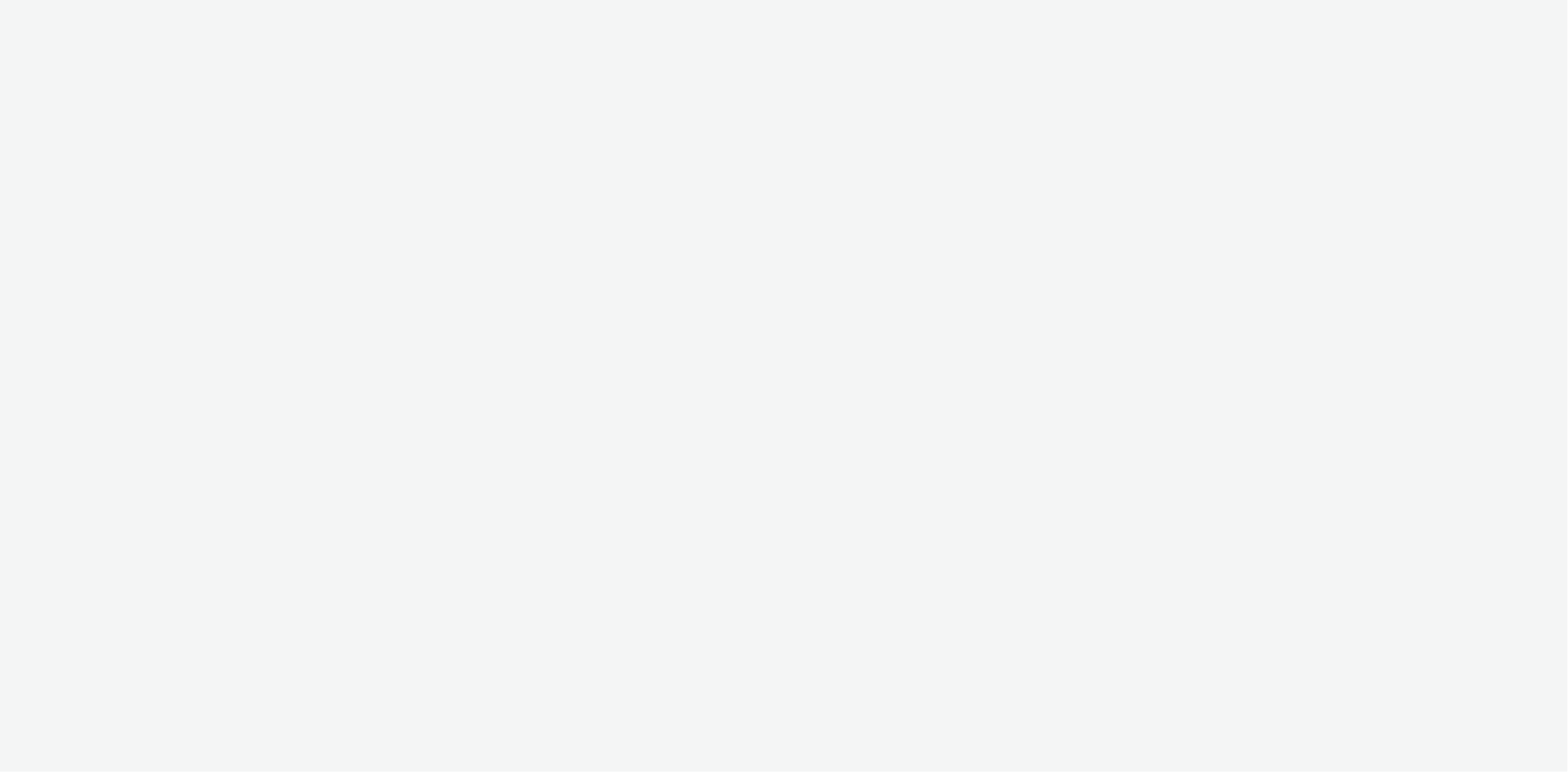
select select "38ed0f18-cbca-4106-be45-330e11e5f0af"
select select "f42c2087-8482-4af0-9099-e05519206007"
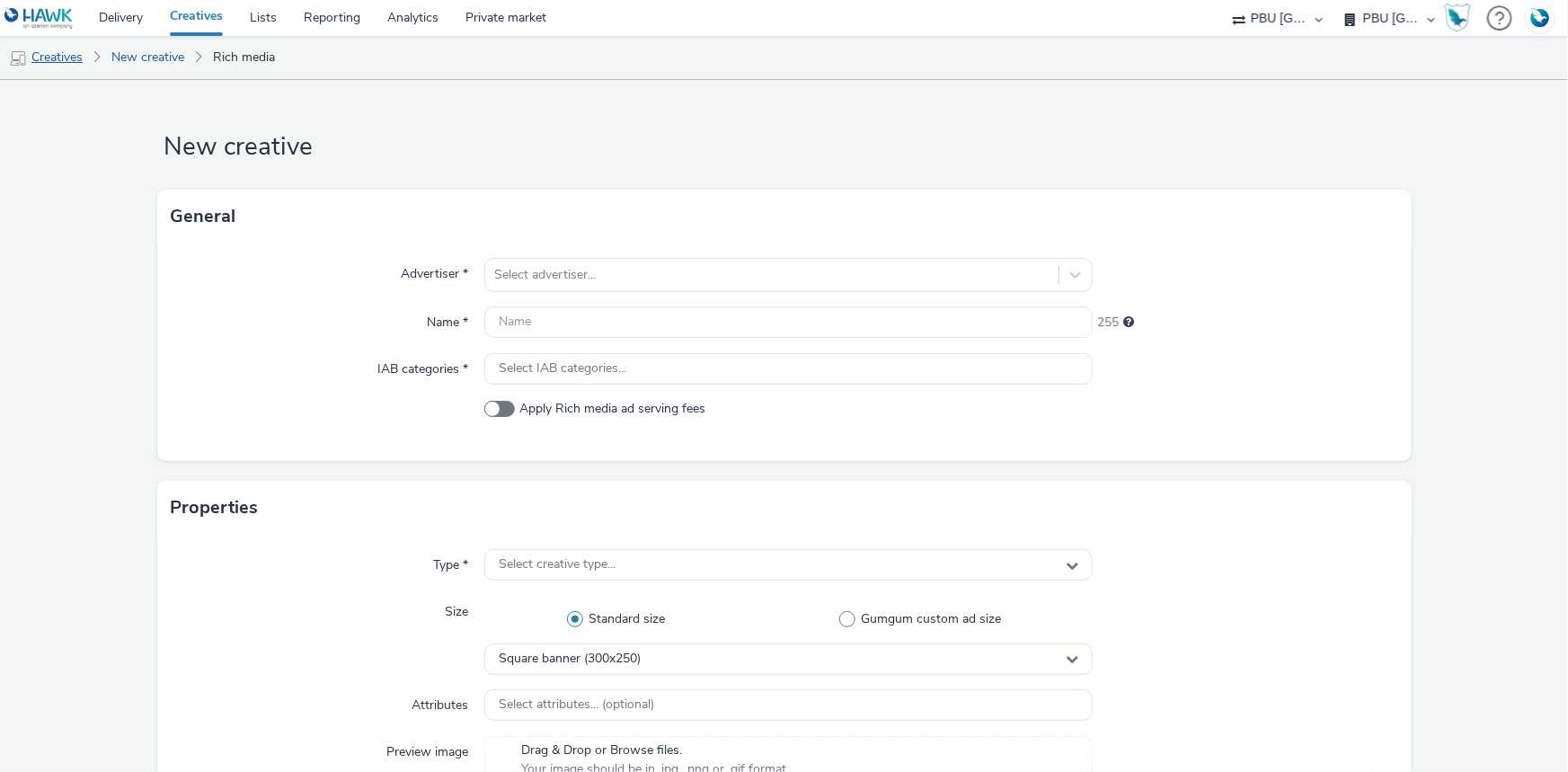
click at [57, 63] on link "Creatives" at bounding box center [45, 58] width 91 height 43
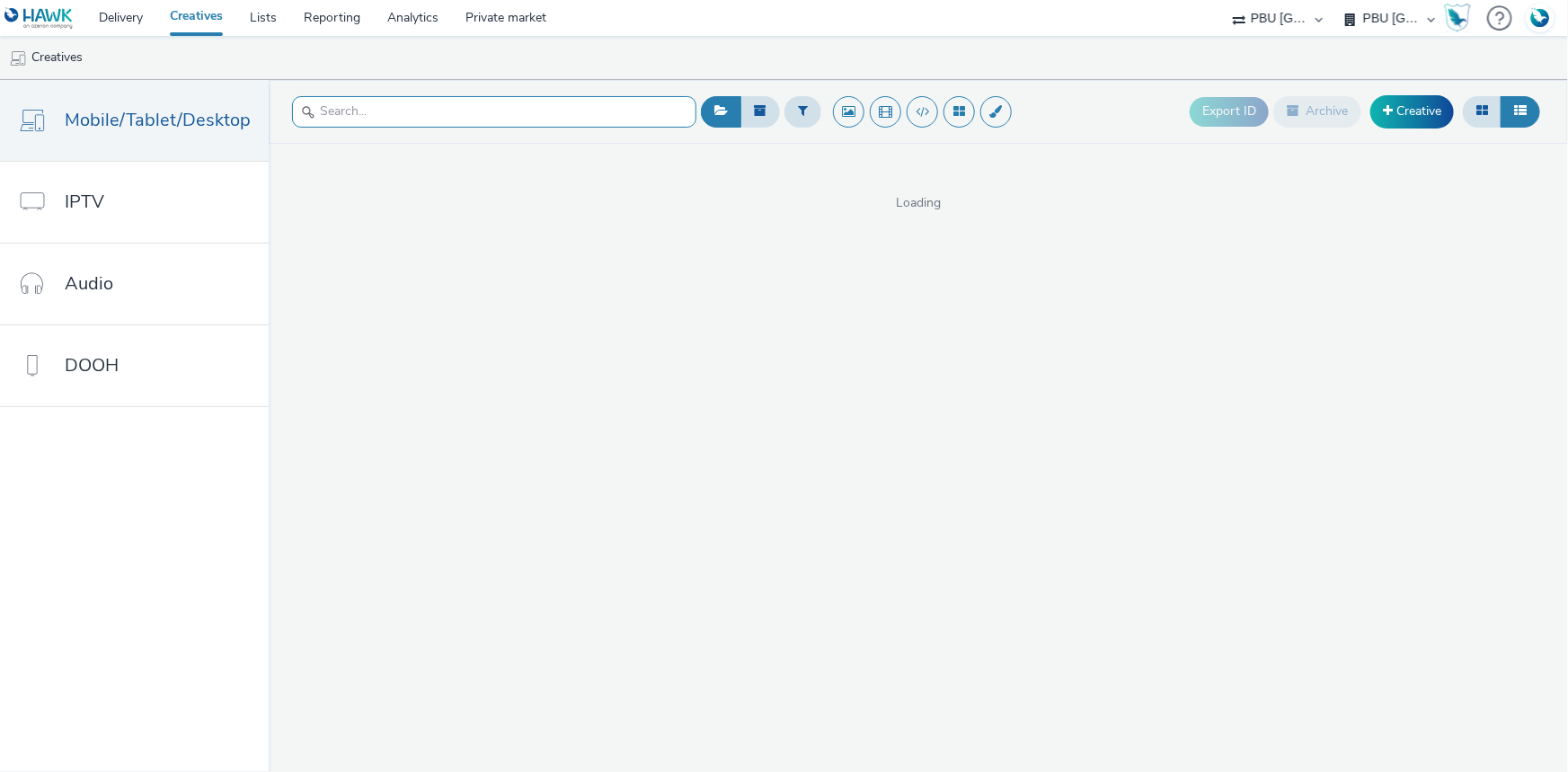
click at [421, 111] on input "text" at bounding box center [494, 111] width 404 height 32
click at [362, 109] on input "text" at bounding box center [494, 111] width 404 height 32
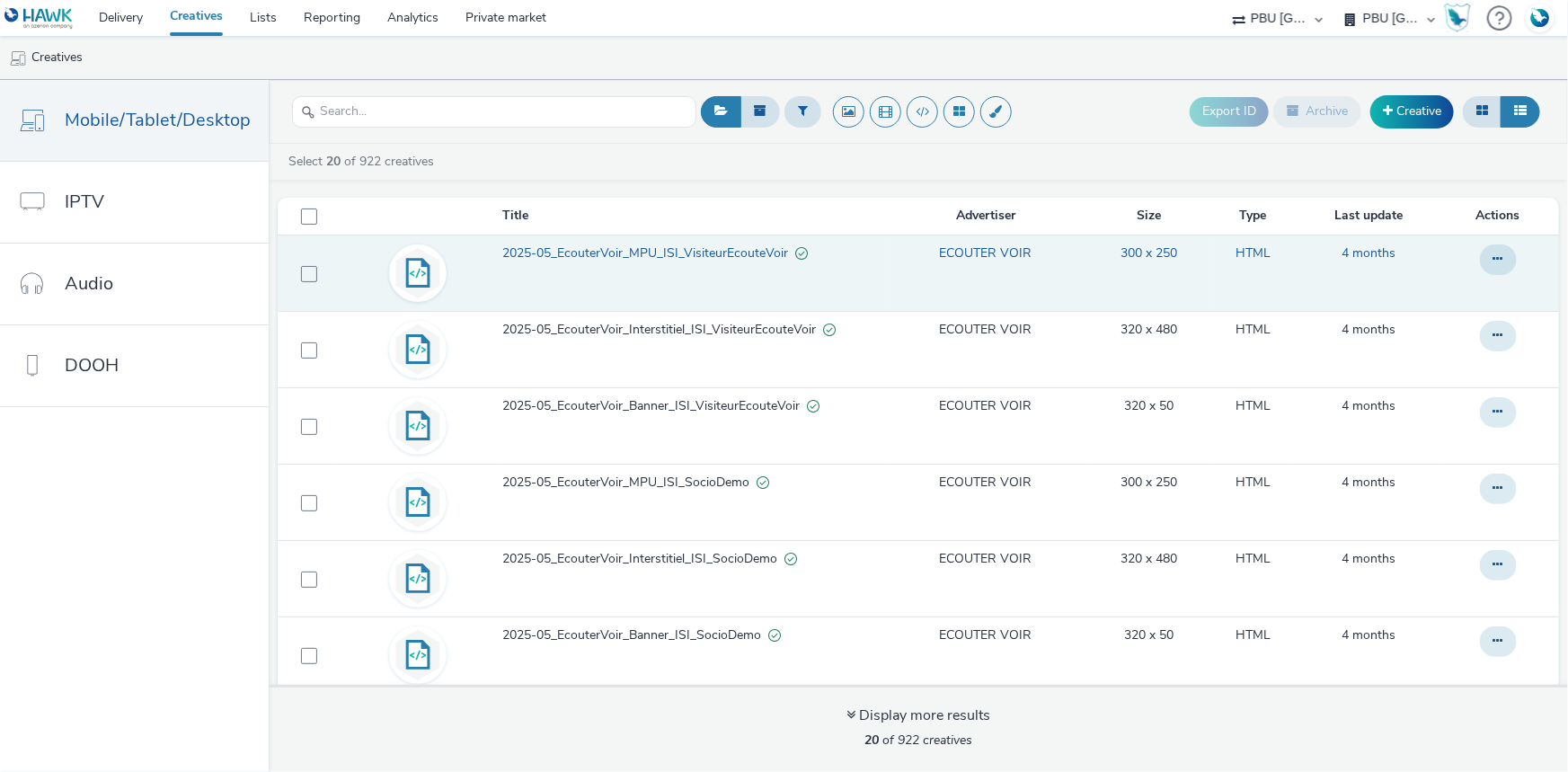
click at [697, 257] on span "2025-05_EcouterVoir_MPU_ISI_VisiteurEcouteVoir" at bounding box center [649, 254] width 293 height 18
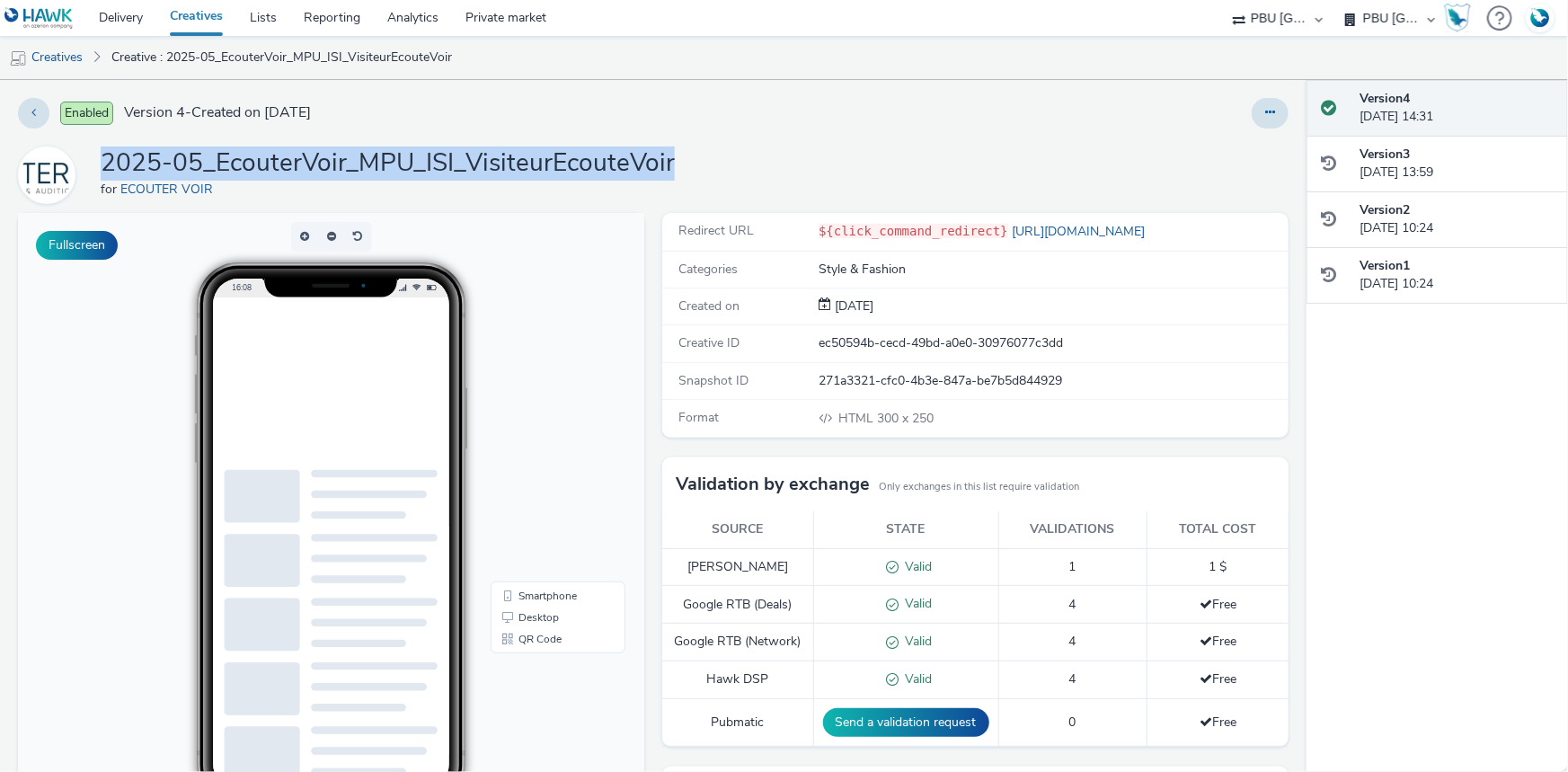
drag, startPoint x: 684, startPoint y: 167, endPoint x: 106, endPoint y: 156, distance: 578.1
click at [106, 156] on div "2025-05_EcouterVoir_MPU_ISI_VisiteurEcouteVoir for ECOUTER VOIR" at bounding box center [653, 175] width 1271 height 57
copy h1 "2025-05_EcouterVoir_MPU_ISI_VisiteurEcouteVoir"
click at [1254, 104] on button at bounding box center [1270, 113] width 37 height 31
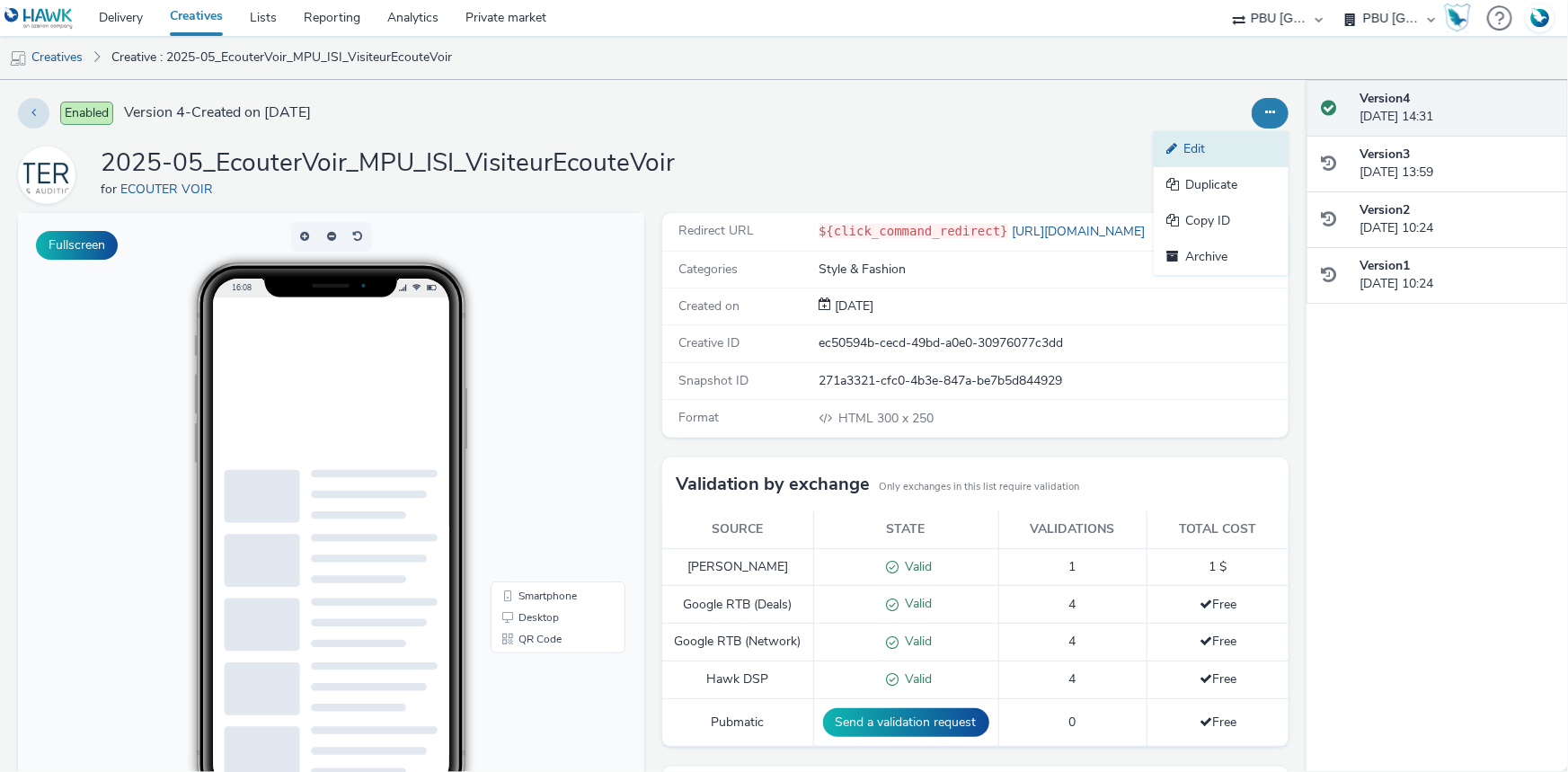
click at [1197, 148] on link "Edit" at bounding box center [1221, 150] width 135 height 36
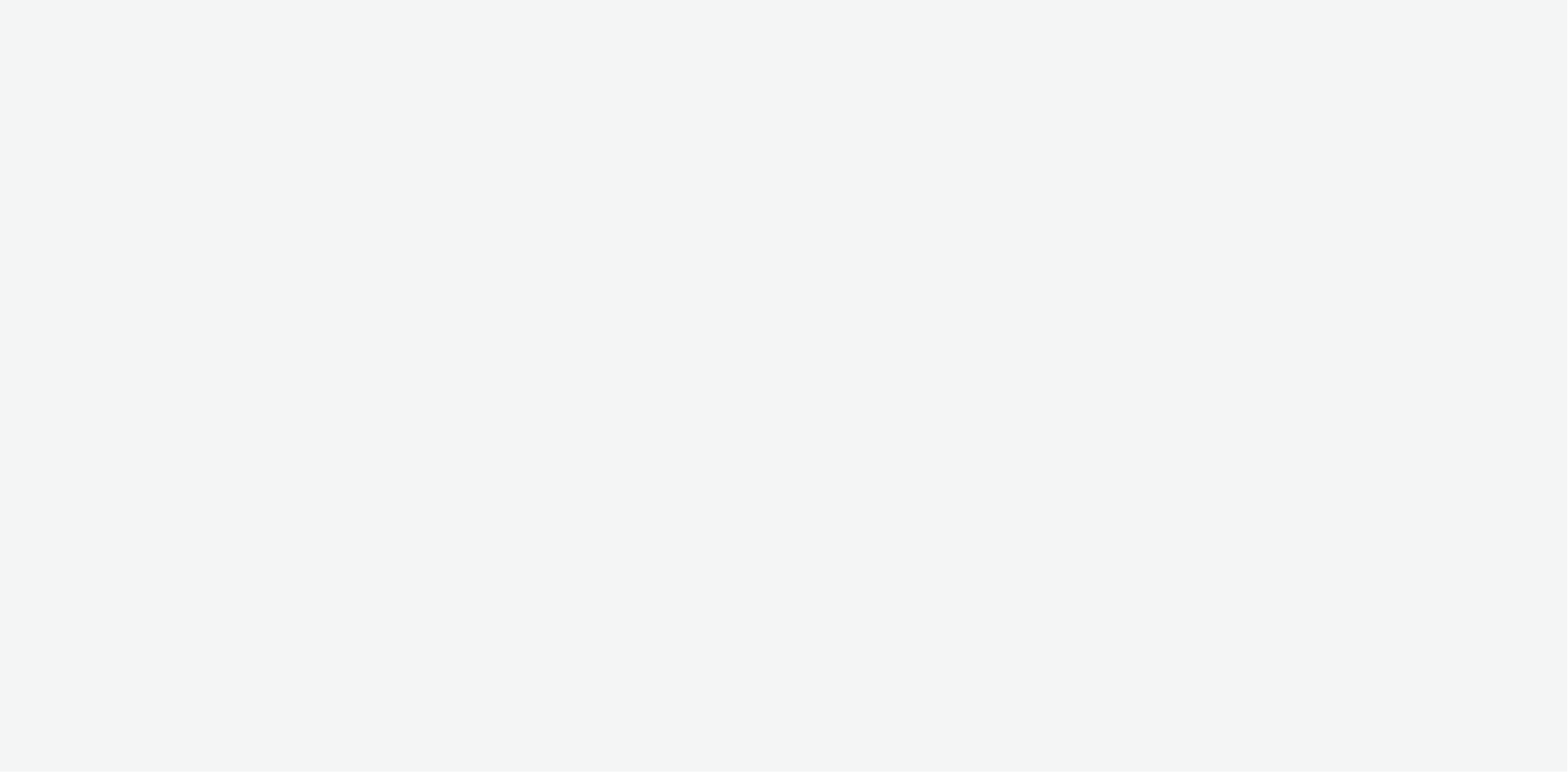
select select "38ed0f18-cbca-4106-be45-330e11e5f0af"
select select "f42c2087-8482-4af0-9099-e05519206007"
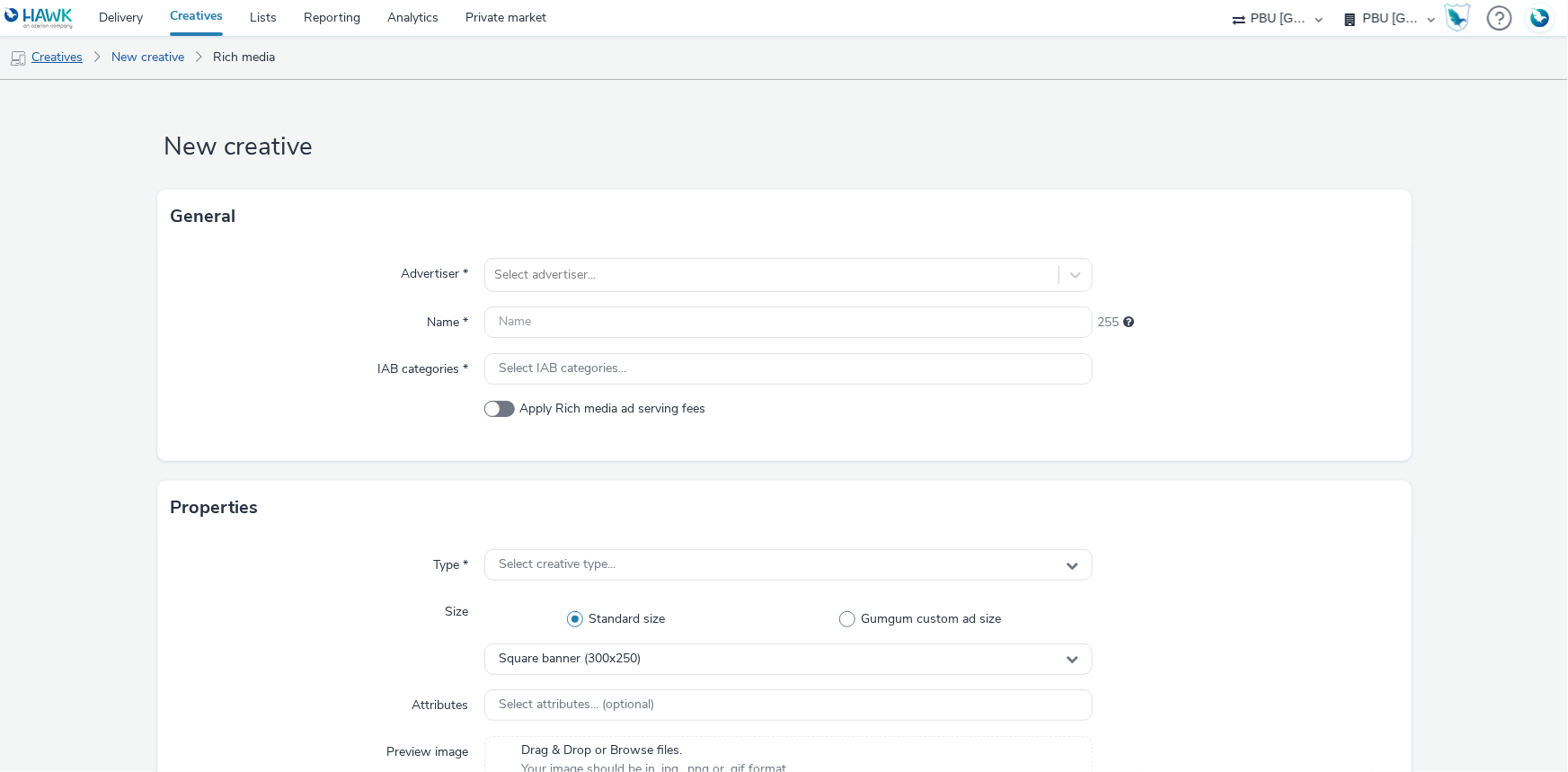
click at [63, 57] on link "Creatives" at bounding box center [45, 58] width 91 height 43
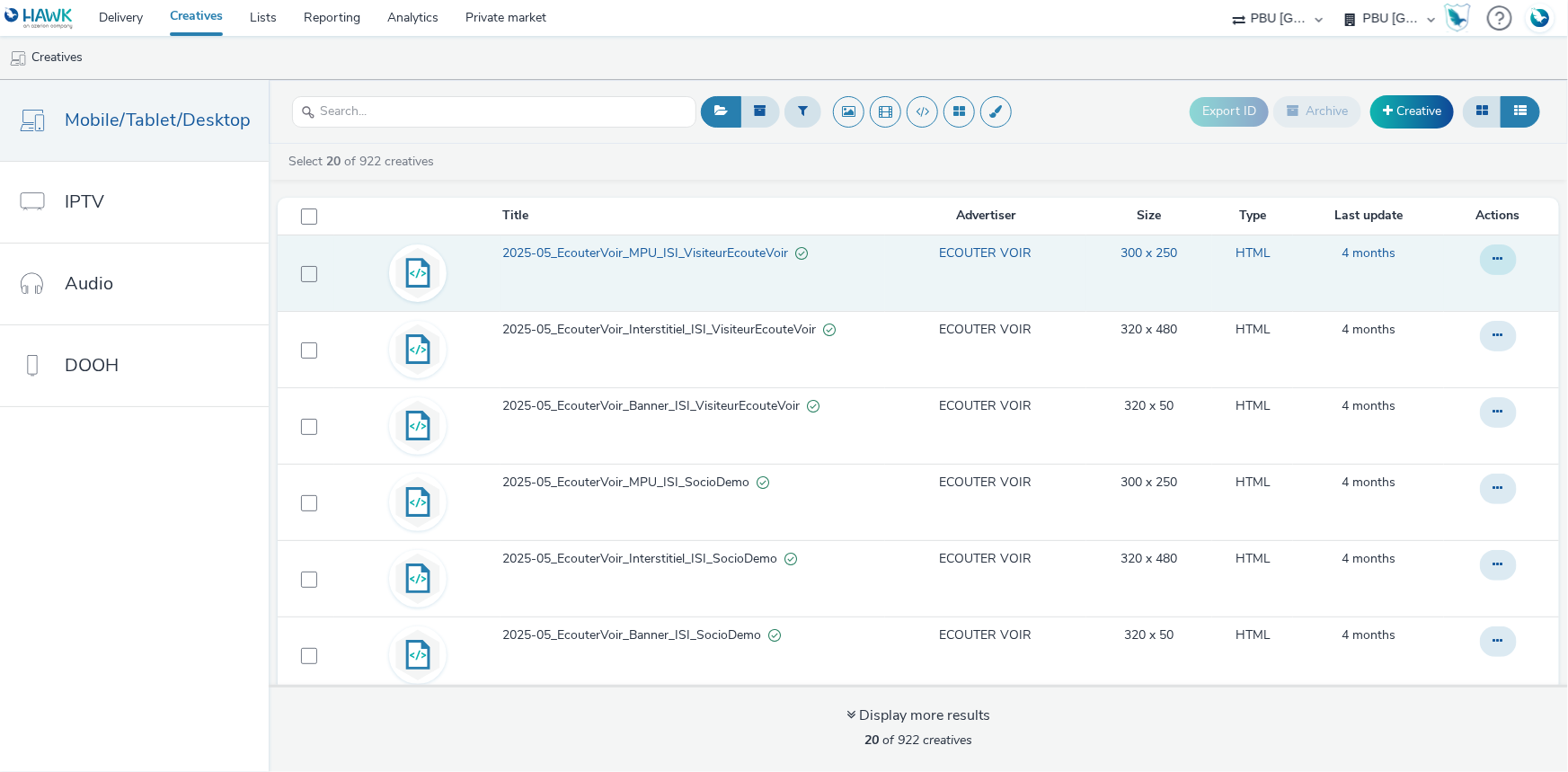
click at [1480, 255] on button at bounding box center [1498, 260] width 37 height 31
click at [1424, 301] on link "Edit" at bounding box center [1449, 296] width 135 height 36
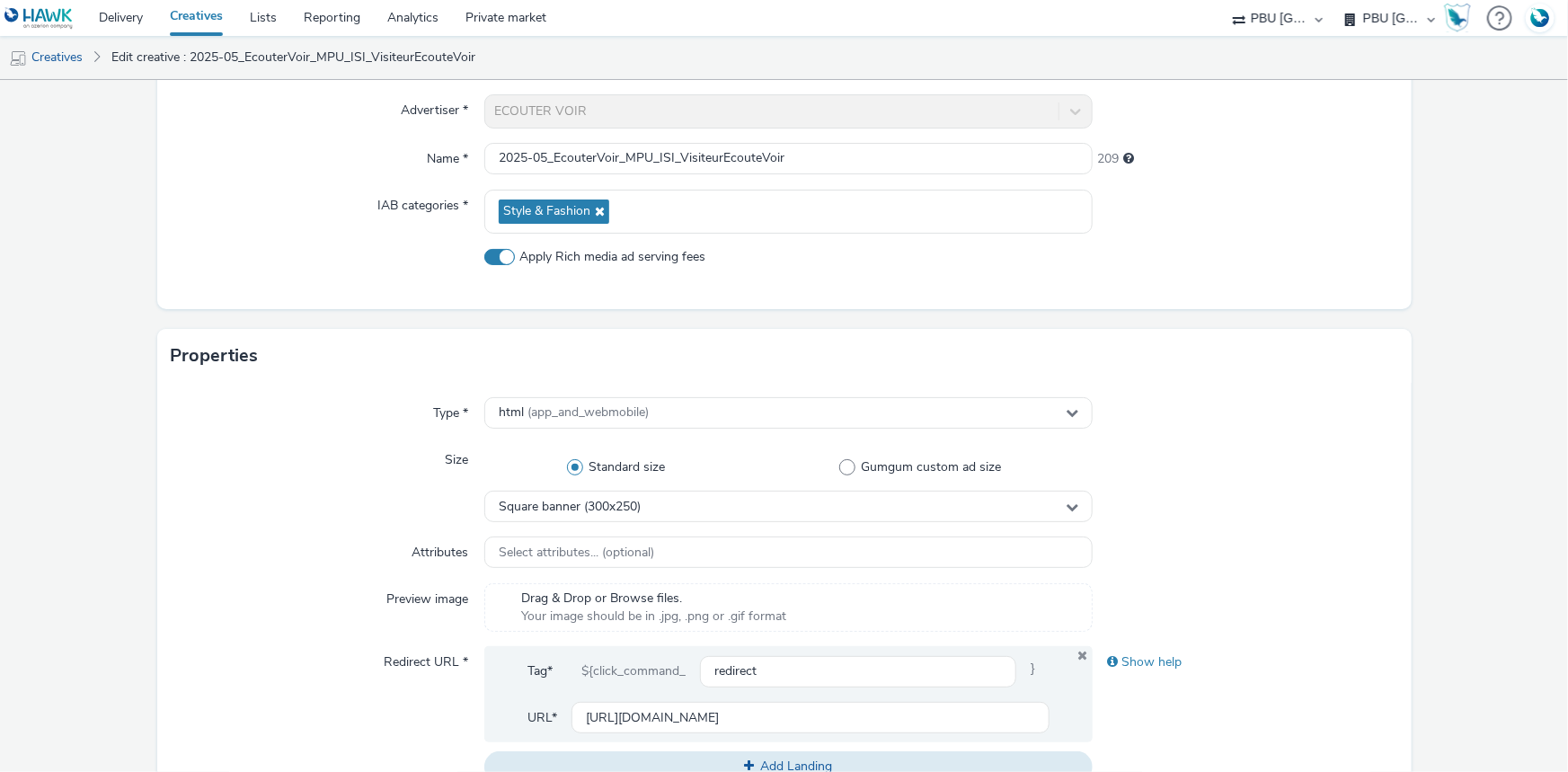
scroll to position [572, 0]
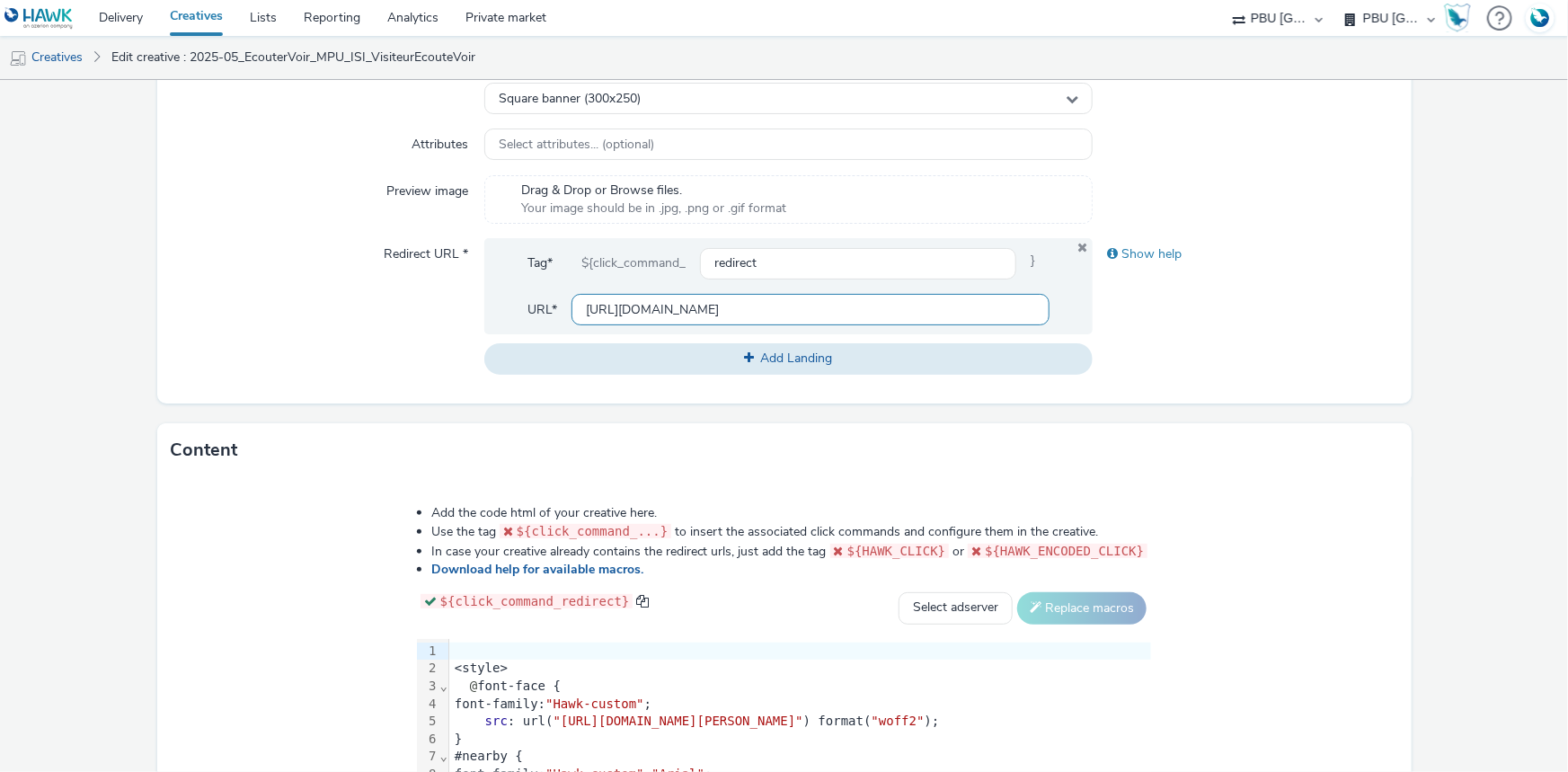
drag, startPoint x: 817, startPoint y: 314, endPoint x: 486, endPoint y: 313, distance: 331.0
click at [486, 313] on div "Tag* ${click_command_ redirect } URL* https://www.ecoutervoir.fr/" at bounding box center [789, 286] width 609 height 96
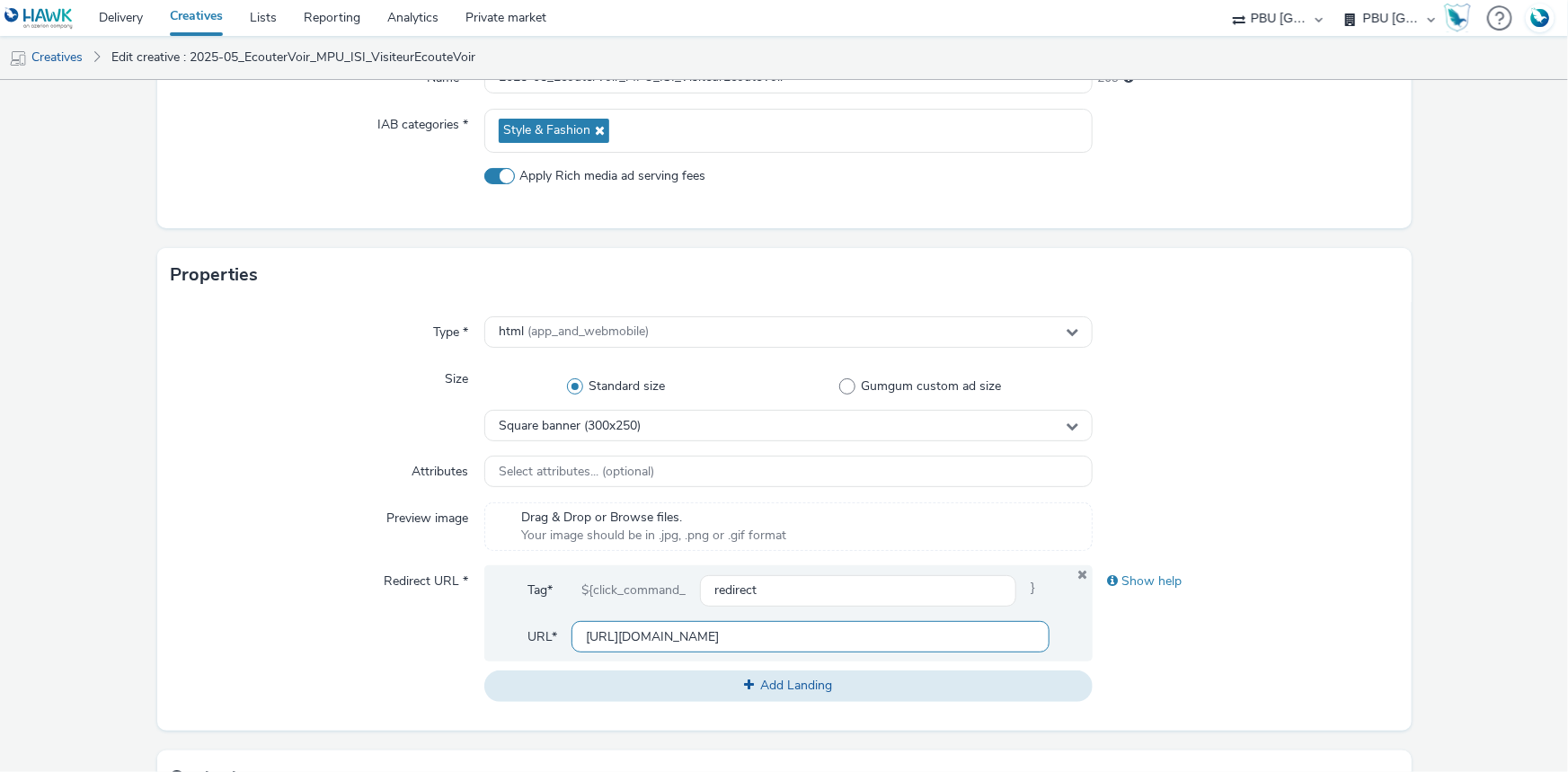
scroll to position [326, 0]
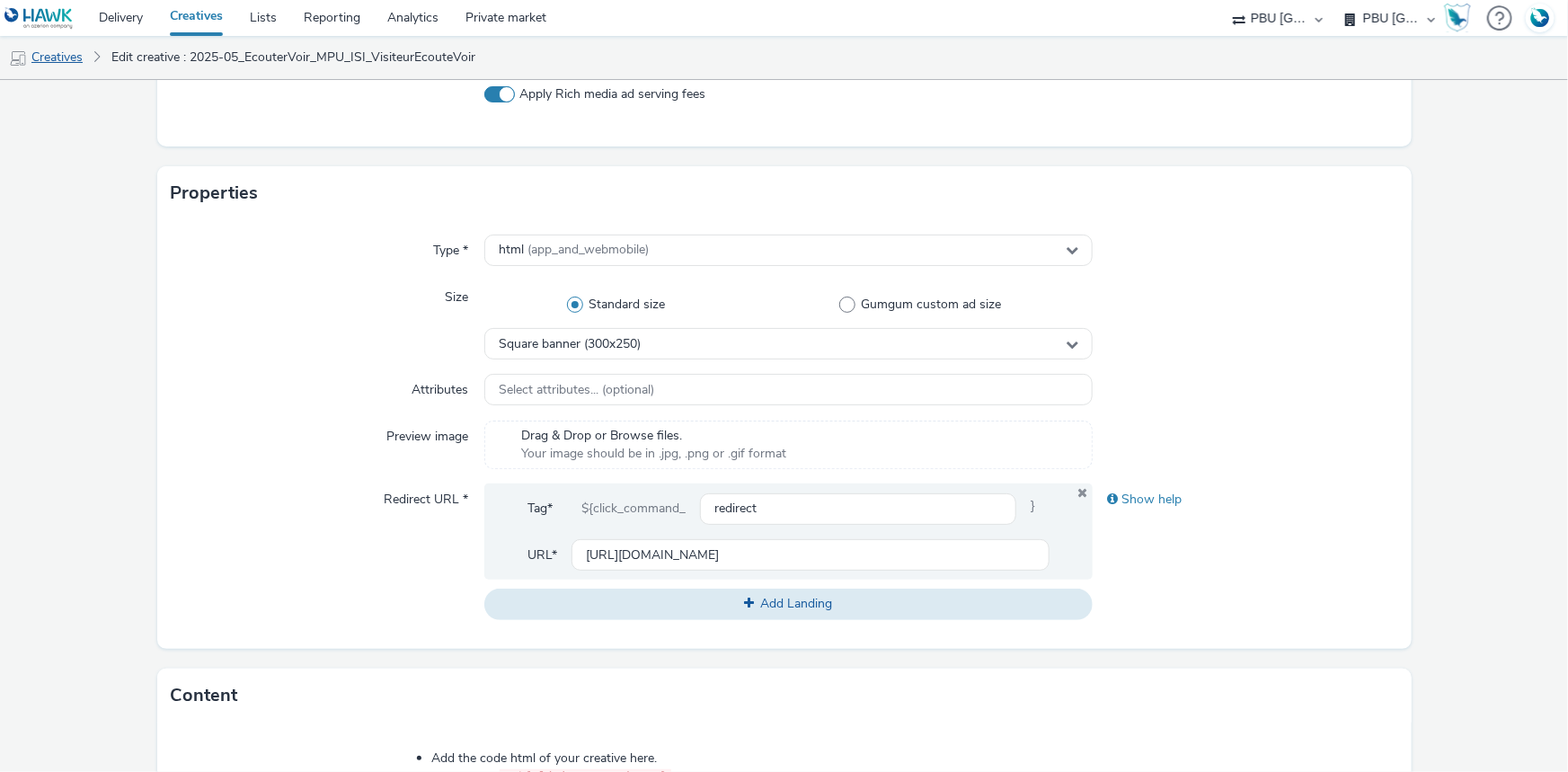
click at [80, 61] on link "Creatives" at bounding box center [45, 58] width 91 height 43
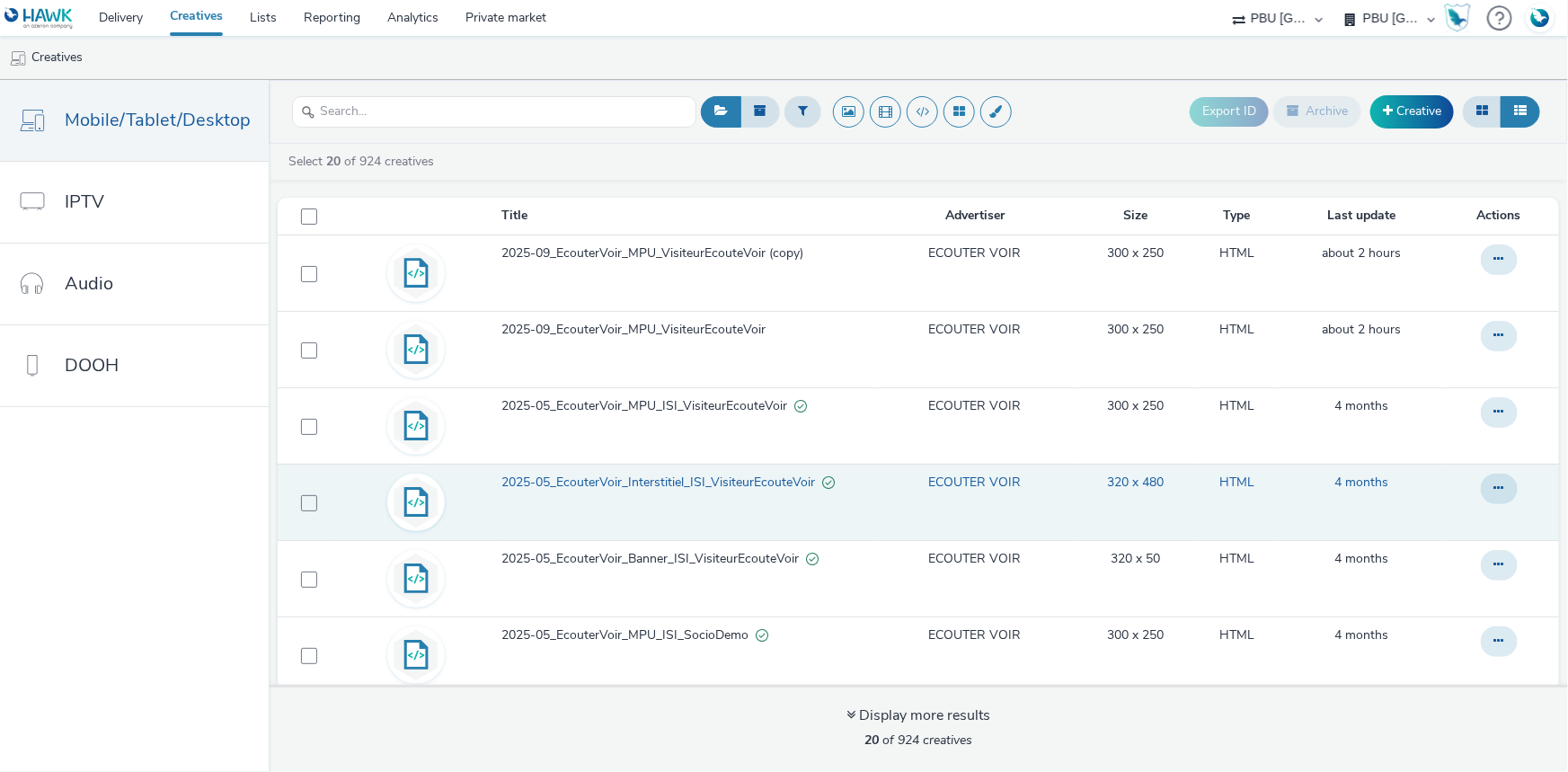
click at [668, 488] on span "2025-05_EcouterVoir_Interstitiel_ISI_VisiteurEcouteVoir" at bounding box center [662, 483] width 321 height 18
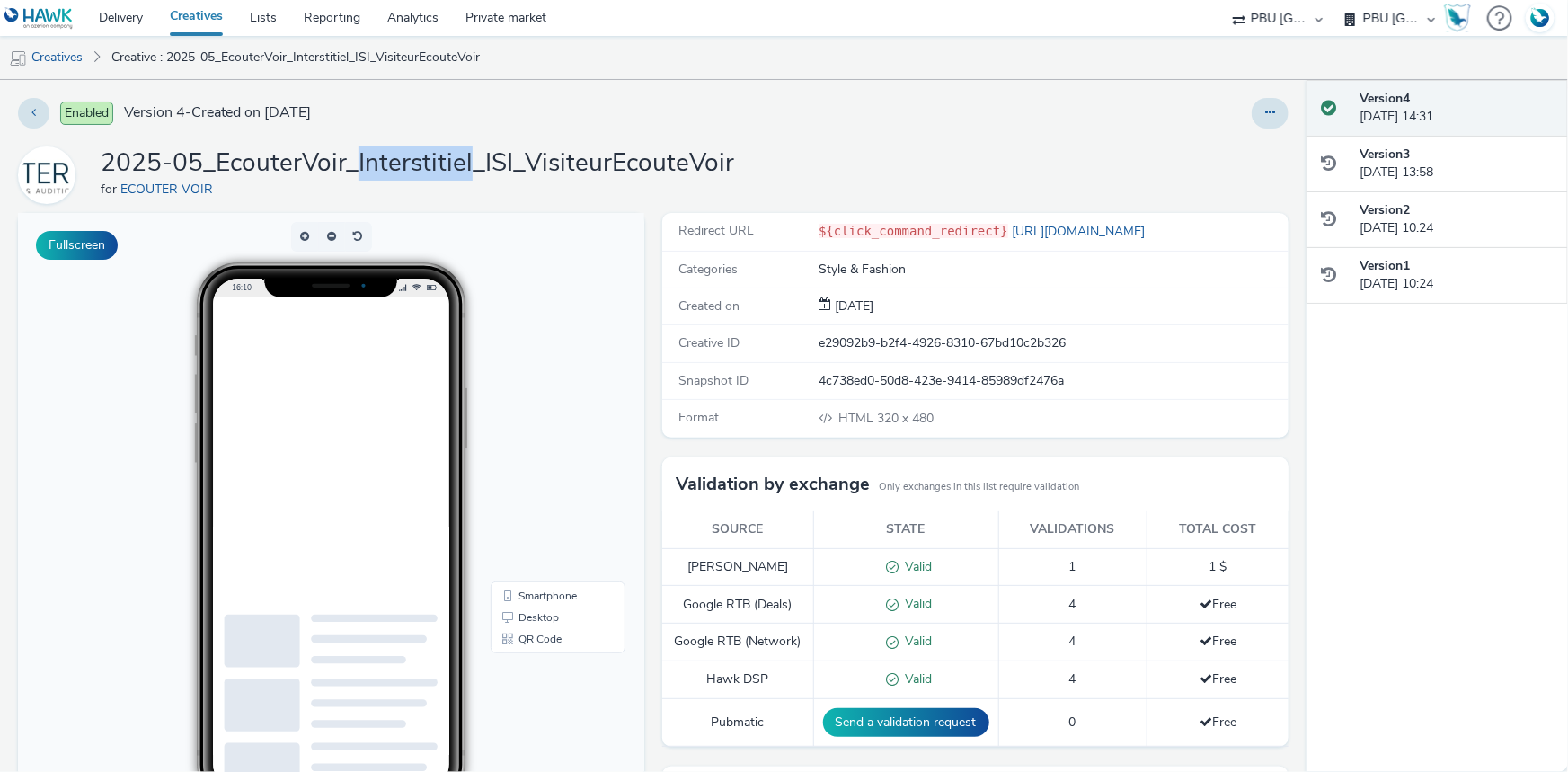
drag, startPoint x: 467, startPoint y: 162, endPoint x: 358, endPoint y: 171, distance: 109.4
click at [358, 171] on h1 "2025-05_EcouterVoir_Interstitiel_ISI_VisiteurEcouteVoir" at bounding box center [417, 164] width 633 height 34
copy h1 "Interstitiel"
click at [63, 64] on link "Creatives" at bounding box center [45, 58] width 91 height 43
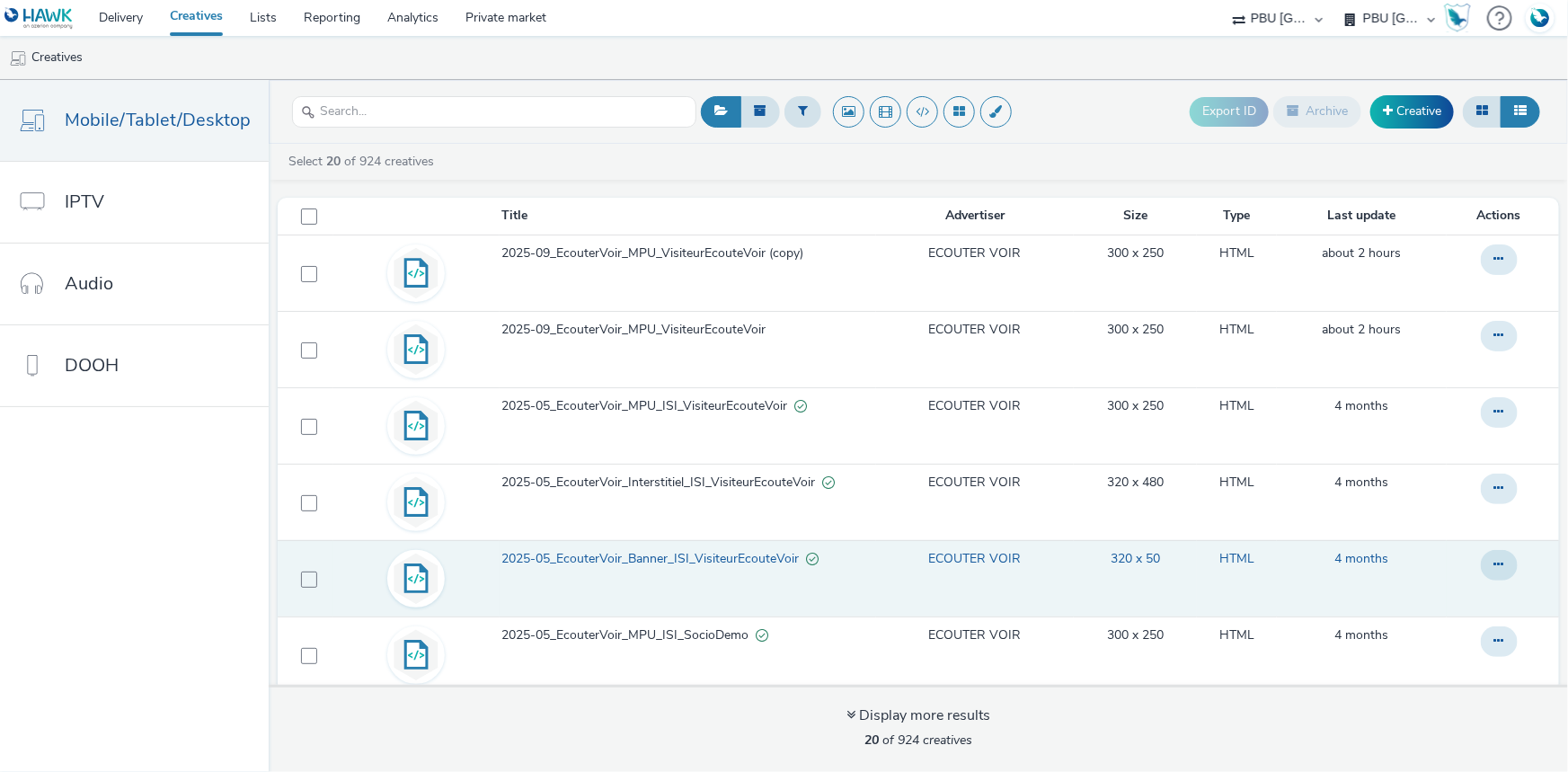
click at [661, 555] on span "2025-05_EcouterVoir_Banner_ISI_VisiteurEcouteVoir" at bounding box center [654, 559] width 304 height 18
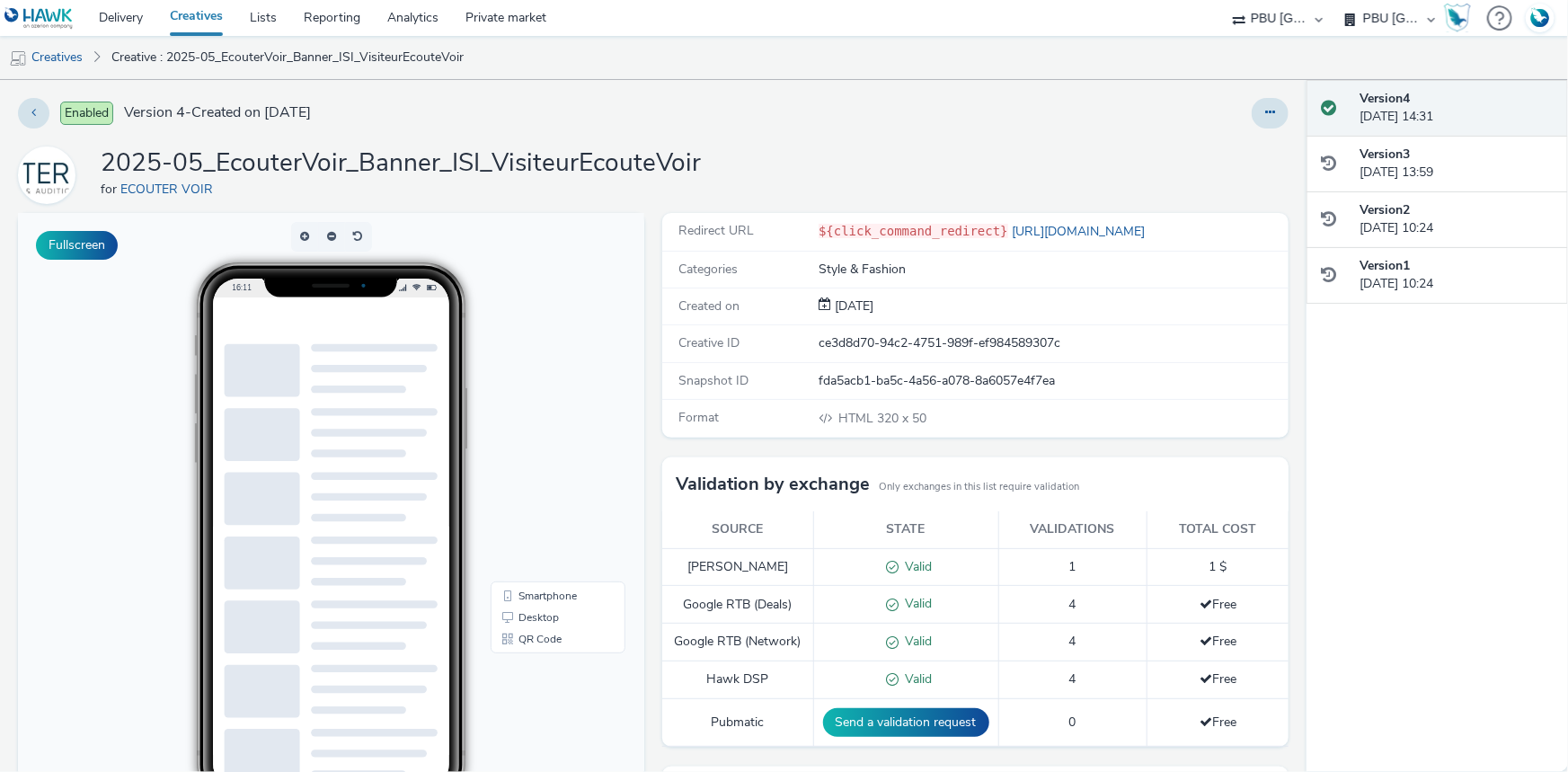
click at [1285, 103] on div "Enabled Version 4 - Created on 21 May 2025 2025-05_EcouterVoir_Banner_ISI_Visit…" at bounding box center [653, 426] width 1307 height 692
click at [1265, 109] on icon at bounding box center [1270, 112] width 10 height 13
click at [1193, 142] on link "Edit" at bounding box center [1221, 150] width 135 height 36
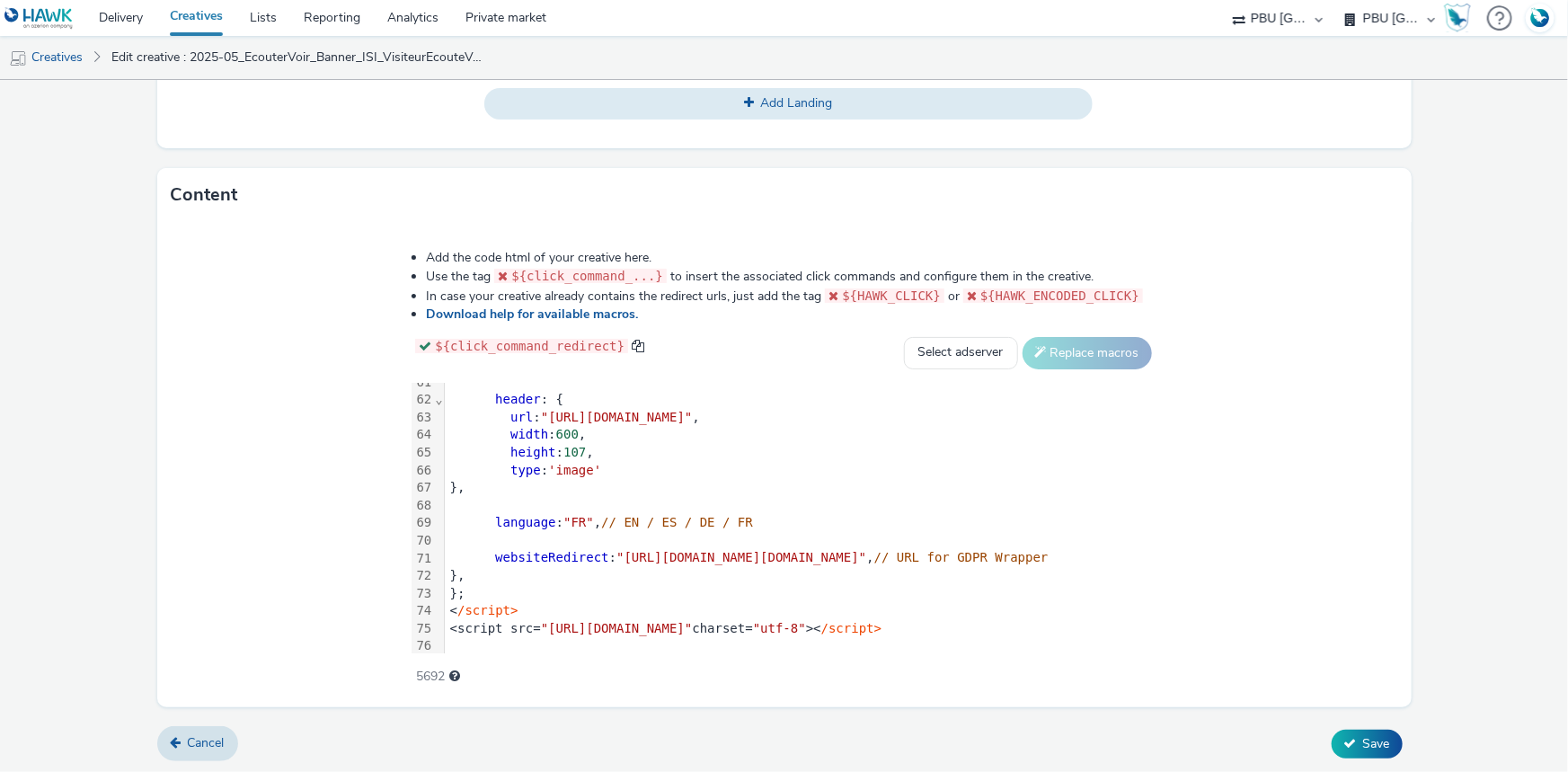
scroll to position [1043, 0]
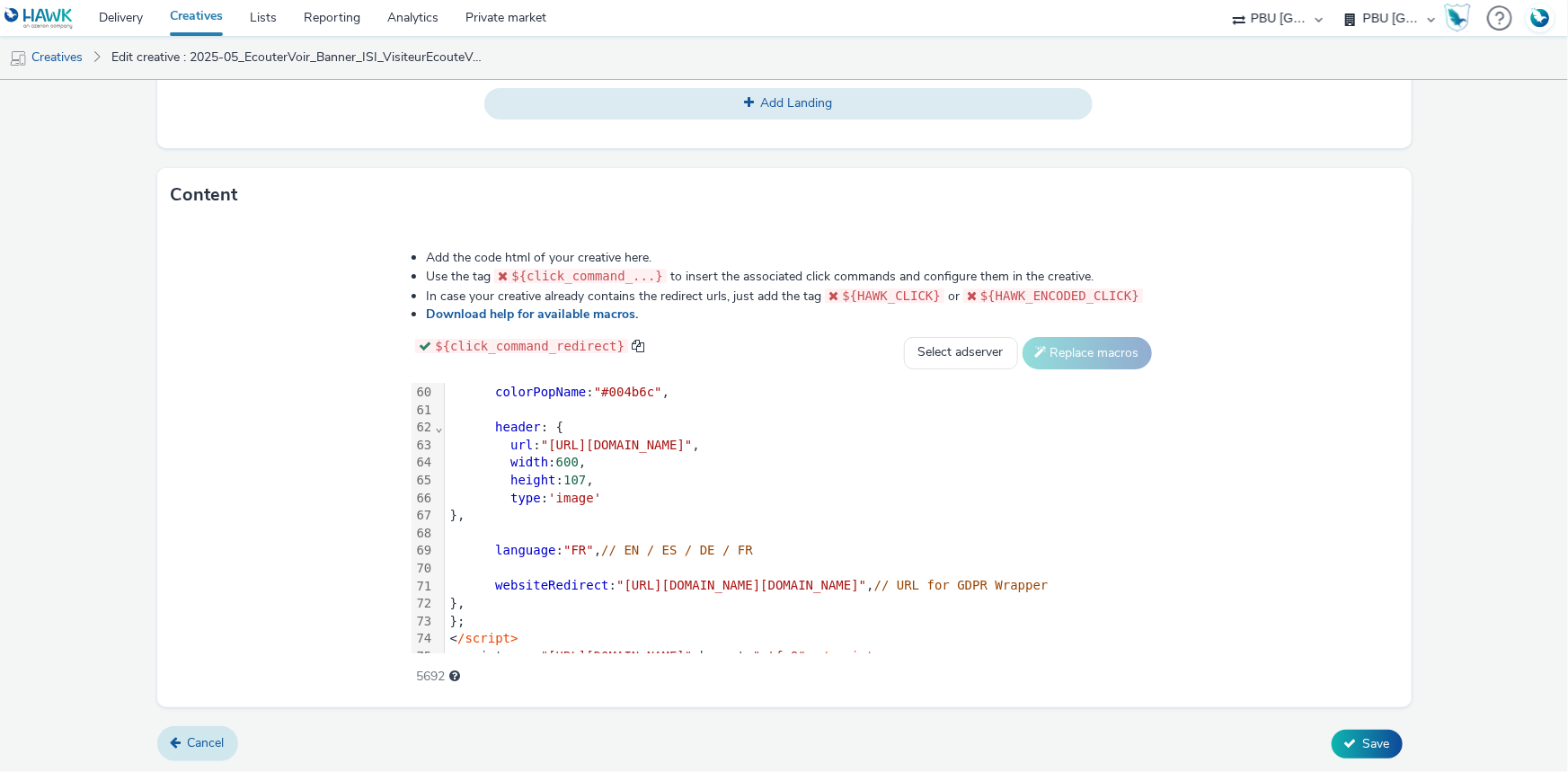
click at [192, 735] on span "Cancel" at bounding box center [206, 743] width 37 height 17
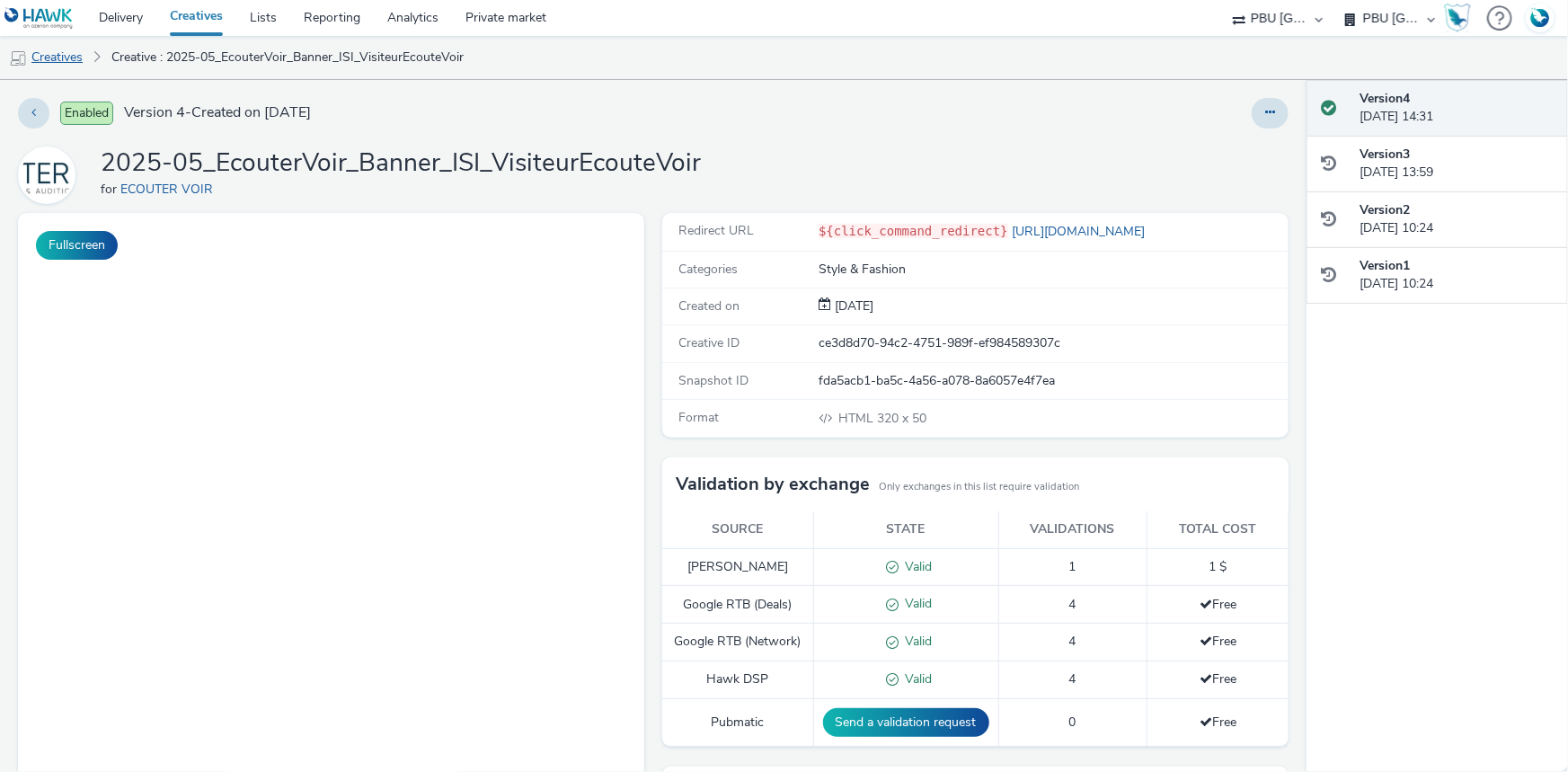
click at [53, 62] on link "Creatives" at bounding box center [45, 58] width 91 height 43
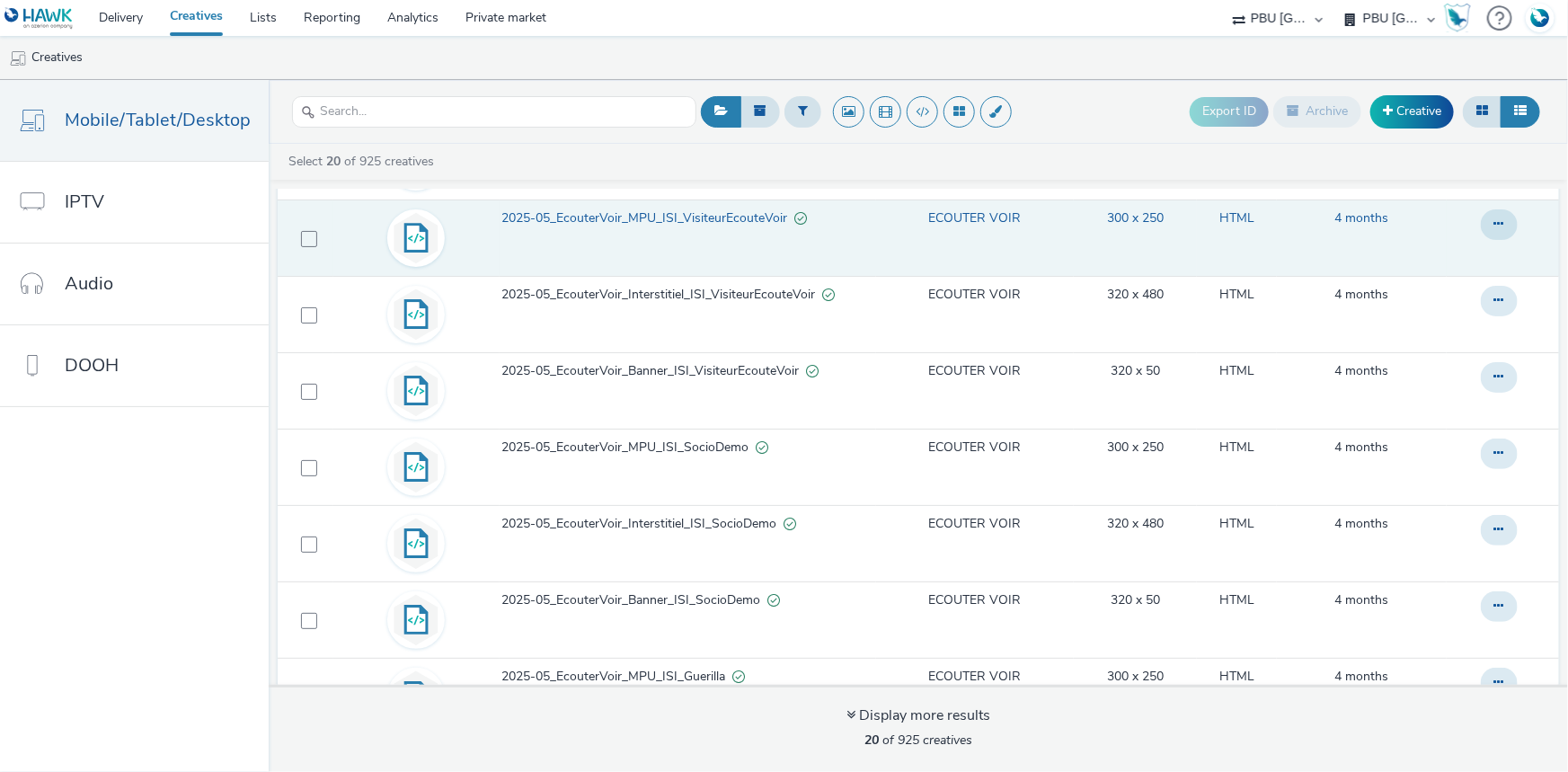
scroll to position [408, 0]
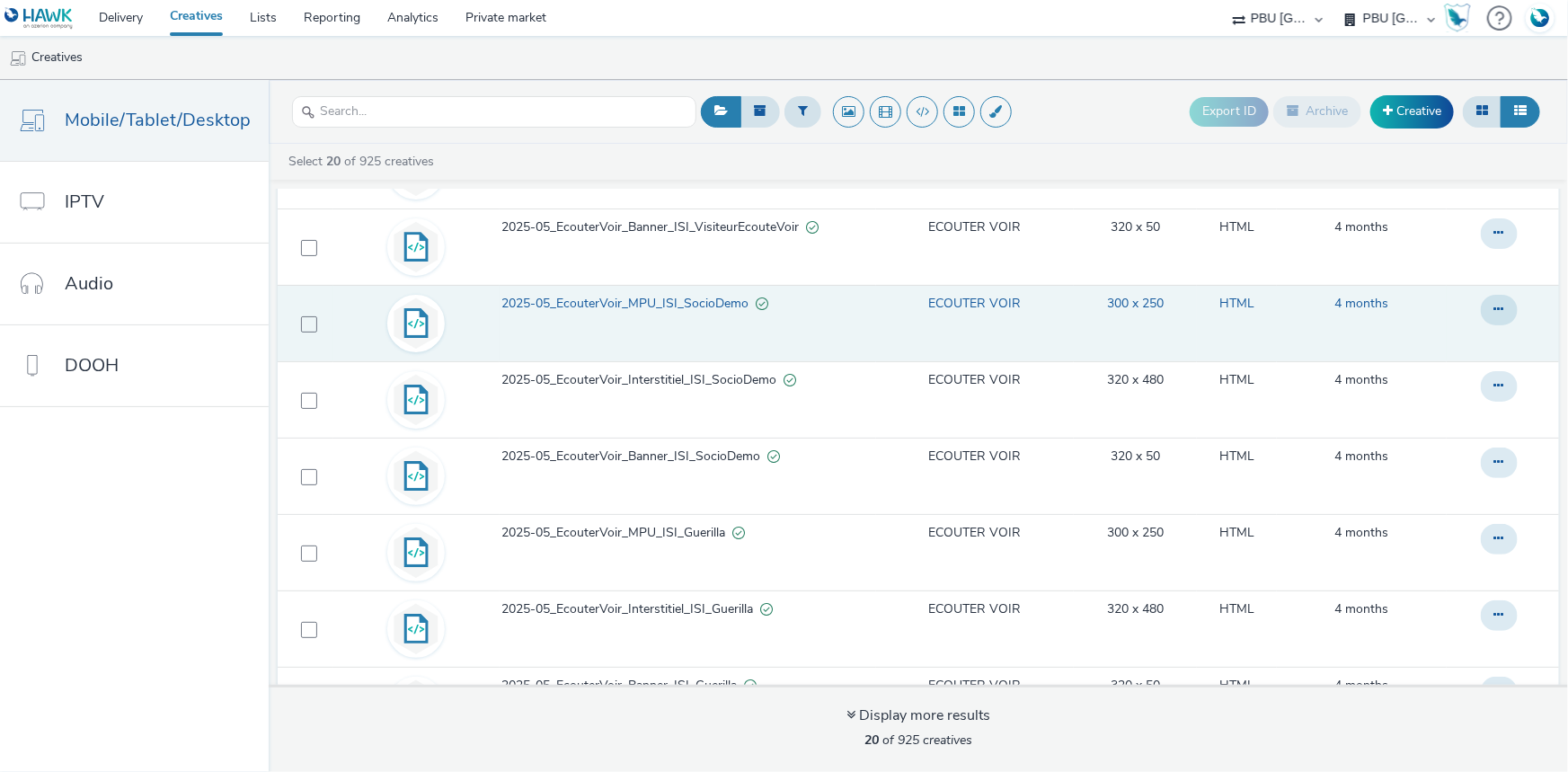
click at [690, 294] on span "2025-05_EcouterVoir_MPU_ISI_SocioDemo" at bounding box center [629, 304] width 255 height 18
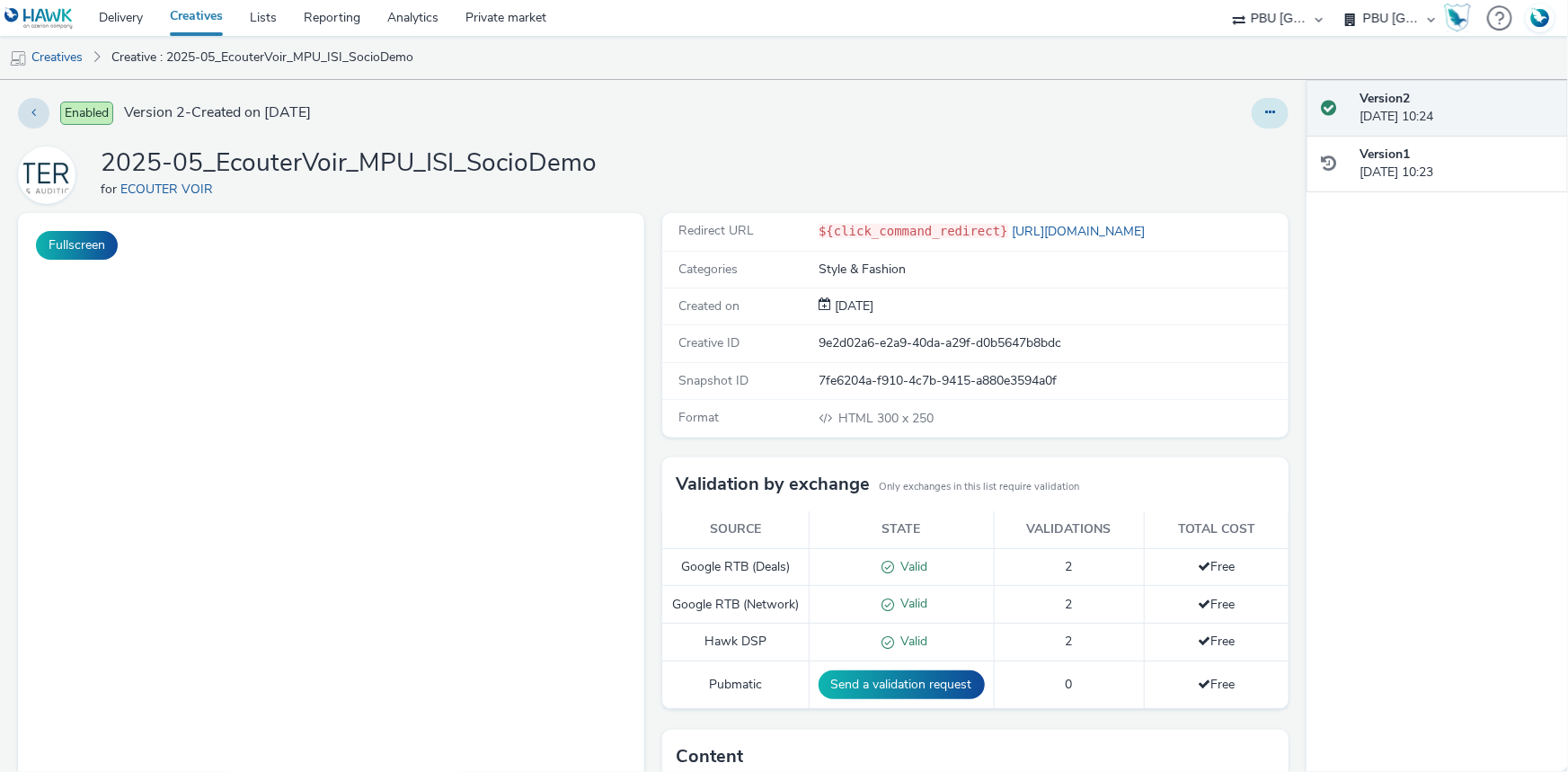
click at [1273, 102] on button at bounding box center [1270, 113] width 37 height 31
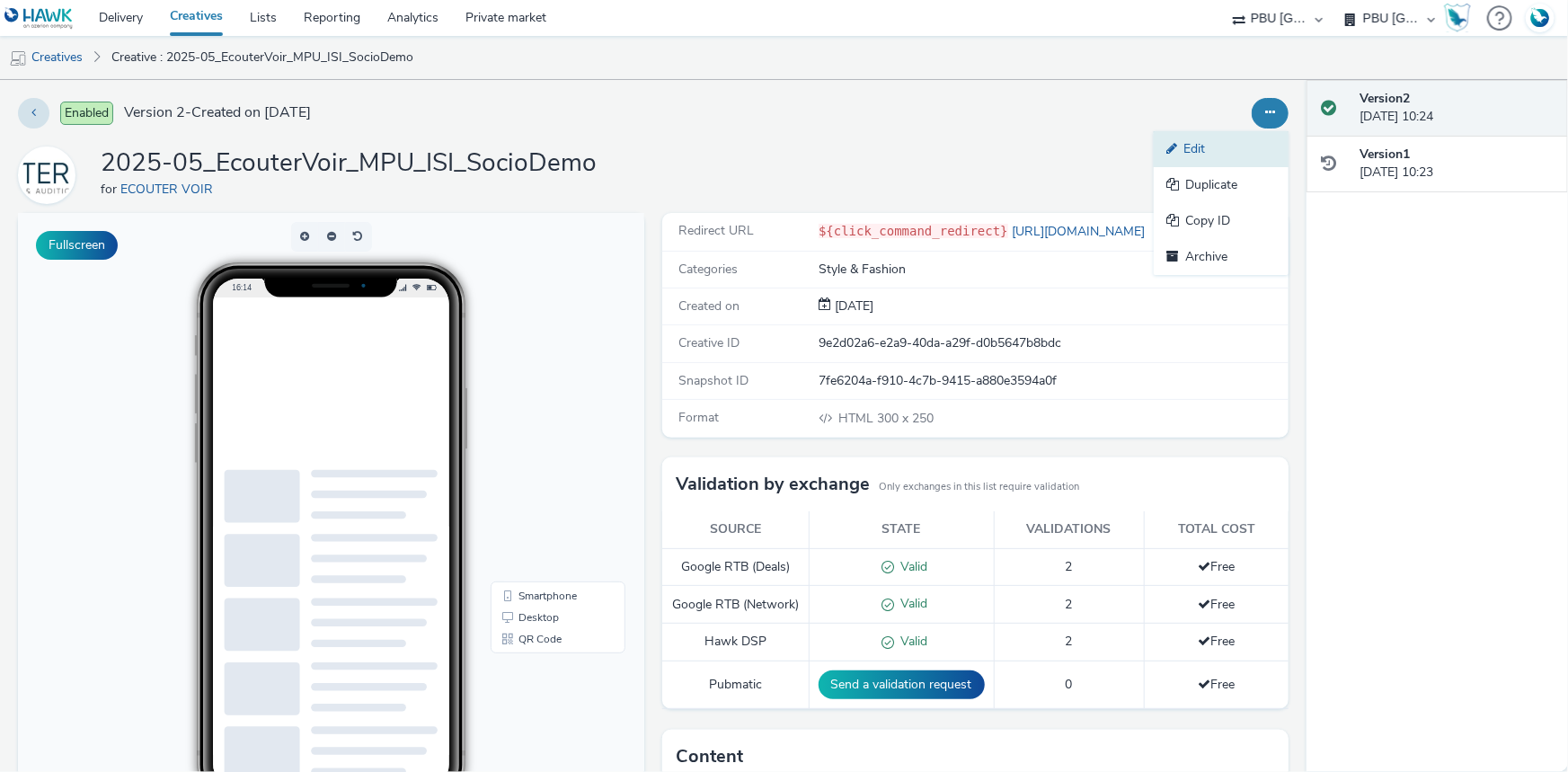
click at [1221, 140] on link "Edit" at bounding box center [1221, 150] width 135 height 36
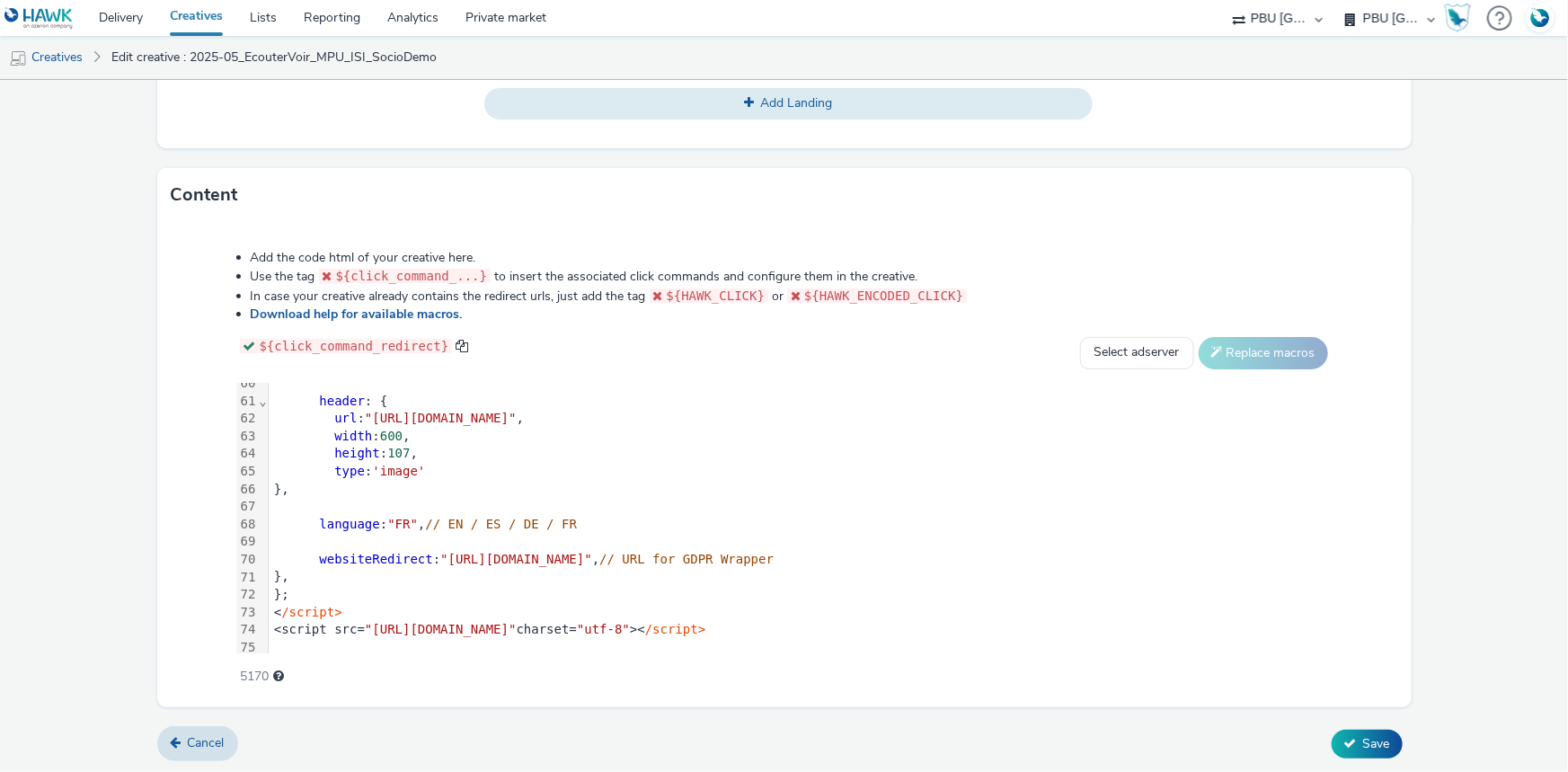
scroll to position [1025, 0]
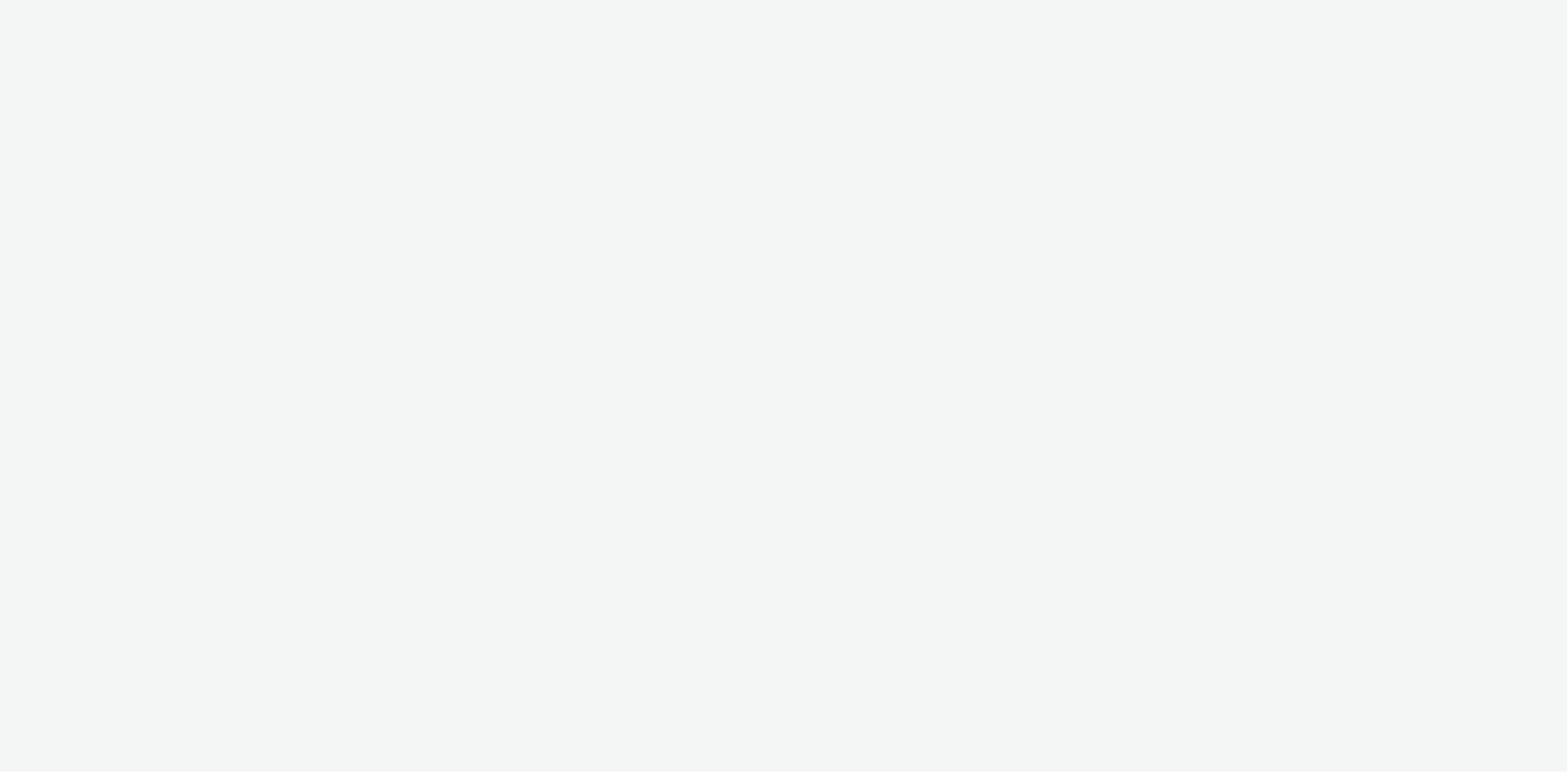
select select "38ed0f18-cbca-4106-be45-330e11e5f0af"
select select "f42c2087-8482-4af0-9099-e05519206007"
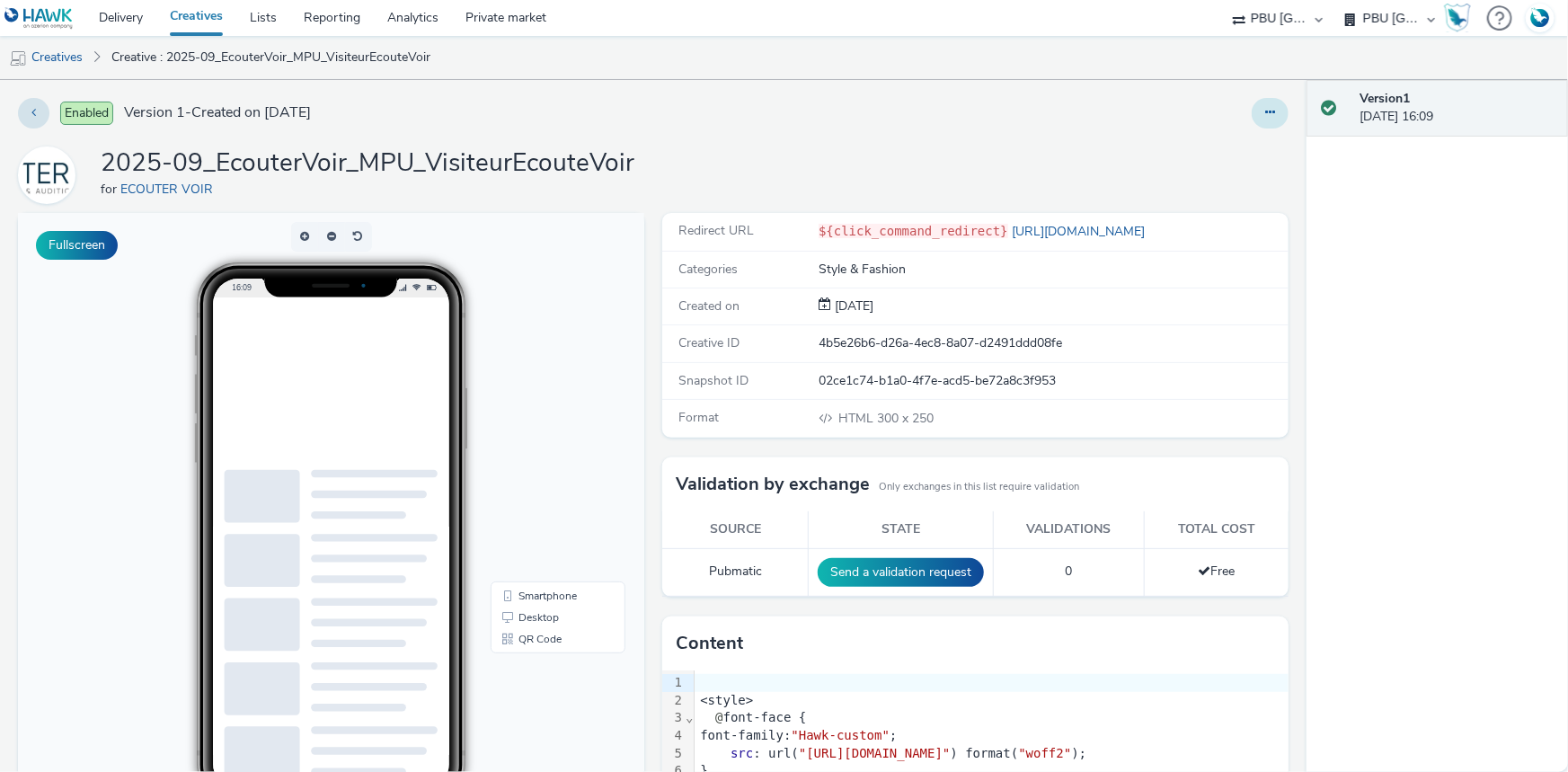
click at [1252, 117] on button at bounding box center [1270, 113] width 37 height 31
click at [1198, 180] on link "Duplicate" at bounding box center [1221, 186] width 135 height 36
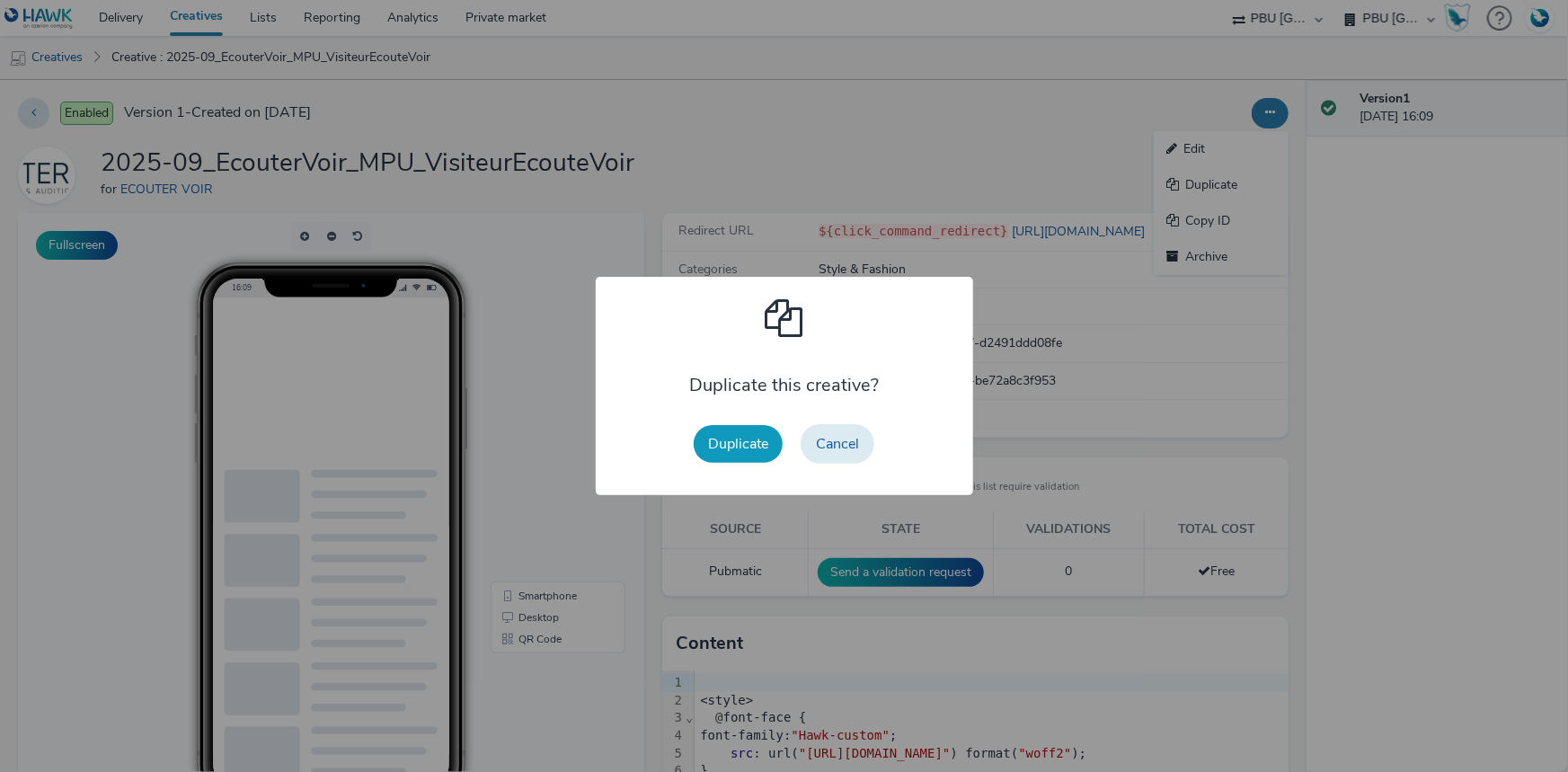
click at [736, 441] on button "Duplicate" at bounding box center [738, 444] width 89 height 38
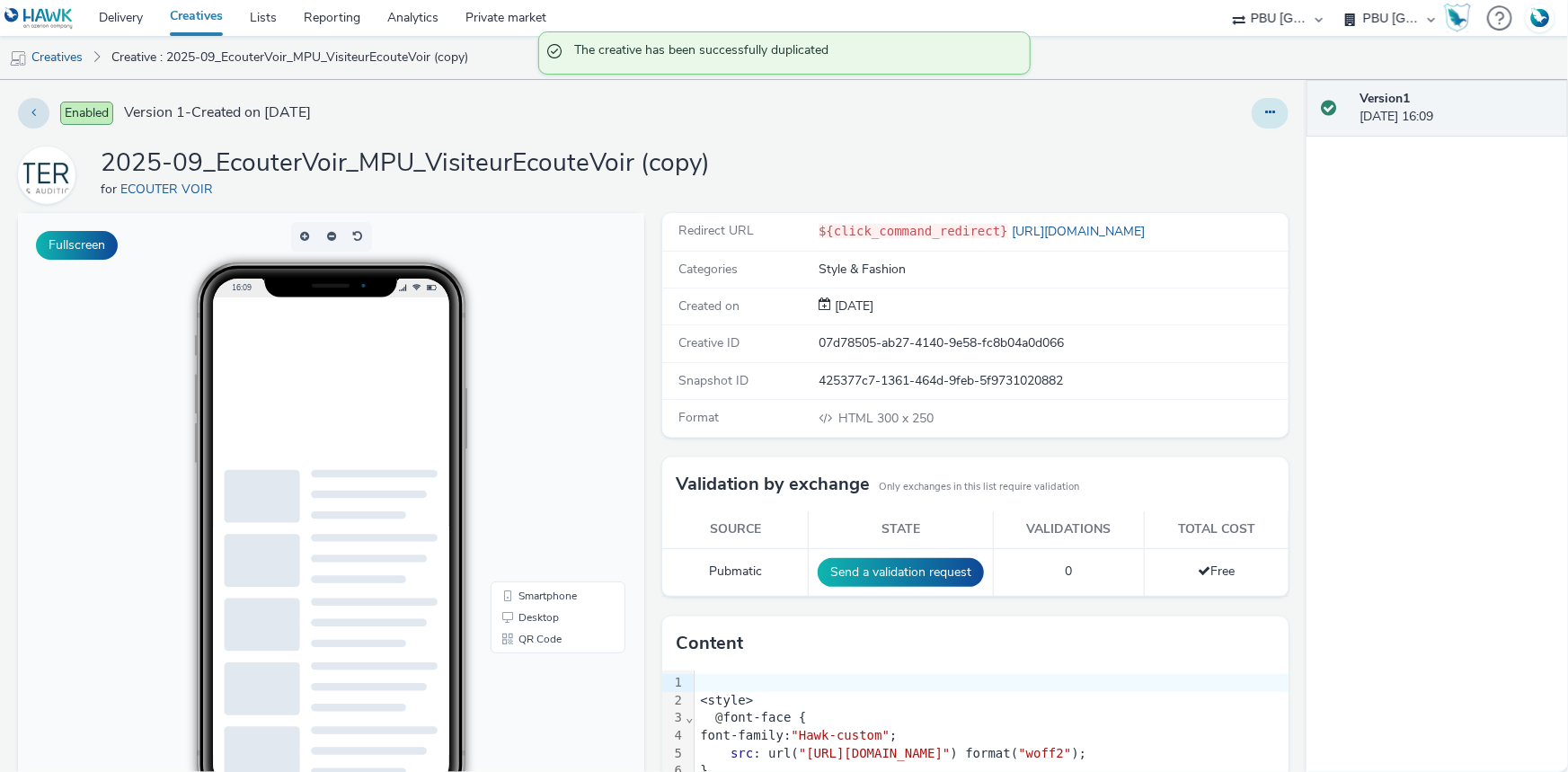
click at [1275, 115] on button at bounding box center [1270, 113] width 37 height 31
click at [1228, 154] on link "Edit" at bounding box center [1221, 150] width 135 height 36
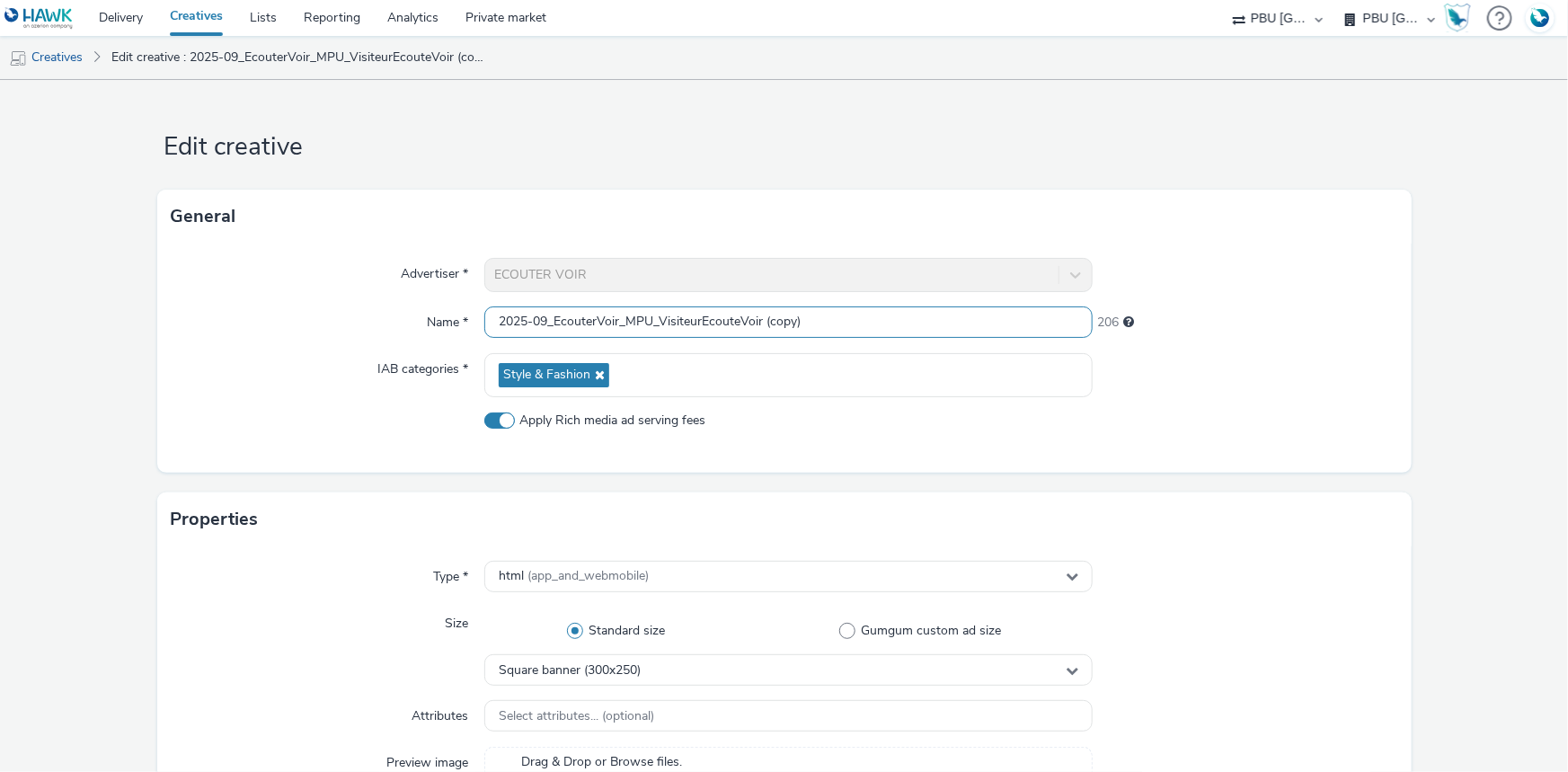
drag, startPoint x: 762, startPoint y: 320, endPoint x: 839, endPoint y: 321, distance: 77.0
click at [839, 321] on input "2025-09_EcouterVoir_MPU_VisiteurEcouteVoir (copy)" at bounding box center [789, 322] width 609 height 32
drag, startPoint x: 651, startPoint y: 322, endPoint x: 620, endPoint y: 329, distance: 31.8
click at [620, 329] on input "2025-09_EcouterVoir_MPU_VisiteurEcouteVoir" at bounding box center [789, 322] width 609 height 32
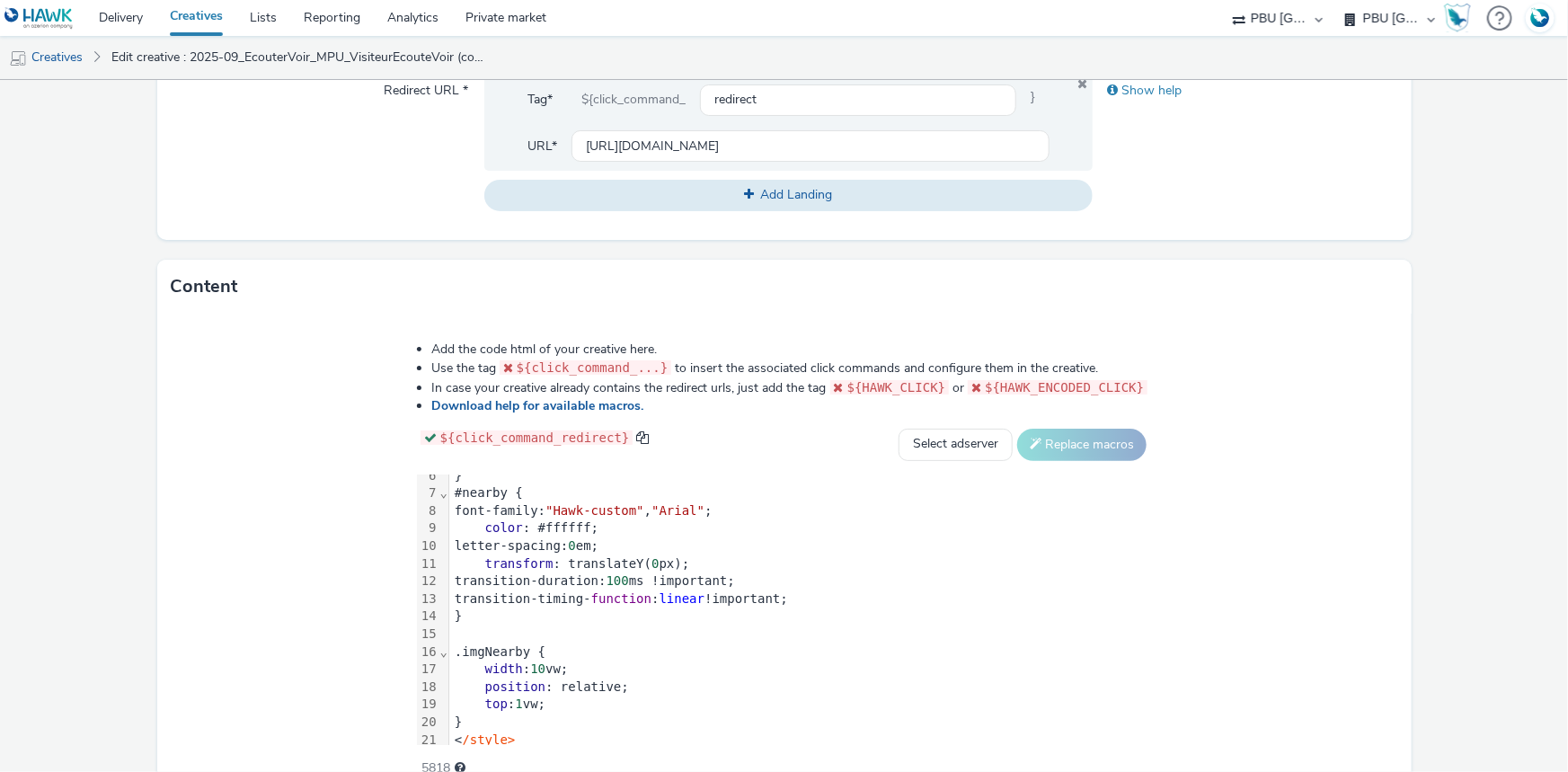
scroll to position [326, 0]
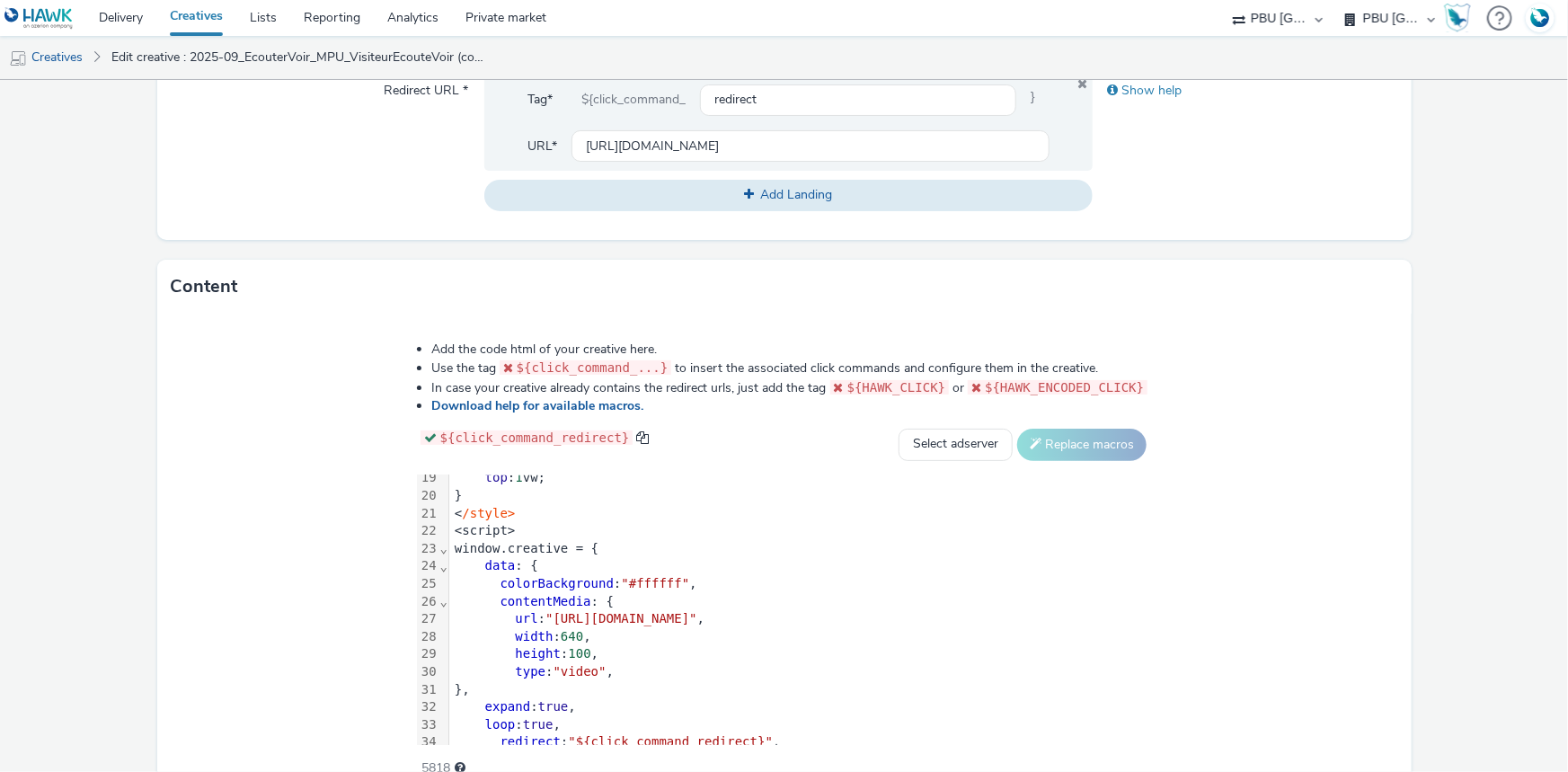
drag, startPoint x: 513, startPoint y: 574, endPoint x: 511, endPoint y: 602, distance: 28.1
click at [513, 576] on span "colorBackground" at bounding box center [557, 584] width 113 height 14
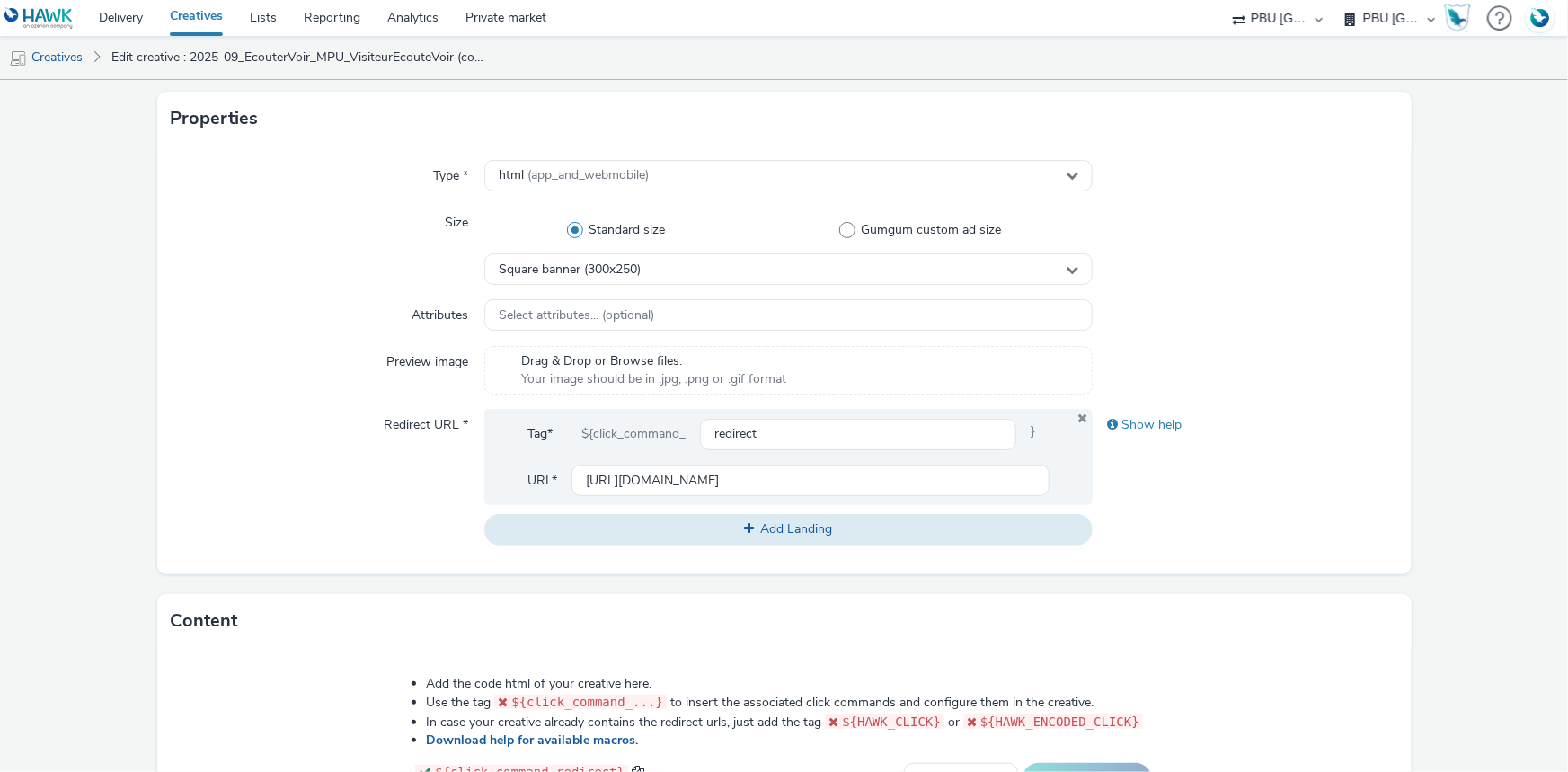
scroll to position [418, 0]
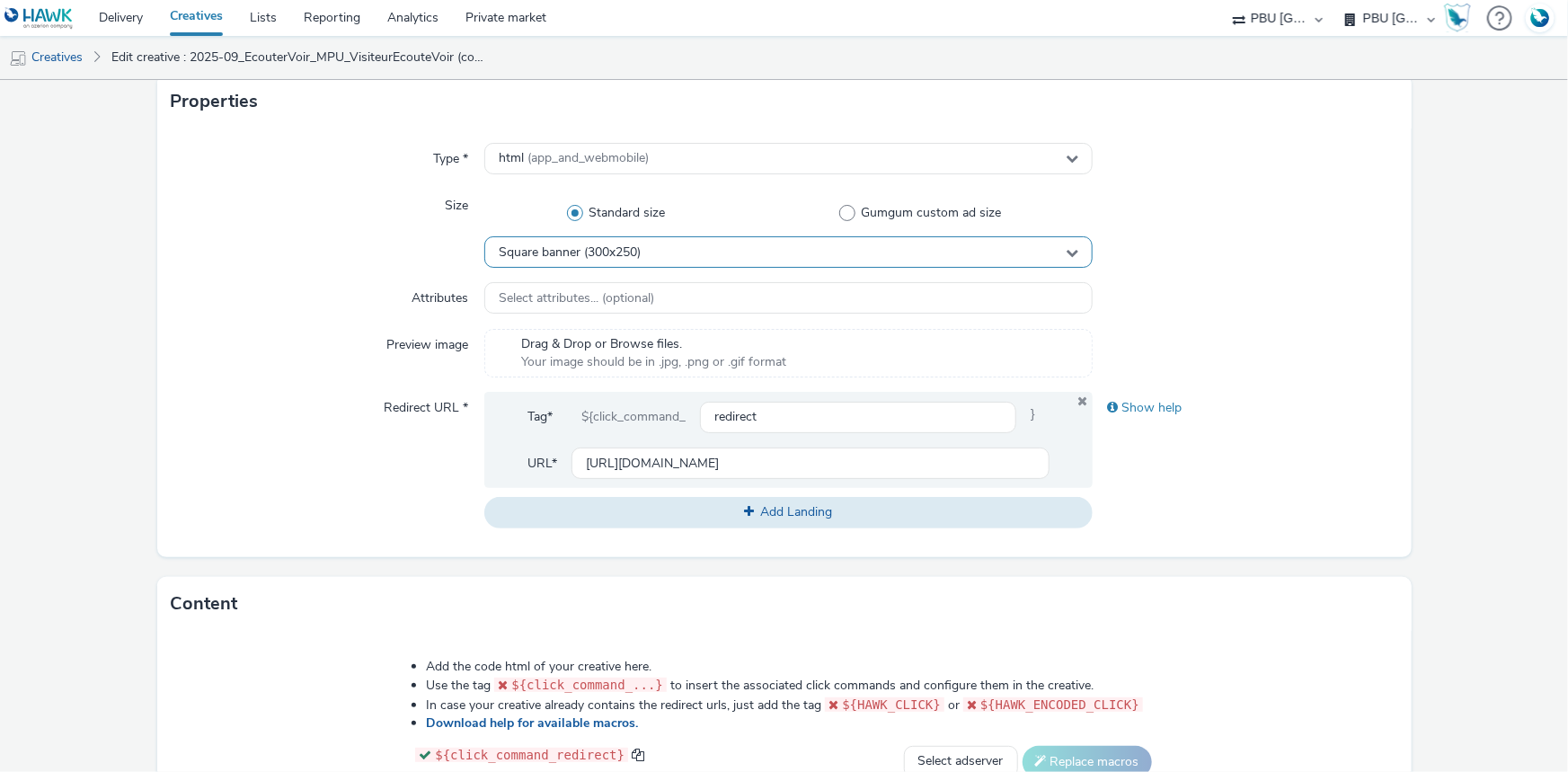
click at [678, 244] on div "Square banner (300x250)" at bounding box center [789, 252] width 609 height 32
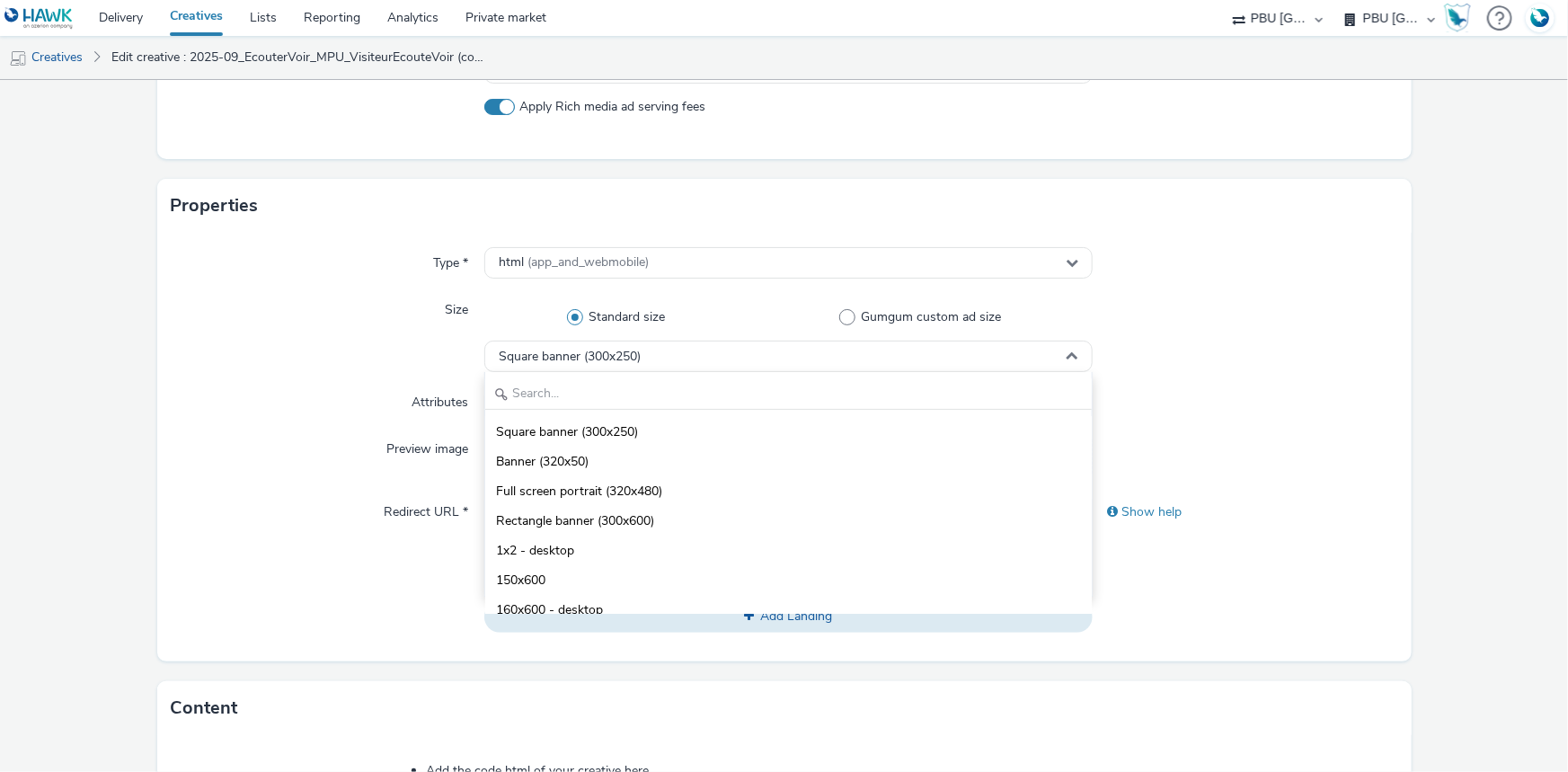
scroll to position [91, 0]
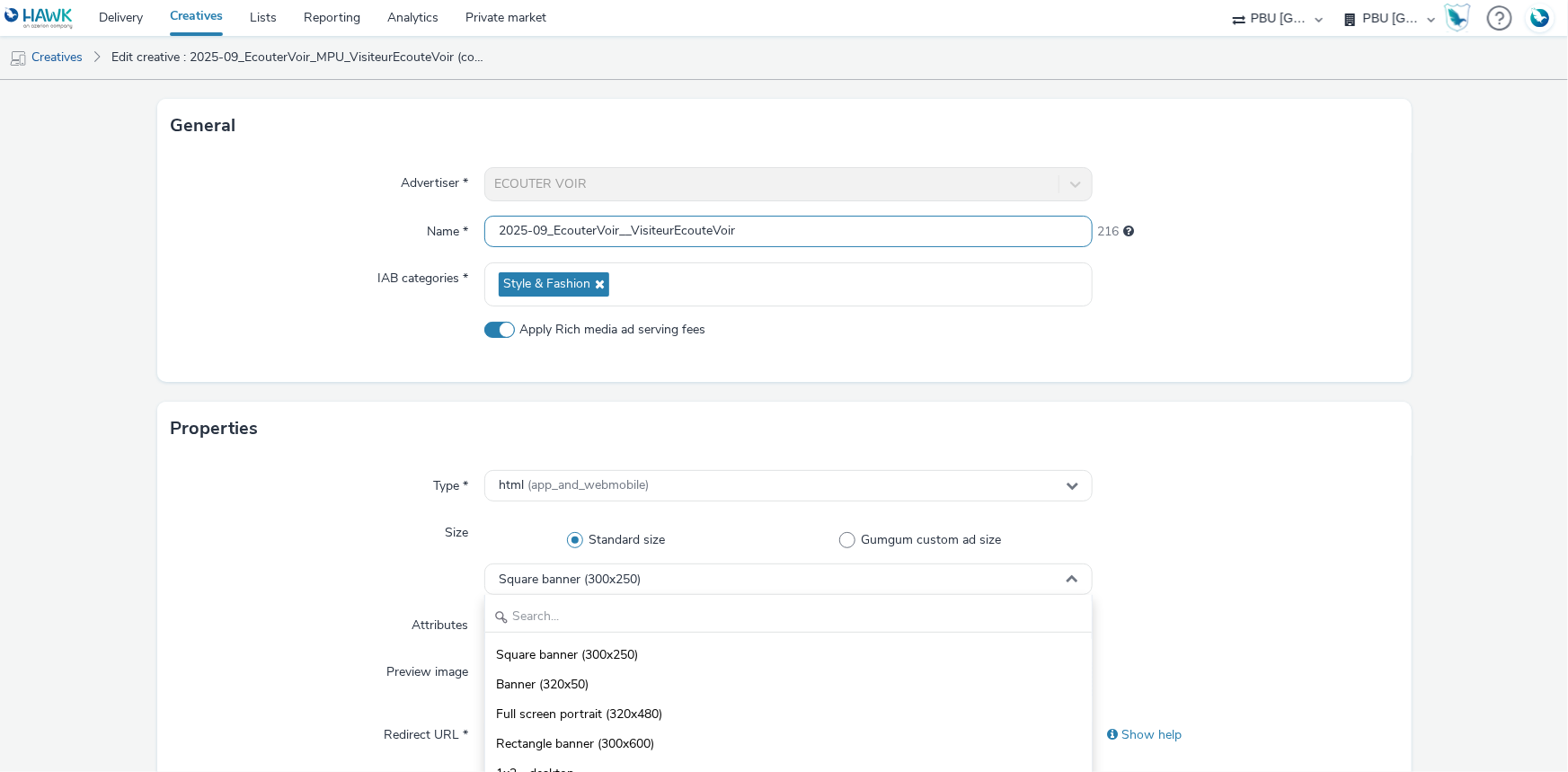
click at [621, 225] on input "2025-09_EcouterVoir__VisiteurEcouteVoir" at bounding box center [789, 231] width 609 height 32
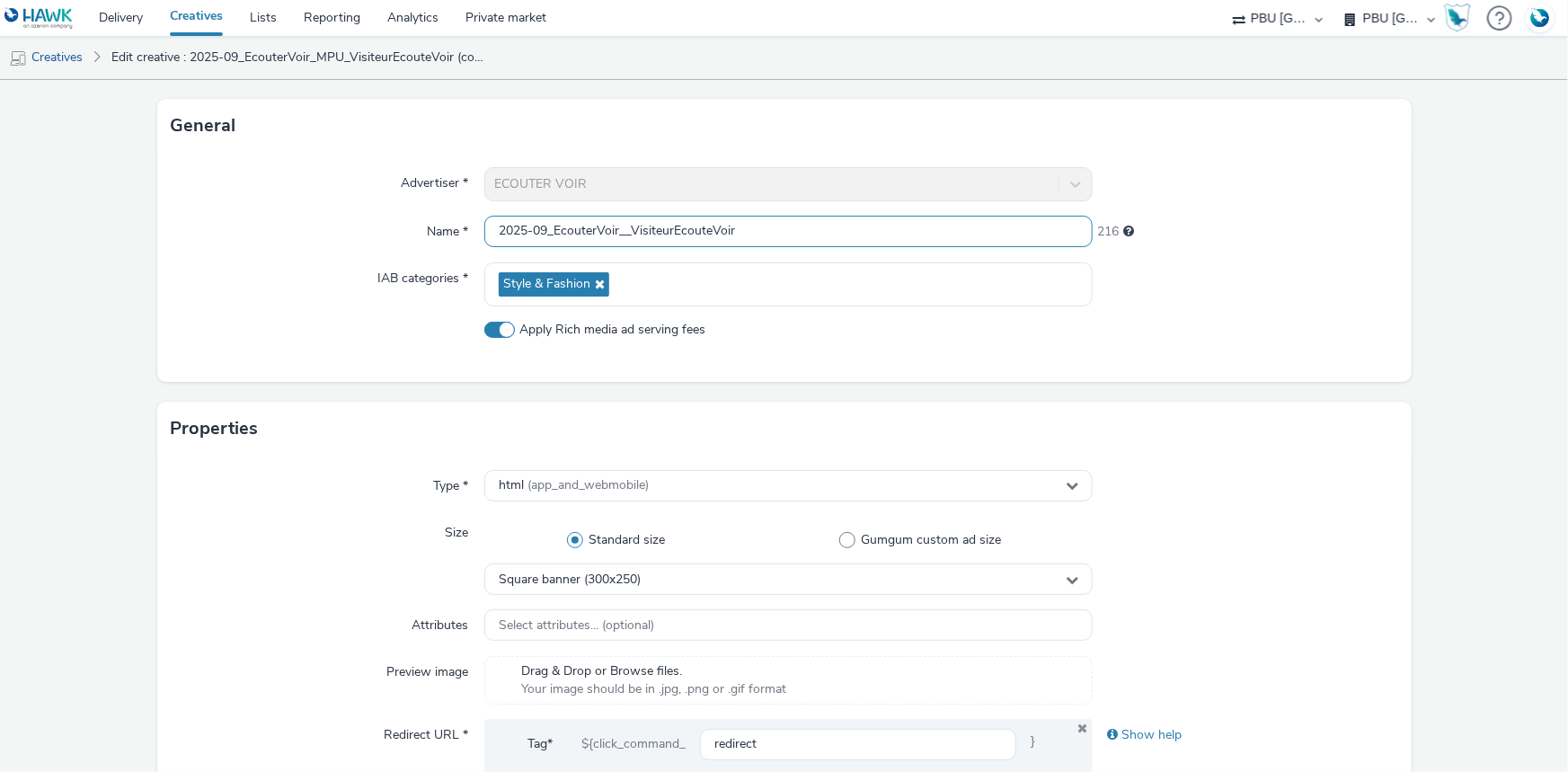
paste input "Interstitiel"
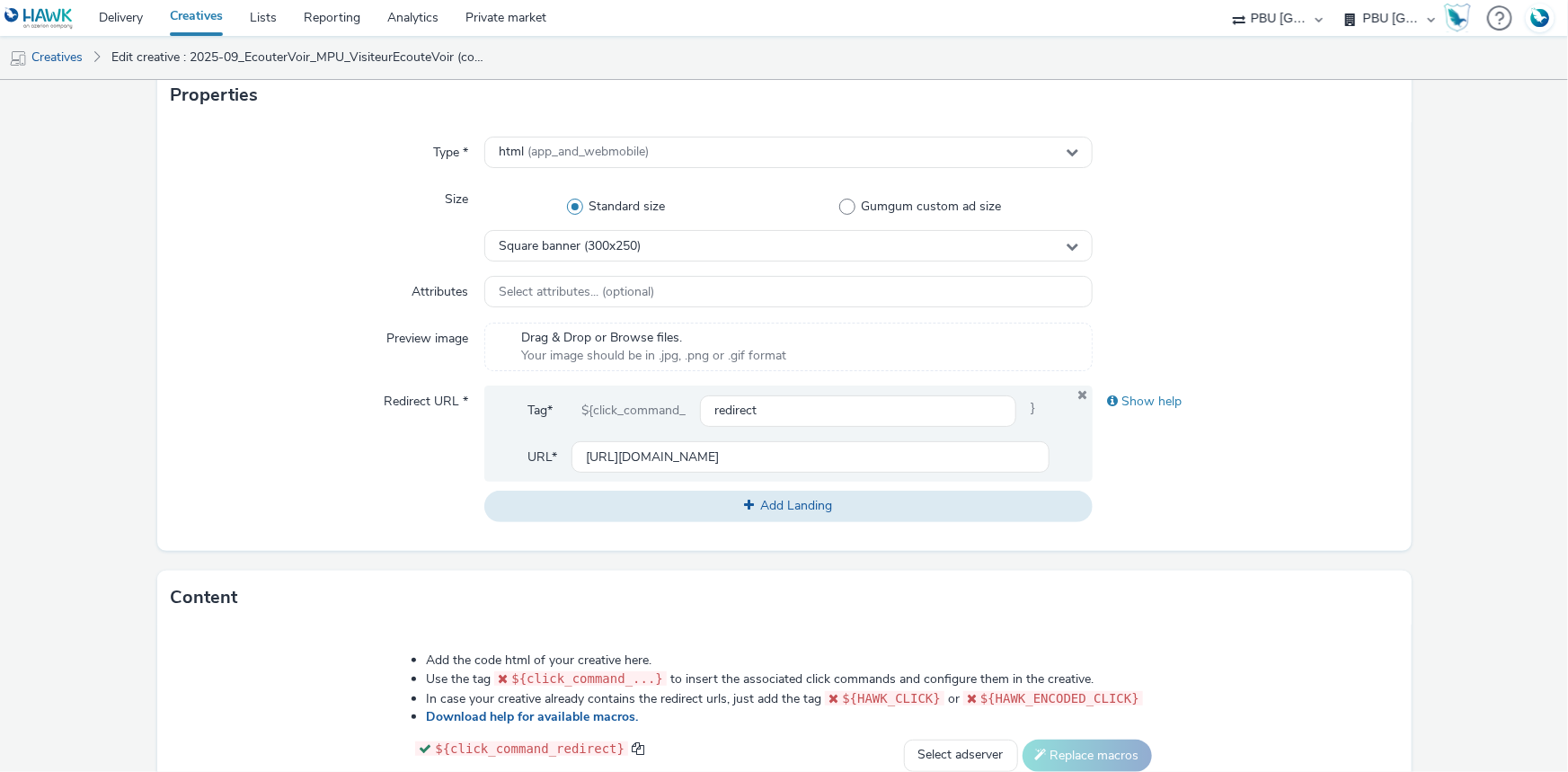
scroll to position [418, 0]
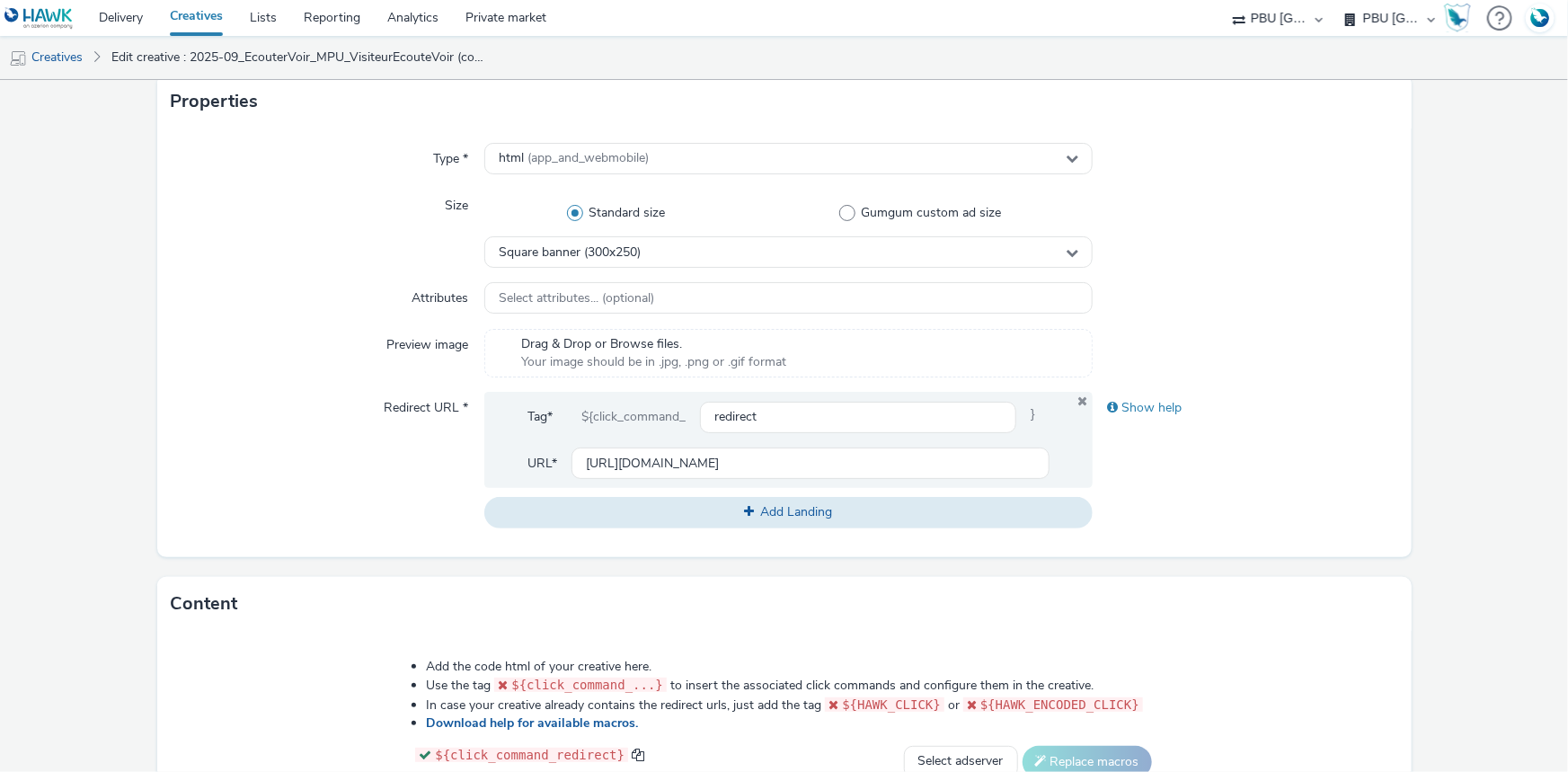
type input "2025-09_EcouterVoir_Interstitiel_VisiteurEcouteVoir"
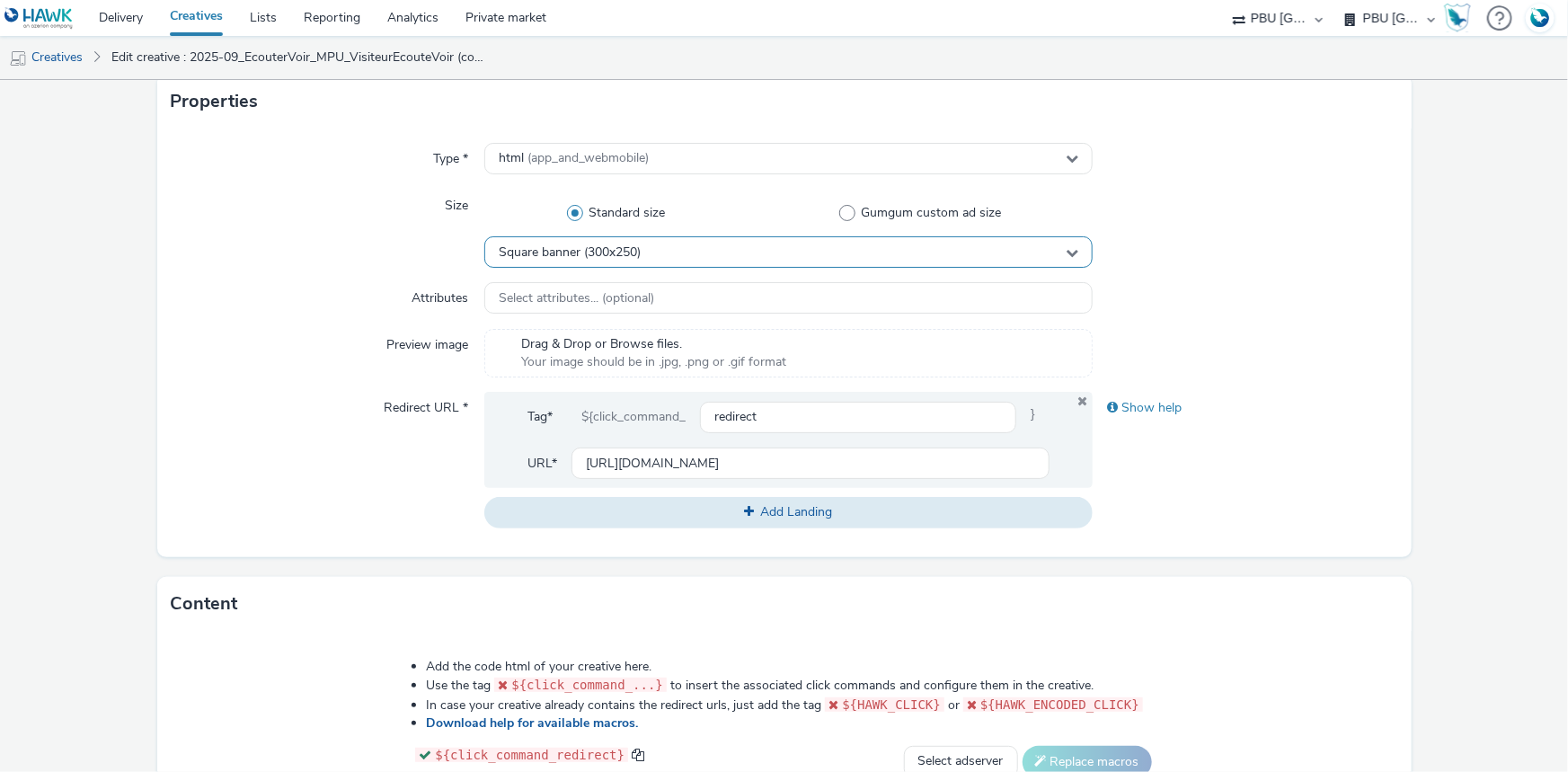
click at [629, 246] on span "Square banner (300x250)" at bounding box center [570, 253] width 142 height 15
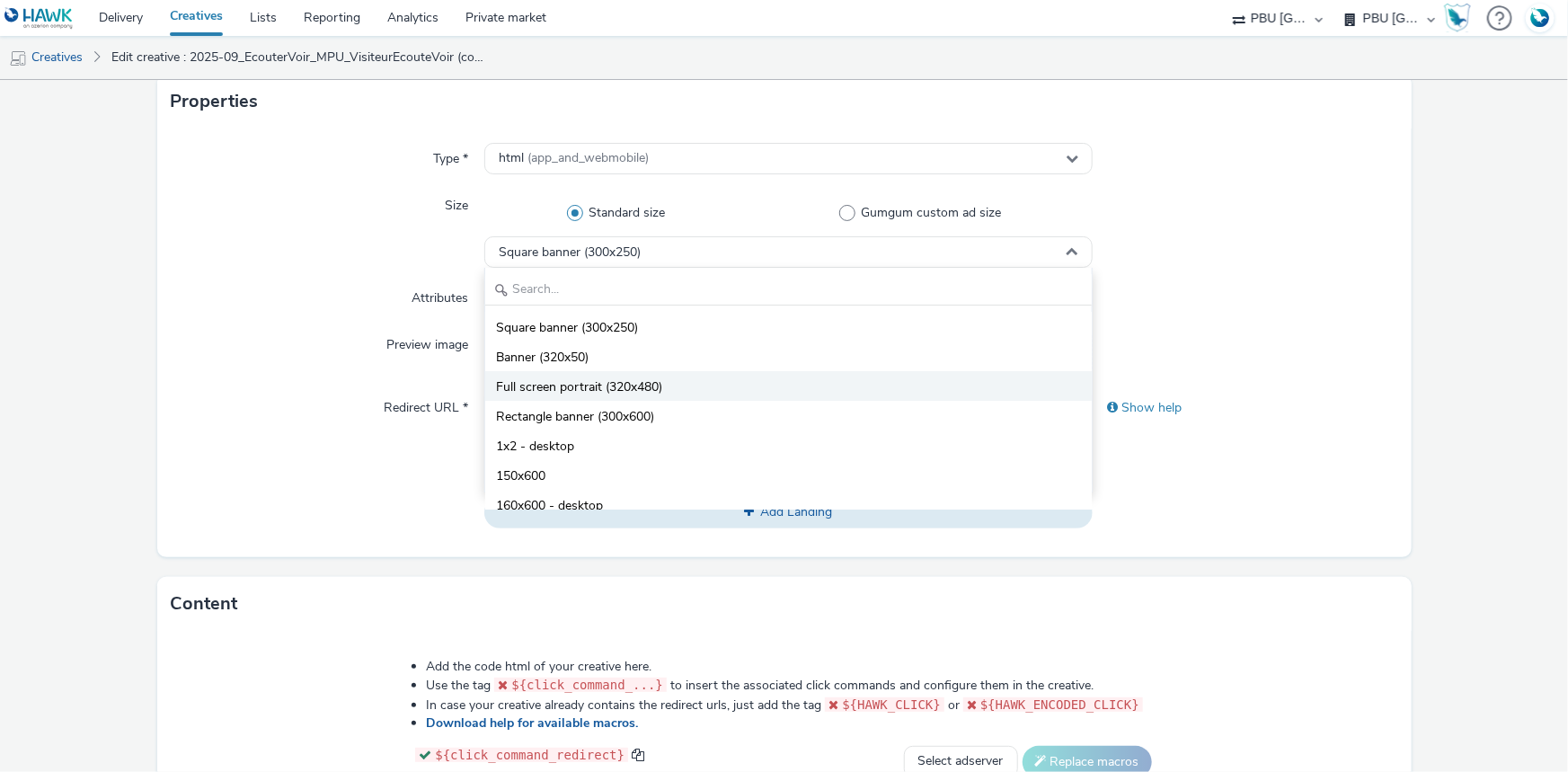
click at [613, 386] on span "Full screen portrait (320x480)" at bounding box center [580, 388] width 167 height 18
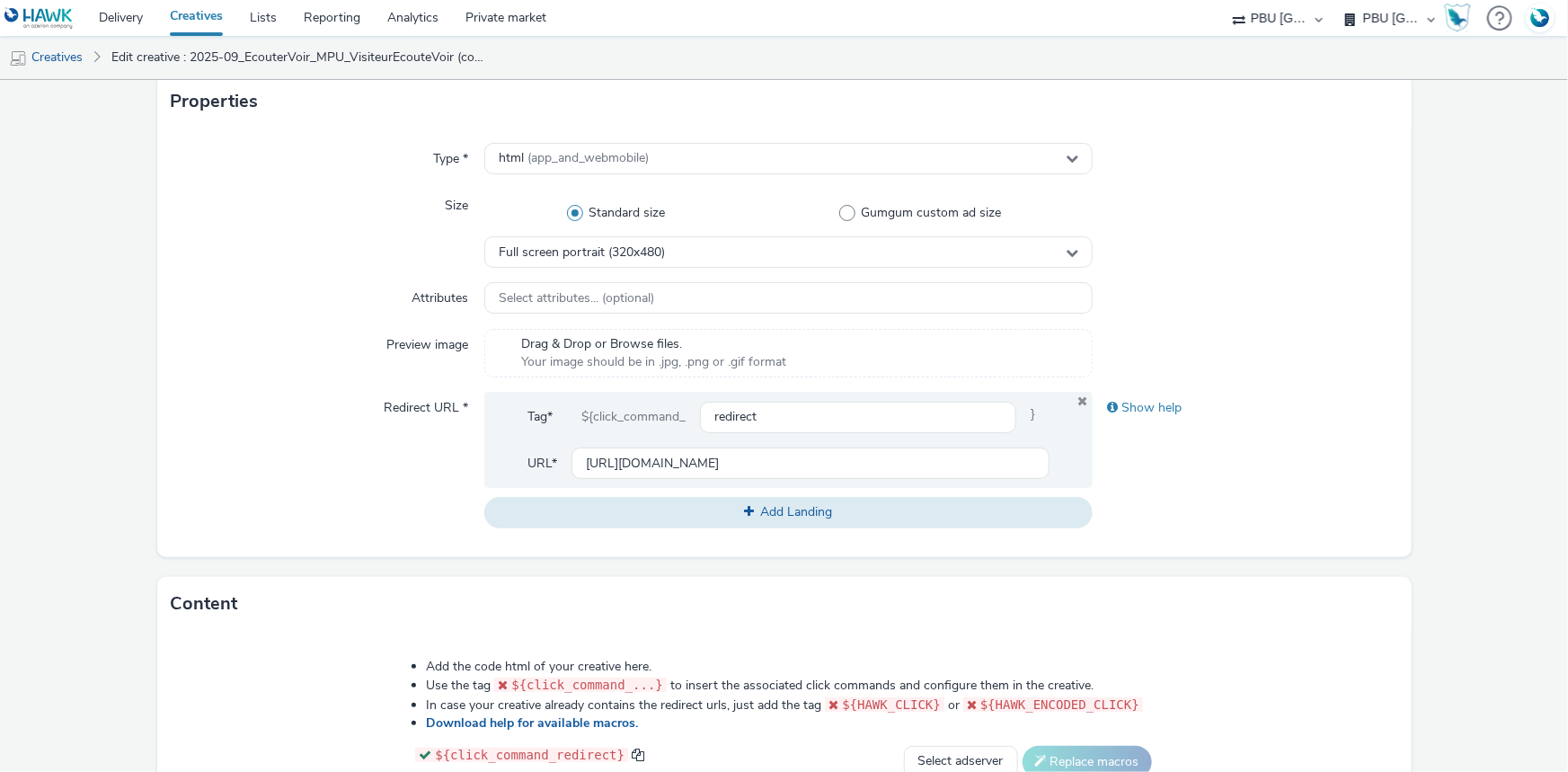
scroll to position [827, 0]
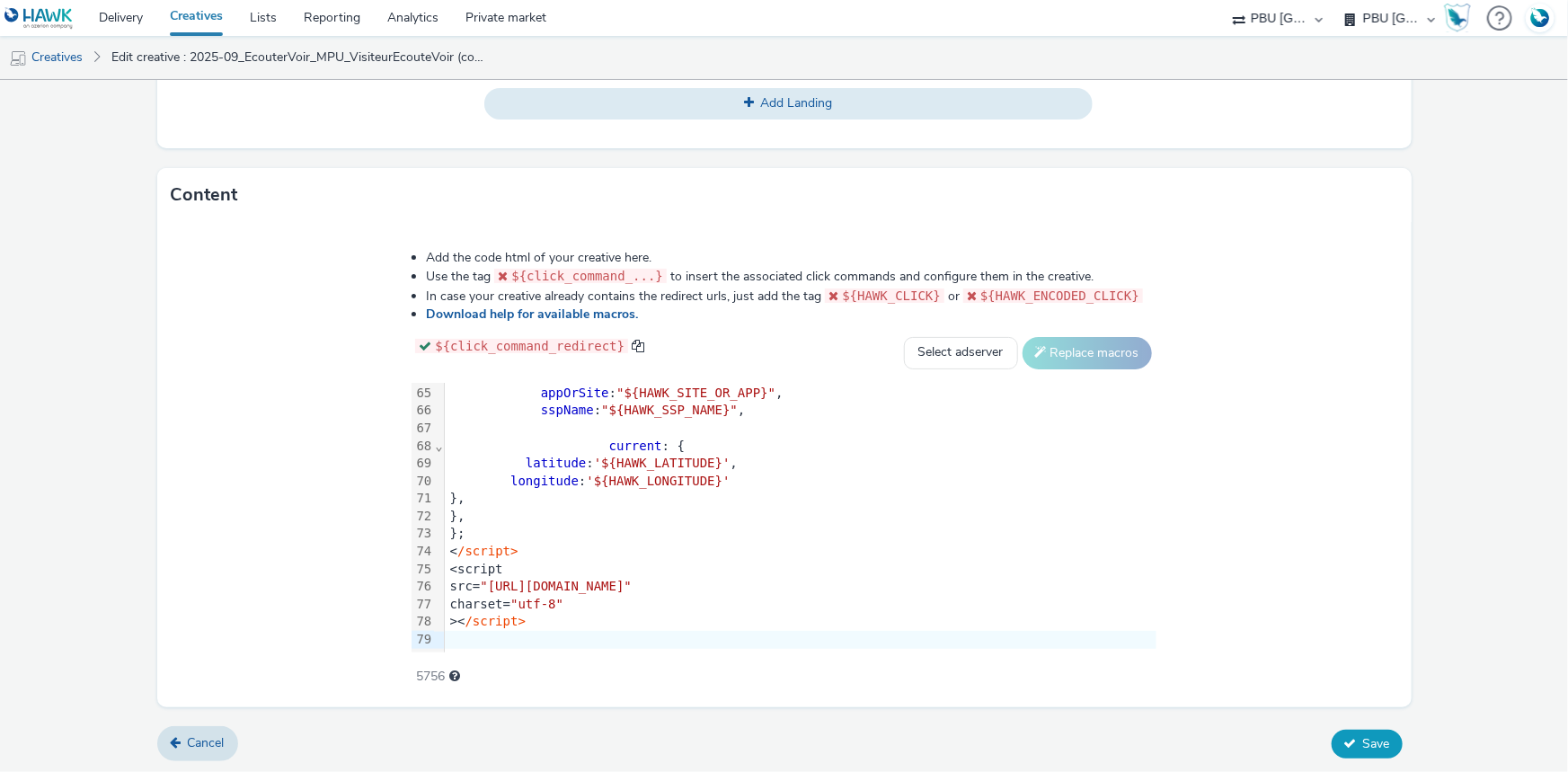
click at [1349, 744] on button "Save" at bounding box center [1367, 745] width 71 height 29
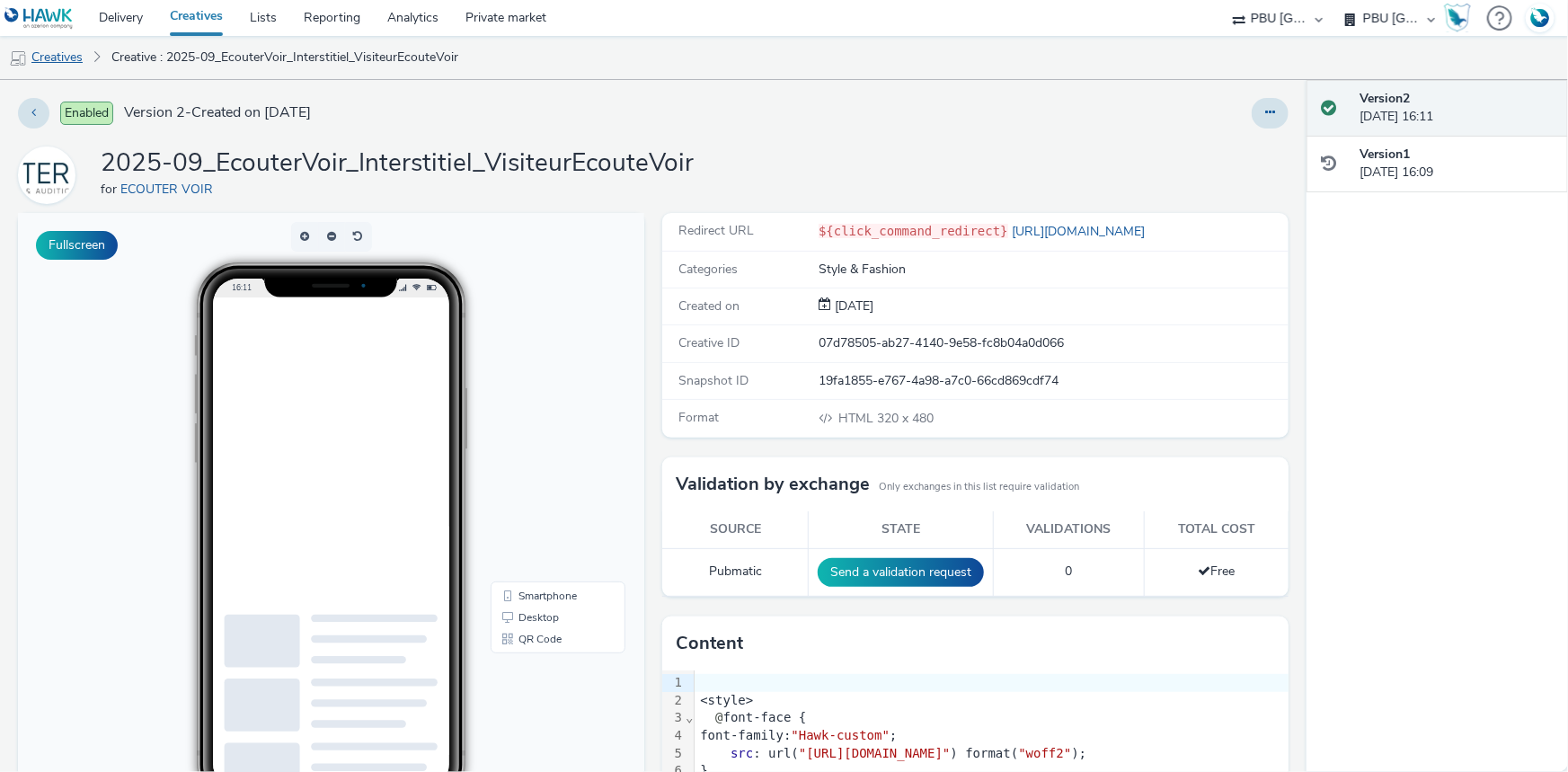
click at [45, 63] on link "Creatives" at bounding box center [45, 58] width 91 height 43
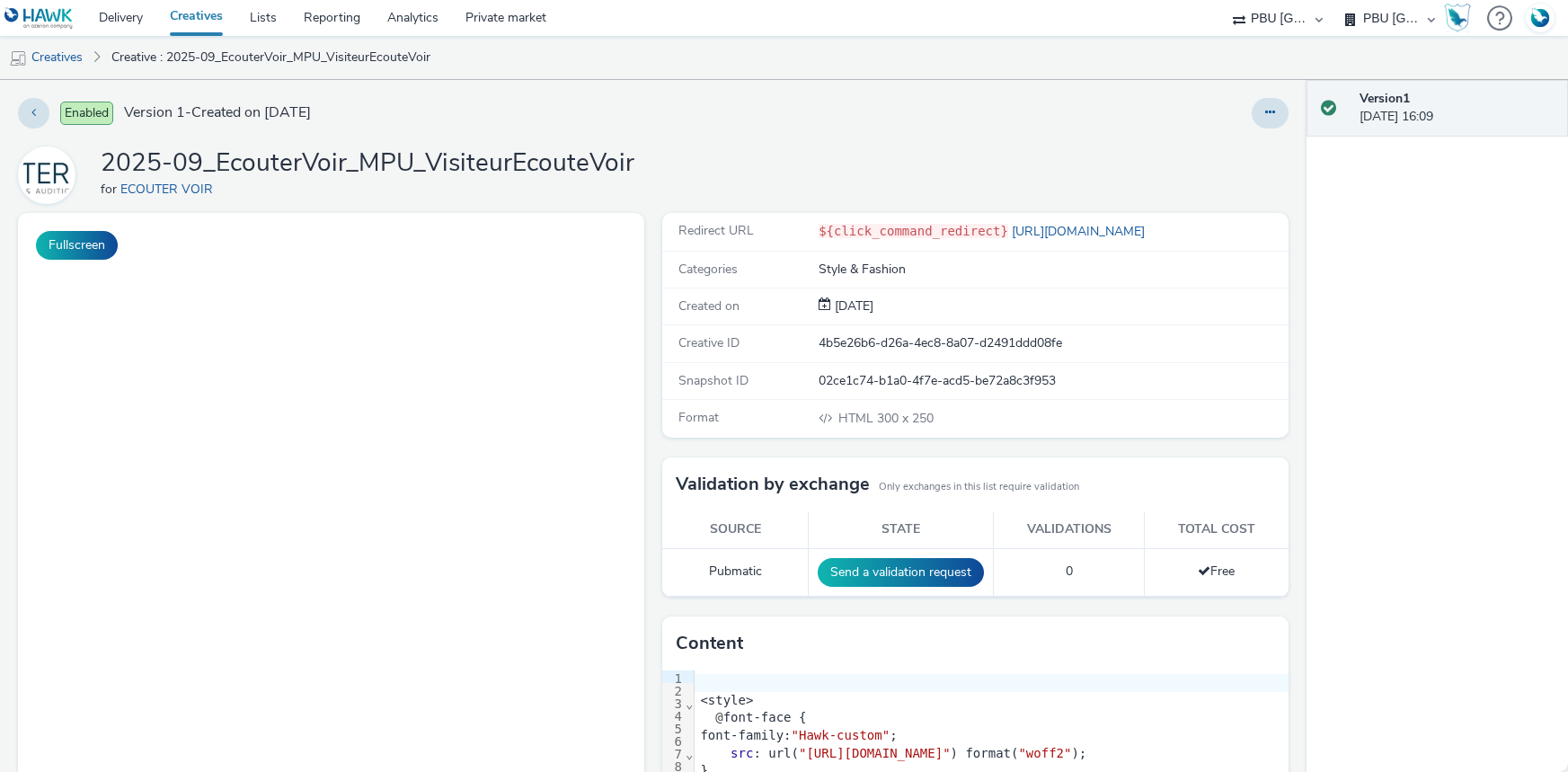
select select "38ed0f18-cbca-4106-be45-330e11e5f0af"
select select "f42c2087-8482-4af0-9099-e05519206007"
